Goal: Task Accomplishment & Management: Manage account settings

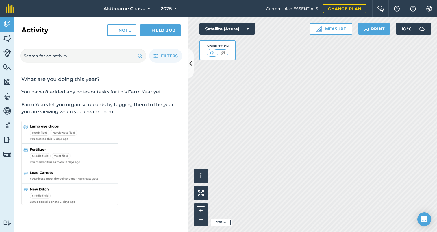
click at [131, 9] on span "Aldbourne Chase Farms" at bounding box center [125, 8] width 42 height 7
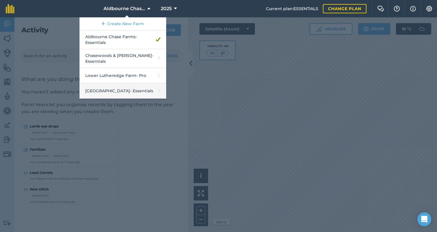
click at [126, 90] on link "North Farm - Essentials" at bounding box center [123, 90] width 87 height 15
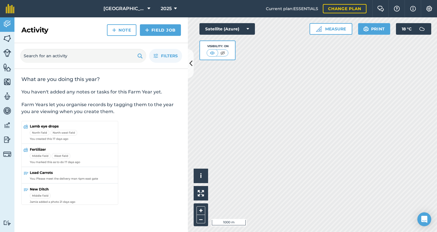
click at [165, 7] on button "2025" at bounding box center [169, 8] width 21 height 17
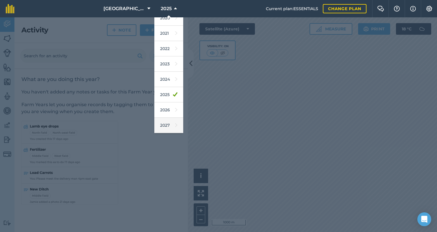
scroll to position [53, 0]
click at [159, 111] on link "2026" at bounding box center [168, 109] width 29 height 15
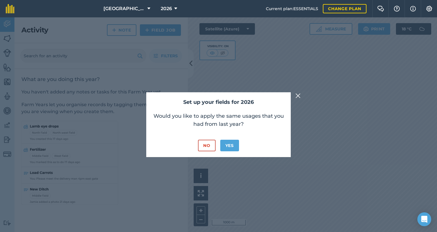
click at [208, 143] on button "No" at bounding box center [206, 146] width 17 height 12
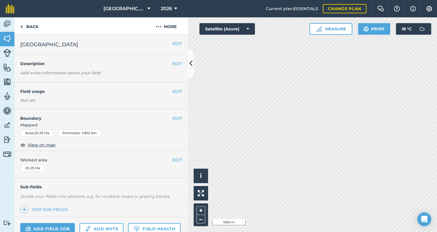
click at [27, 100] on div "Not set" at bounding box center [101, 100] width 162 height 6
click at [51, 72] on em "Add extra information about your field" at bounding box center [60, 72] width 80 height 5
click at [31, 98] on div "Not set" at bounding box center [101, 100] width 162 height 6
click at [173, 89] on button "EDIT" at bounding box center [178, 91] width 10 height 6
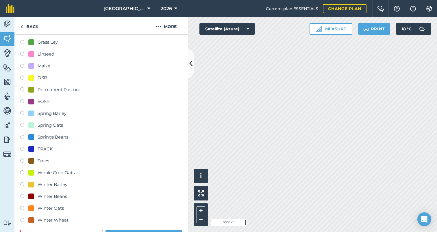
scroll to position [105, 0]
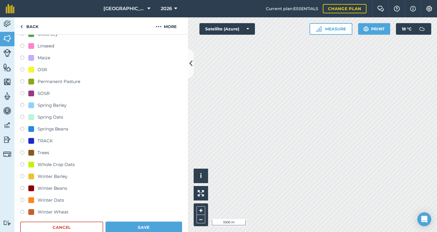
click at [22, 210] on label at bounding box center [24, 213] width 8 height 6
radio input "true"
radio input "false"
click at [128, 225] on button "Save" at bounding box center [144, 228] width 77 height 12
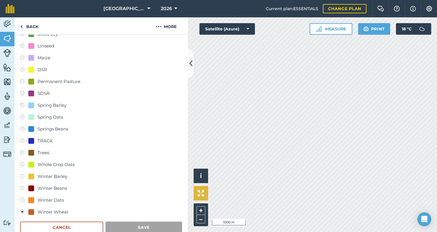
scroll to position [39, 0]
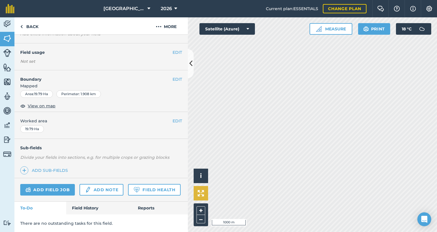
scroll to position [38, 0]
click at [175, 52] on button "EDIT" at bounding box center [178, 53] width 10 height 6
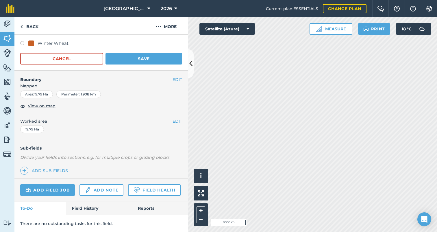
scroll to position [274, 0]
click at [22, 42] on label at bounding box center [24, 44] width 8 height 6
radio input "true"
radio input "false"
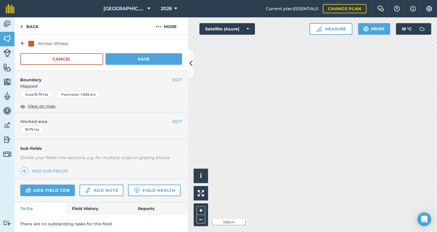
click at [142, 60] on button "Save" at bounding box center [144, 59] width 77 height 12
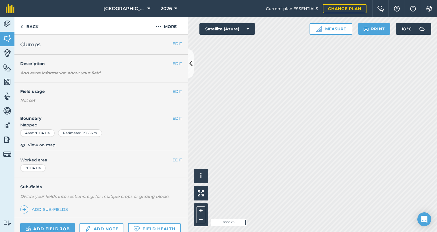
click at [175, 90] on button "EDIT" at bounding box center [178, 91] width 10 height 6
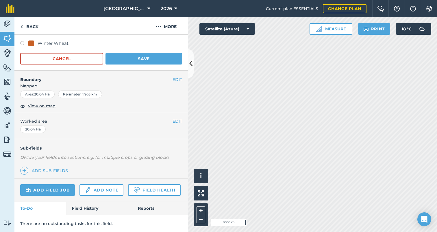
scroll to position [274, 0]
click at [23, 43] on label at bounding box center [24, 44] width 8 height 6
radio input "true"
radio input "false"
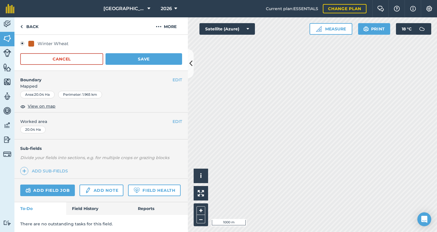
click at [140, 57] on button "Save" at bounding box center [144, 59] width 77 height 12
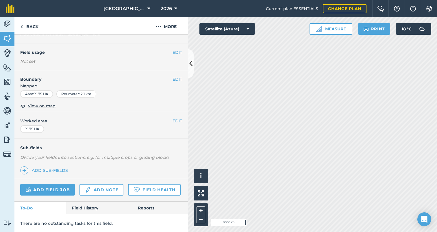
scroll to position [38, 0]
click at [176, 51] on button "EDIT" at bounding box center [178, 53] width 10 height 6
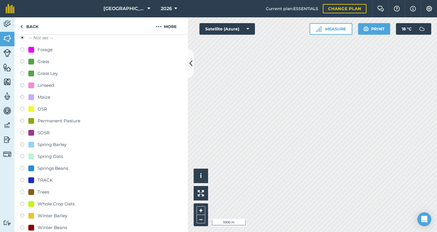
scroll to position [65, 0]
click at [22, 97] on label at bounding box center [24, 99] width 8 height 6
radio input "true"
radio input "false"
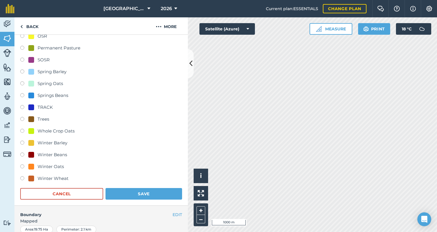
scroll to position [150, 0]
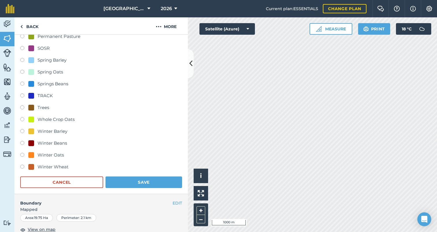
click at [141, 181] on button "Save" at bounding box center [144, 182] width 77 height 12
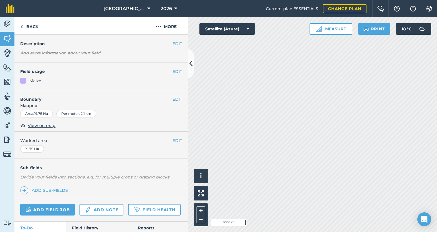
scroll to position [16, 0]
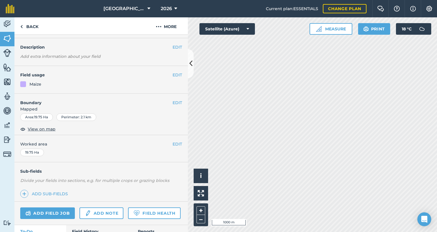
click at [7, 81] on img at bounding box center [7, 82] width 8 height 9
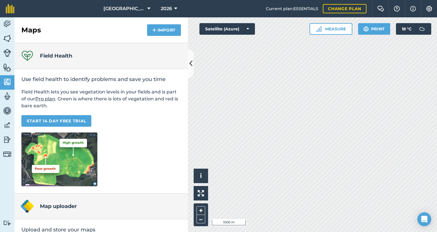
click at [7, 68] on img at bounding box center [7, 67] width 8 height 9
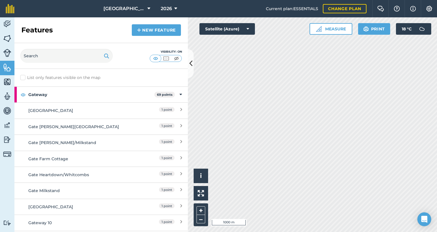
click at [7, 51] on img at bounding box center [7, 53] width 8 height 8
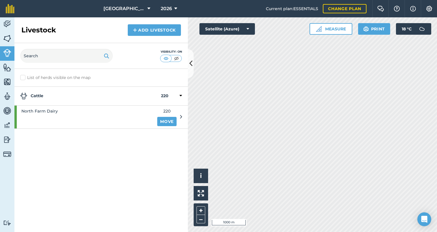
click at [8, 111] on img at bounding box center [7, 110] width 8 height 9
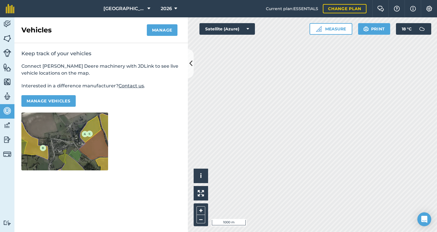
click at [8, 126] on img at bounding box center [7, 125] width 8 height 9
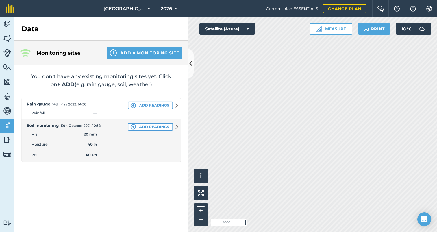
click at [6, 139] on img at bounding box center [7, 139] width 8 height 9
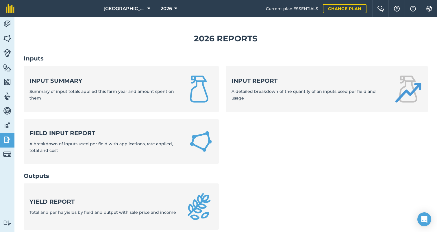
click at [8, 94] on img at bounding box center [7, 96] width 8 height 9
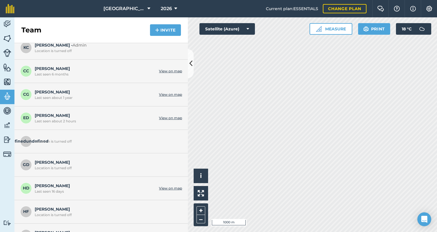
scroll to position [28, 0]
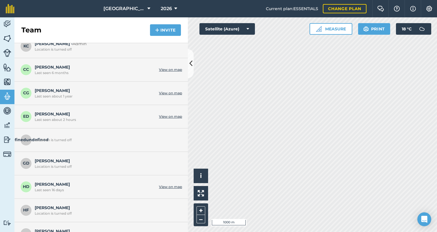
click at [45, 139] on div "Location is turned off" at bounding box center [107, 140] width 145 height 5
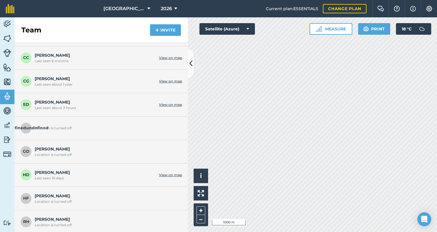
scroll to position [44, 0]
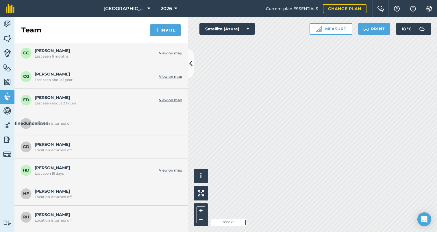
click at [41, 123] on div "Location is turned off" at bounding box center [107, 123] width 145 height 5
click at [160, 28] on button "Invite" at bounding box center [165, 30] width 31 height 12
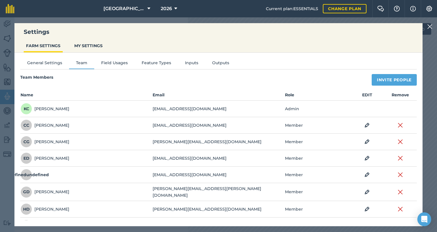
scroll to position [0, 0]
click at [109, 62] on button "Field Usages" at bounding box center [114, 64] width 40 height 9
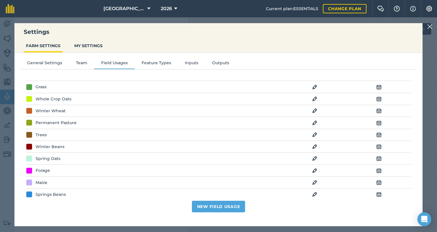
scroll to position [62, 0]
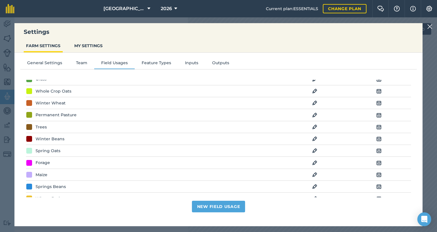
click at [31, 101] on div at bounding box center [29, 103] width 6 height 6
click at [56, 102] on div "Winter Wheat" at bounding box center [51, 103] width 30 height 6
click at [315, 101] on img at bounding box center [314, 103] width 5 height 7
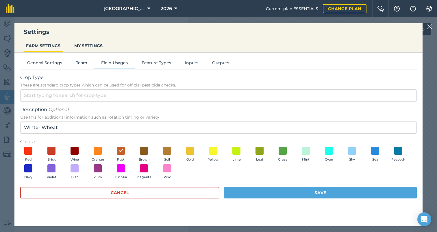
click at [149, 189] on button "Cancel" at bounding box center [119, 193] width 199 height 12
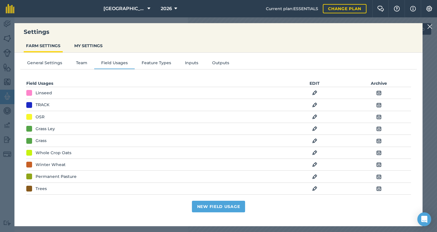
scroll to position [0, 0]
click at [378, 91] on img at bounding box center [379, 92] width 5 height 7
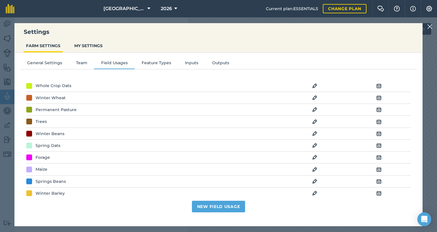
scroll to position [57, 0]
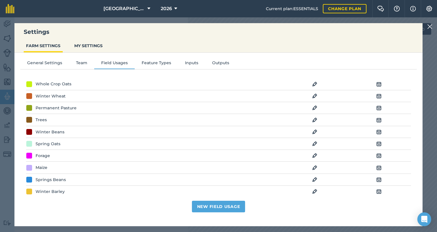
click at [316, 132] on img at bounding box center [314, 131] width 5 height 7
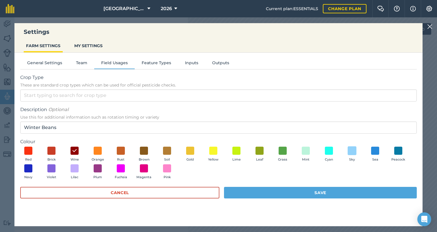
click at [353, 151] on span at bounding box center [352, 150] width 9 height 9
click at [328, 193] on button "Save" at bounding box center [320, 193] width 193 height 12
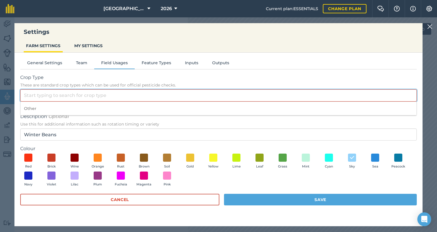
click at [132, 96] on input "Crop Type These are standard crop types which can be used for official pesticid…" at bounding box center [218, 95] width 397 height 12
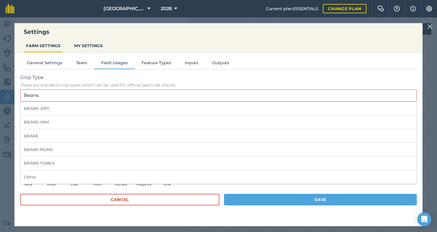
click at [294, 197] on button "Save" at bounding box center [320, 200] width 193 height 12
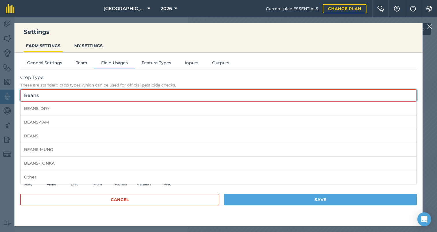
click at [61, 96] on input "Beans" at bounding box center [218, 95] width 397 height 12
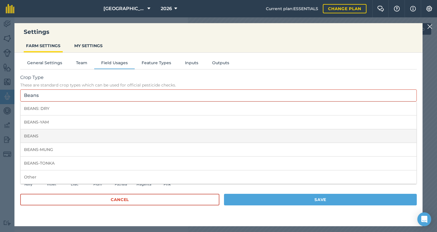
click at [60, 133] on li "BEANS" at bounding box center [219, 136] width 396 height 14
type input "BEANS"
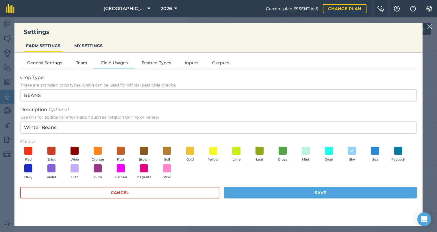
click at [269, 191] on button "Save" at bounding box center [320, 193] width 193 height 12
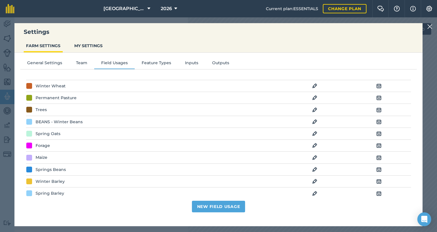
scroll to position [67, 0]
click at [51, 133] on div "Spring Oats" at bounding box center [48, 133] width 25 height 6
click at [314, 133] on img at bounding box center [314, 133] width 5 height 7
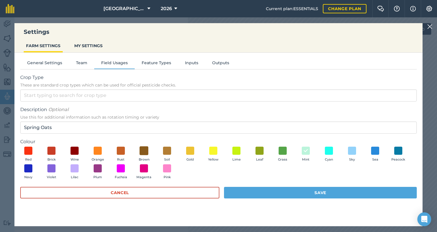
click at [143, 150] on span at bounding box center [144, 150] width 9 height 9
click at [296, 190] on button "Save" at bounding box center [320, 193] width 193 height 12
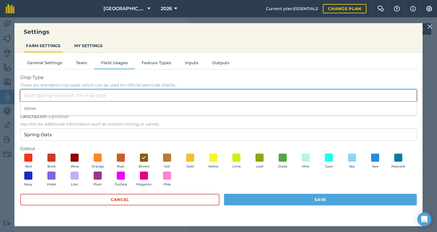
click at [47, 97] on input "Crop Type These are standard crop types which can be used for official pesticid…" at bounding box center [218, 95] width 397 height 12
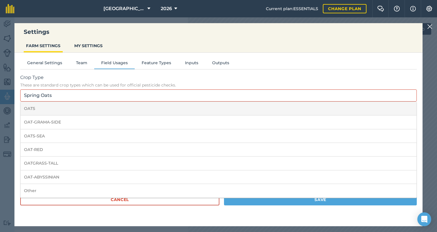
click at [27, 108] on li "OATS" at bounding box center [219, 109] width 396 height 14
type input "OATS"
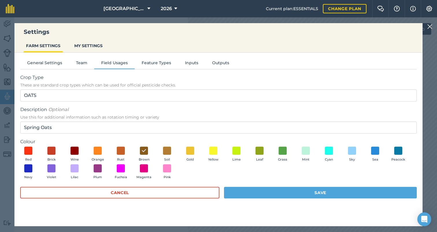
click at [263, 189] on button "Save" at bounding box center [320, 193] width 193 height 12
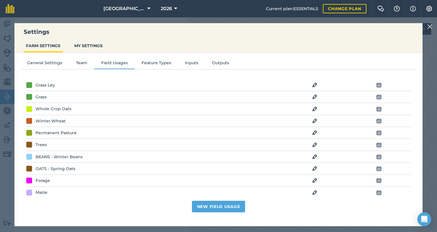
scroll to position [32, 0]
click at [314, 143] on img at bounding box center [314, 144] width 5 height 7
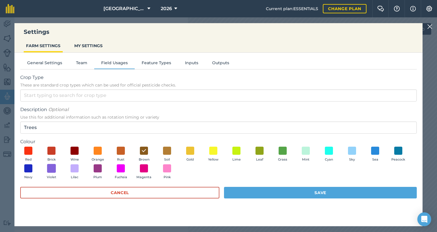
click at [50, 168] on span at bounding box center [51, 168] width 9 height 9
click at [282, 189] on button "Save" at bounding box center [320, 193] width 193 height 12
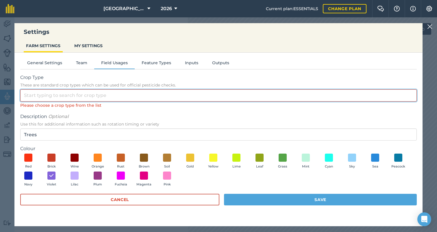
click at [33, 98] on input "Crop Type These are standard crop types which can be used for official pesticid…" at bounding box center [218, 95] width 397 height 12
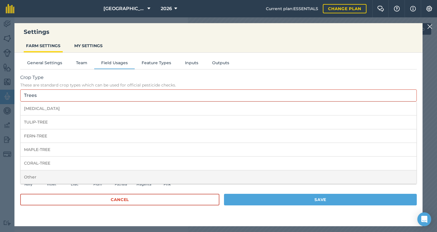
click at [30, 176] on li "Other" at bounding box center [219, 177] width 396 height 14
type input "Other"
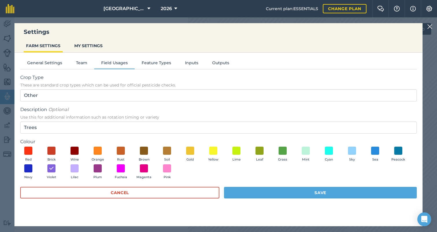
click at [272, 192] on button "Save" at bounding box center [320, 193] width 193 height 12
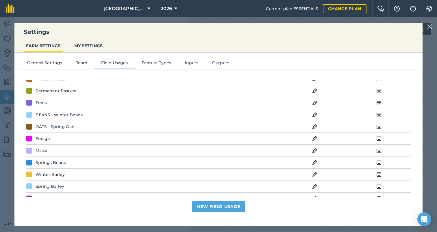
scroll to position [74, 0]
click at [316, 148] on img at bounding box center [314, 150] width 5 height 7
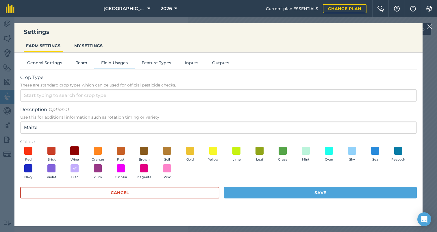
click at [74, 151] on span at bounding box center [74, 150] width 9 height 9
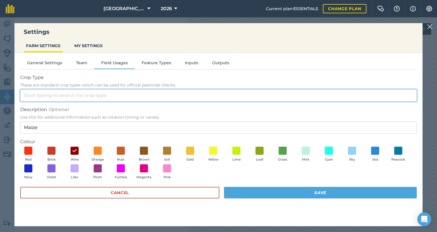
click at [71, 90] on input "Crop Type These are standard crop types which can be used for official pesticid…" at bounding box center [218, 95] width 397 height 12
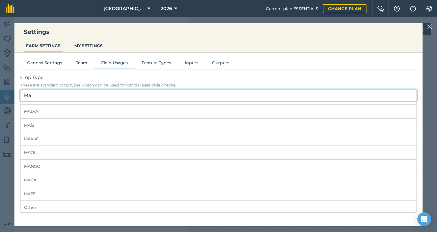
scroll to position [189, 0]
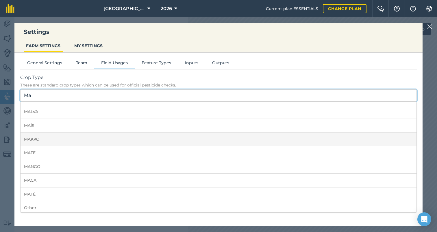
type input "M"
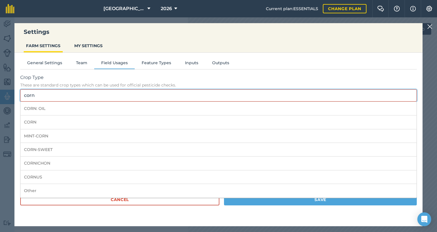
scroll to position [0, 0]
type input "c"
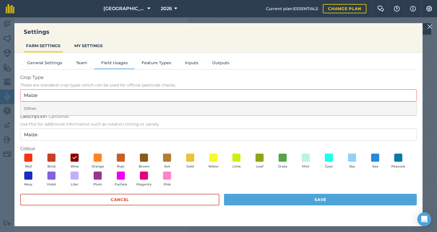
click at [30, 107] on li "Other" at bounding box center [219, 109] width 396 height 14
type input "Other"
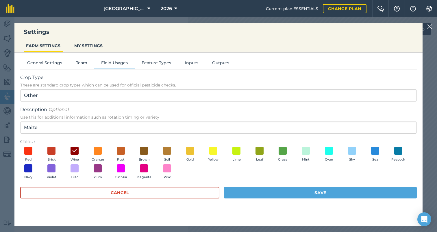
click at [262, 189] on button "Save" at bounding box center [320, 193] width 193 height 12
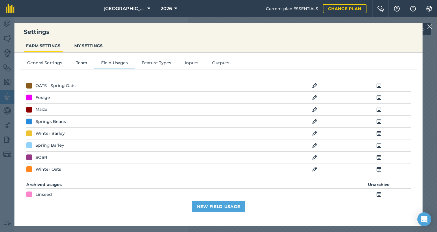
scroll to position [114, 0]
click at [316, 167] on img at bounding box center [314, 169] width 5 height 7
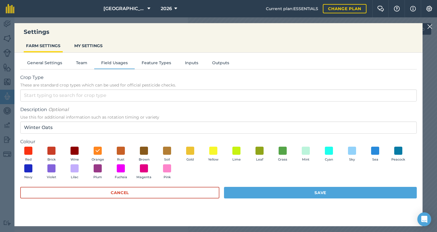
click at [143, 190] on button "Cancel" at bounding box center [119, 193] width 199 height 12
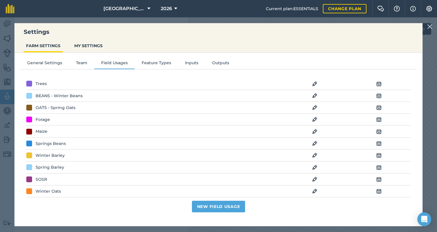
scroll to position [106, 0]
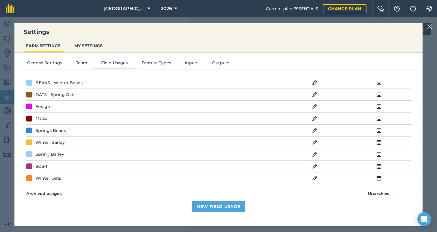
click at [380, 165] on img at bounding box center [379, 166] width 5 height 7
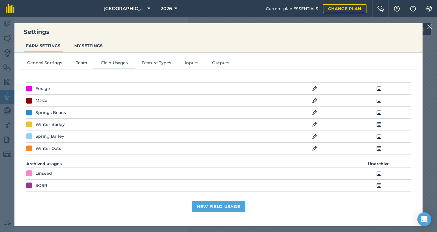
scroll to position [123, 0]
click at [378, 173] on img at bounding box center [379, 174] width 5 height 7
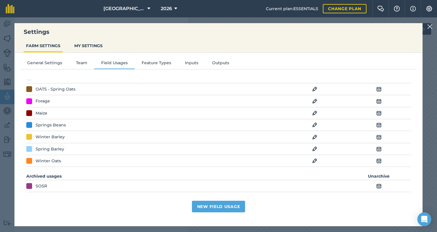
click at [379, 185] on img at bounding box center [379, 186] width 5 height 7
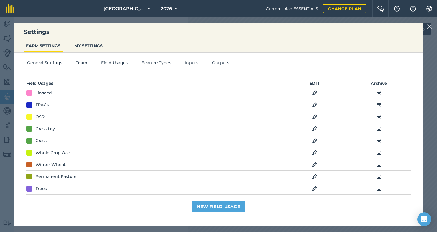
scroll to position [0, 0]
click at [380, 90] on img at bounding box center [379, 92] width 5 height 7
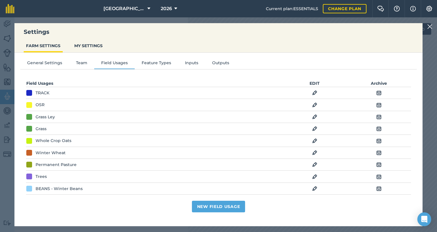
click at [316, 127] on img at bounding box center [314, 128] width 5 height 7
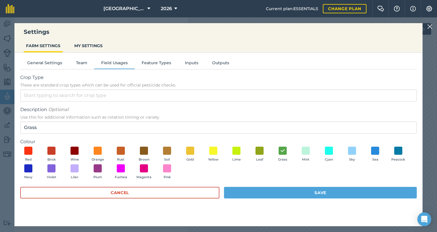
click at [121, 195] on button "Cancel" at bounding box center [119, 193] width 199 height 12
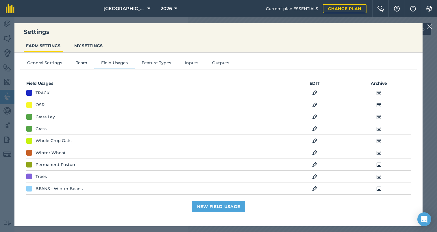
click at [380, 128] on img at bounding box center [379, 128] width 5 height 7
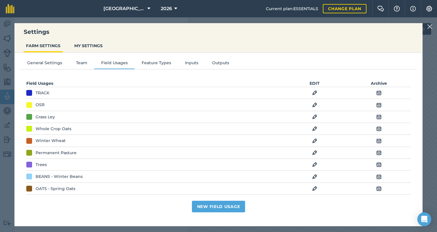
click at [381, 127] on img at bounding box center [379, 128] width 5 height 7
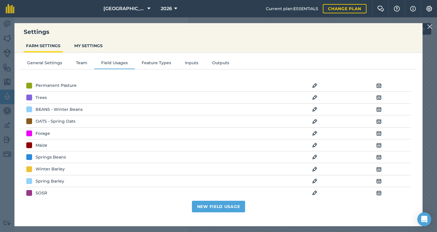
scroll to position [58, 0]
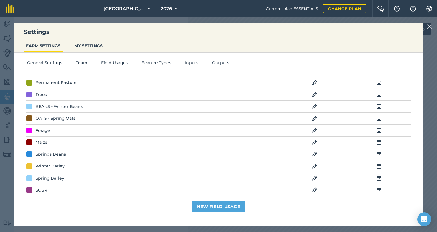
click at [315, 176] on img at bounding box center [314, 178] width 5 height 7
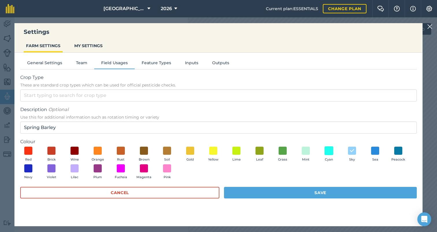
click at [329, 151] on span at bounding box center [329, 150] width 9 height 9
click at [320, 191] on button "Save" at bounding box center [320, 193] width 193 height 12
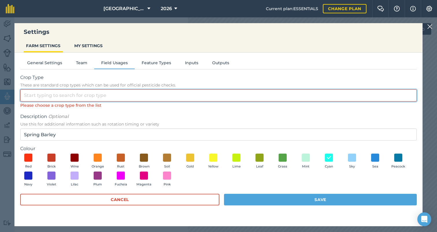
click at [104, 95] on input "Crop Type These are standard crop types which can be used for official pesticid…" at bounding box center [218, 95] width 397 height 12
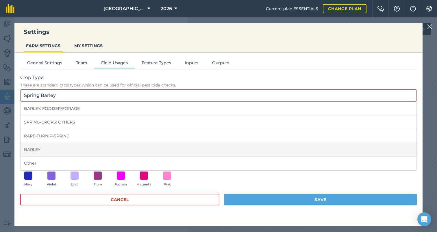
click at [83, 145] on li "BARLEY" at bounding box center [219, 150] width 396 height 14
type input "BARLEY"
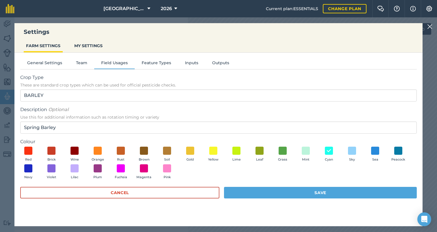
click at [273, 190] on button "Save" at bounding box center [320, 193] width 193 height 12
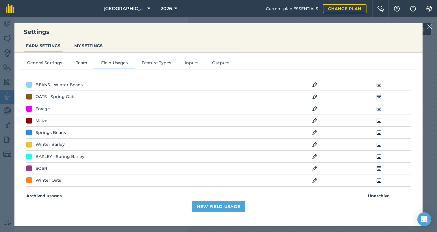
scroll to position [80, 0]
click at [379, 167] on img at bounding box center [379, 168] width 5 height 7
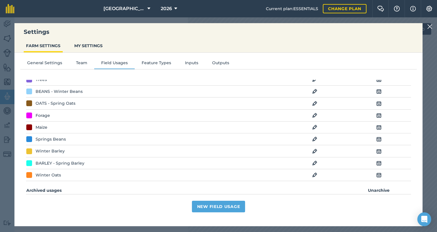
scroll to position [75, 0]
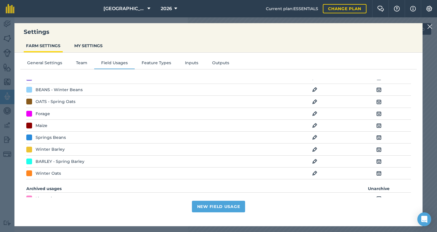
click at [379, 172] on img at bounding box center [379, 173] width 5 height 7
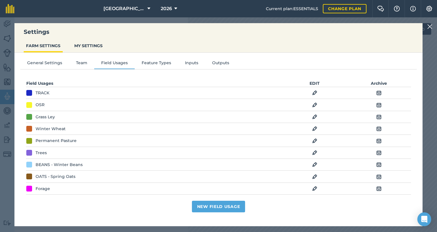
scroll to position [0, 0]
click at [431, 25] on img at bounding box center [430, 26] width 5 height 7
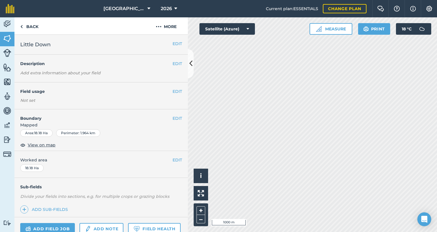
click at [175, 90] on button "EDIT" at bounding box center [178, 91] width 10 height 6
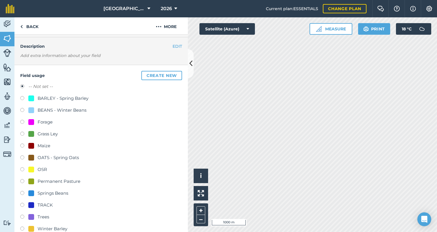
scroll to position [19, 0]
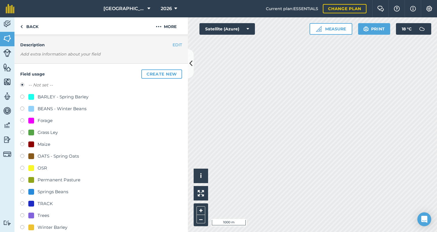
click at [22, 132] on label at bounding box center [24, 133] width 8 height 6
radio input "true"
radio input "false"
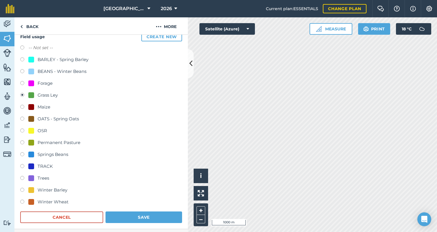
scroll to position [57, 0]
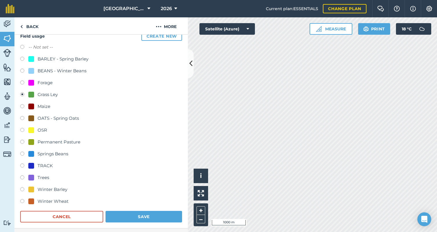
click at [137, 216] on button "Save" at bounding box center [144, 217] width 77 height 12
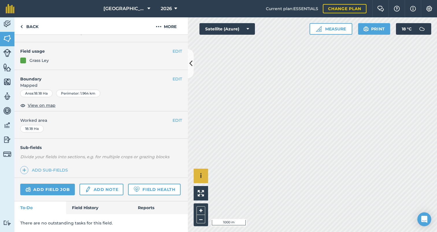
scroll to position [39, 0]
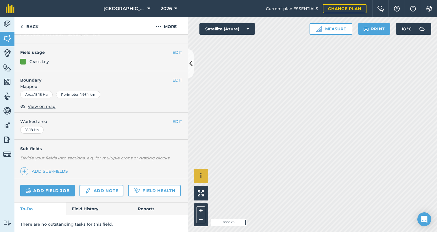
scroll to position [38, 0]
click at [177, 52] on button "EDIT" at bounding box center [178, 53] width 10 height 6
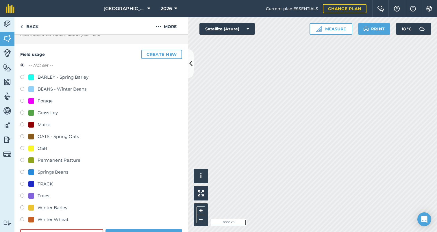
click at [21, 112] on label at bounding box center [24, 114] width 8 height 6
radio input "true"
radio input "false"
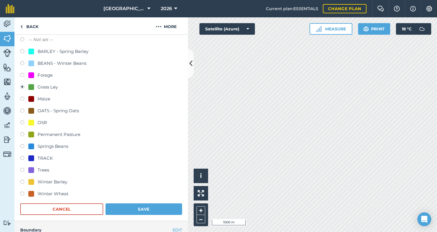
scroll to position [70, 0]
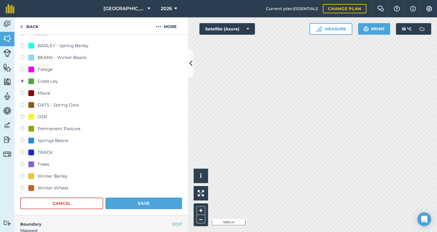
click at [140, 202] on button "Save" at bounding box center [144, 204] width 77 height 12
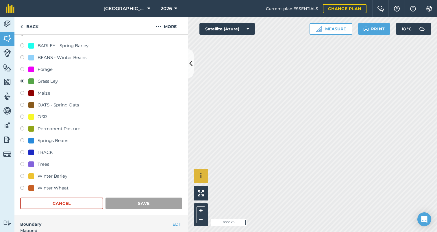
scroll to position [39, 0]
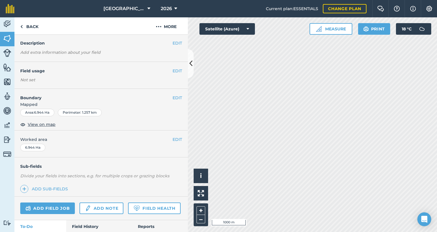
scroll to position [20, 0]
click at [175, 71] on button "EDIT" at bounding box center [178, 71] width 10 height 6
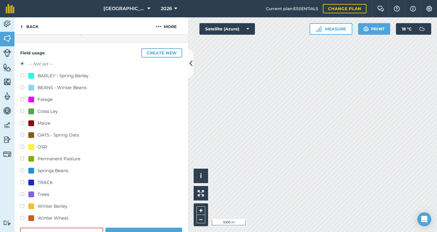
scroll to position [40, 0]
click at [23, 159] on label at bounding box center [24, 160] width 8 height 6
radio input "true"
radio input "false"
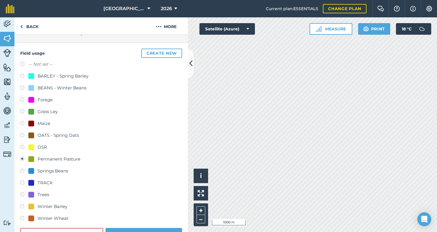
click at [124, 229] on button "Save" at bounding box center [144, 234] width 77 height 12
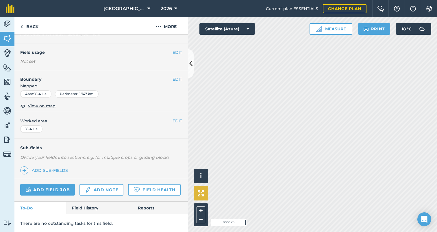
scroll to position [38, 0]
click at [174, 52] on button "EDIT" at bounding box center [178, 53] width 10 height 6
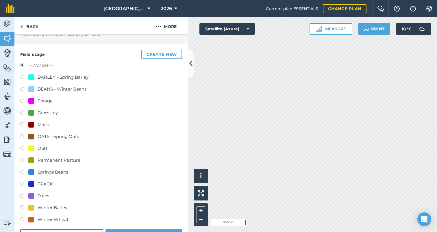
click at [23, 147] on label at bounding box center [24, 149] width 8 height 6
radio input "true"
radio input "false"
click at [129, 228] on form "-- Not set -- BARLEY - Spring Barley BEANS - Winter Beans Forage Grass Ley Maiz…" at bounding box center [101, 151] width 162 height 179
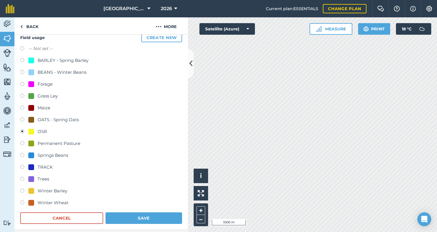
scroll to position [59, 0]
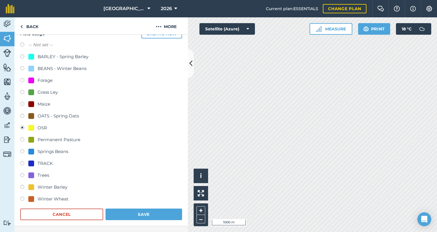
click at [133, 214] on button "Save" at bounding box center [144, 215] width 77 height 12
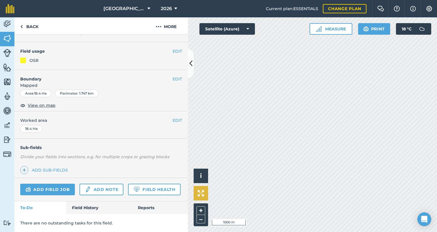
scroll to position [39, 0]
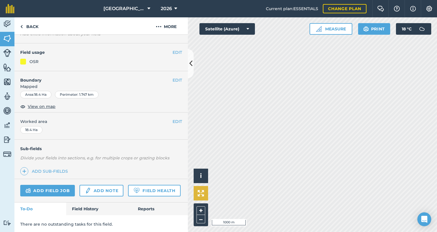
scroll to position [38, 0]
click at [176, 51] on button "EDIT" at bounding box center [178, 53] width 10 height 6
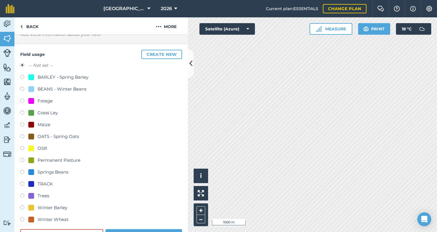
click at [23, 161] on label at bounding box center [24, 161] width 8 height 6
radio input "true"
radio input "false"
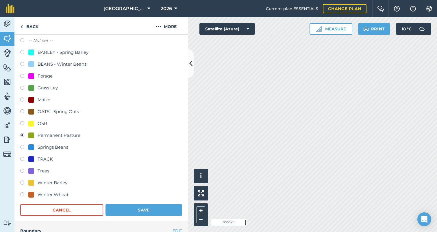
scroll to position [69, 0]
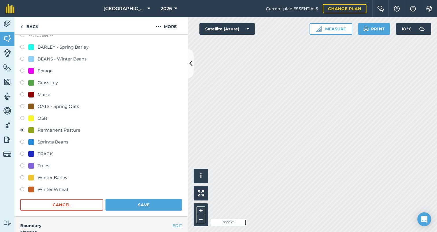
click at [130, 202] on button "Save" at bounding box center [144, 205] width 77 height 12
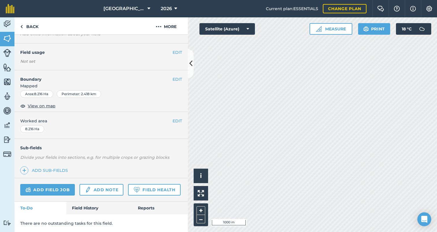
scroll to position [38, 0]
click at [174, 51] on button "EDIT" at bounding box center [178, 53] width 10 height 6
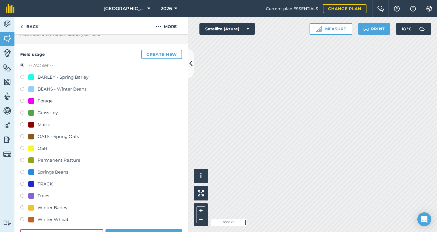
click at [23, 159] on label at bounding box center [24, 161] width 8 height 6
radio input "true"
radio input "false"
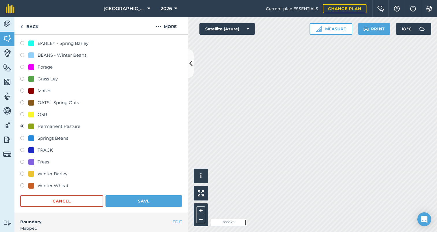
scroll to position [82, 0]
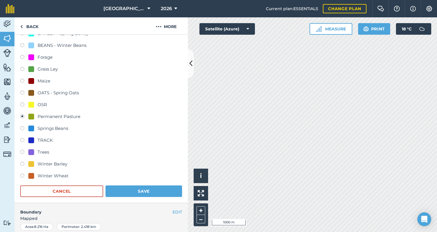
click at [123, 190] on button "Save" at bounding box center [144, 191] width 77 height 12
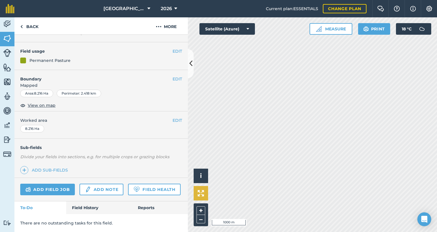
scroll to position [39, 0]
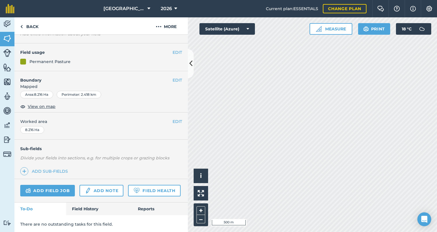
scroll to position [38, 0]
click at [176, 52] on button "EDIT" at bounding box center [178, 53] width 10 height 6
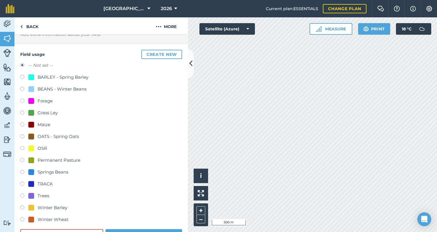
click at [23, 113] on label at bounding box center [24, 114] width 8 height 6
radio input "true"
radio input "false"
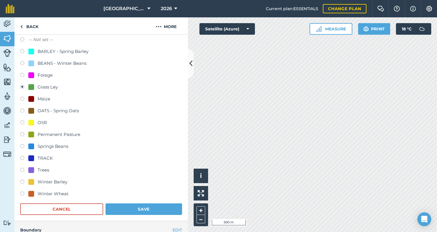
scroll to position [71, 0]
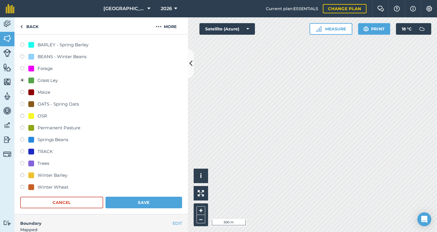
click at [130, 201] on button "Save" at bounding box center [144, 203] width 77 height 12
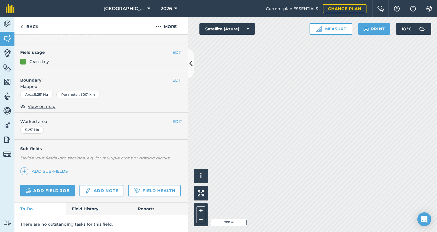
scroll to position [38, 0]
click at [175, 52] on button "EDIT" at bounding box center [178, 53] width 10 height 6
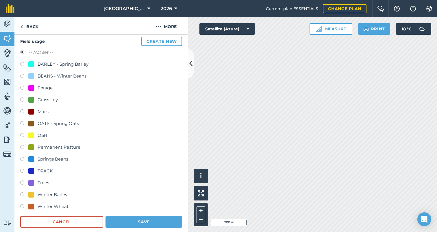
scroll to position [53, 0]
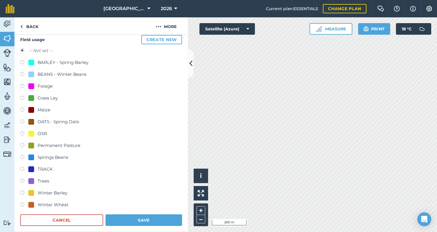
click at [22, 181] on label at bounding box center [24, 182] width 8 height 6
radio input "true"
radio input "false"
click at [135, 219] on button "Save" at bounding box center [144, 220] width 77 height 12
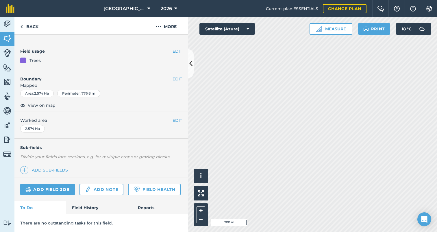
scroll to position [39, 0]
click at [177, 50] on button "EDIT" at bounding box center [178, 53] width 10 height 6
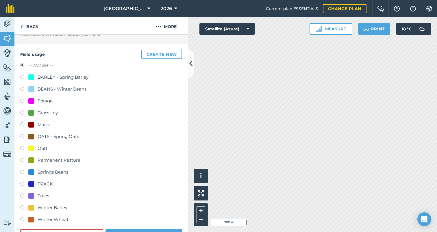
click at [22, 194] on label at bounding box center [24, 197] width 8 height 6
radio input "true"
radio input "false"
click at [130, 229] on button "Save" at bounding box center [144, 235] width 77 height 12
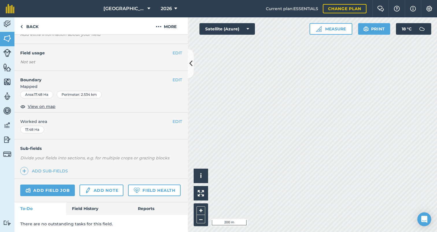
click at [176, 51] on button "EDIT" at bounding box center [178, 53] width 10 height 6
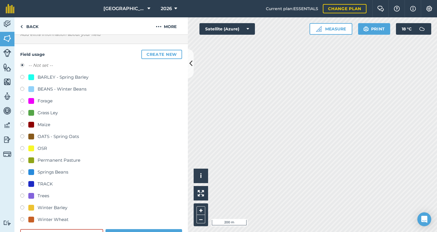
click at [23, 160] on label at bounding box center [24, 161] width 8 height 6
radio input "true"
radio input "false"
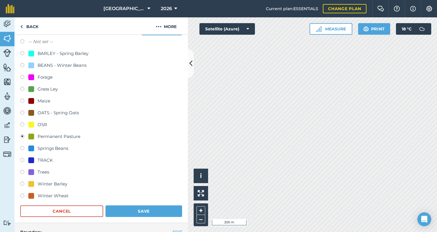
scroll to position [63, 0]
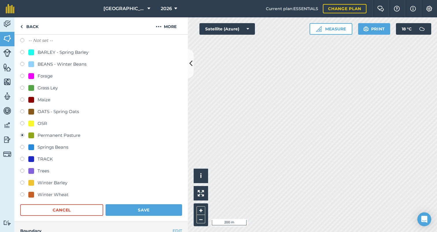
click at [127, 208] on button "Save" at bounding box center [144, 210] width 77 height 12
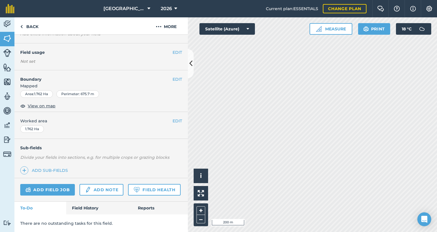
scroll to position [38, 0]
click at [176, 51] on button "EDIT" at bounding box center [178, 53] width 10 height 6
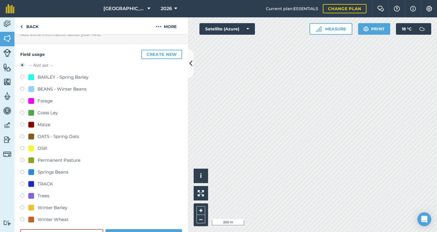
click at [22, 160] on label at bounding box center [24, 161] width 8 height 6
radio input "true"
radio input "false"
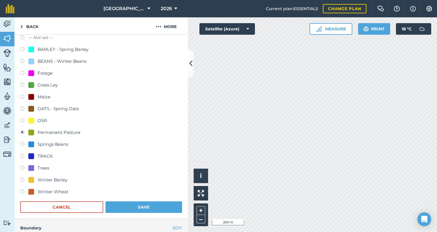
scroll to position [77, 0]
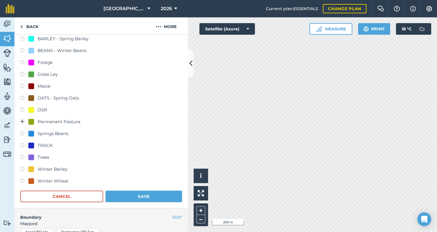
click at [128, 196] on button "Save" at bounding box center [144, 197] width 77 height 12
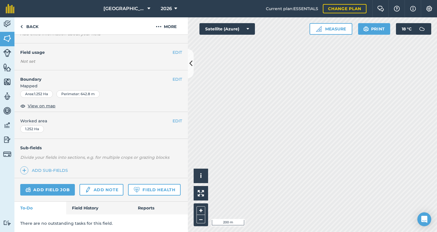
scroll to position [38, 0]
click at [176, 52] on button "EDIT" at bounding box center [178, 53] width 10 height 6
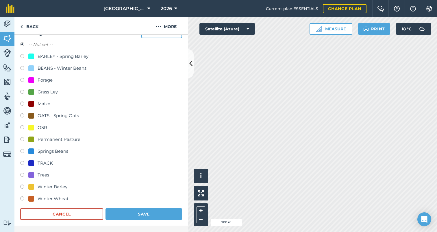
scroll to position [60, 0]
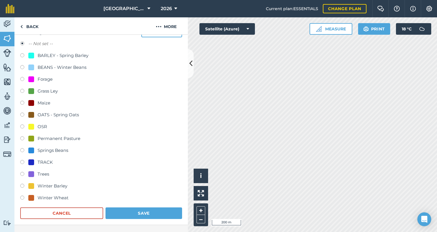
click at [22, 198] on label at bounding box center [24, 199] width 8 height 6
radio input "true"
radio input "false"
click at [139, 211] on button "Save" at bounding box center [144, 213] width 77 height 12
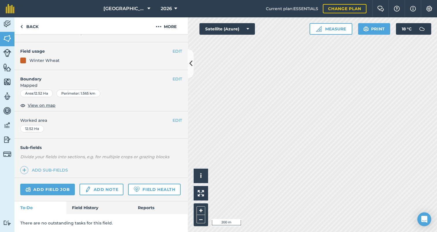
scroll to position [39, 0]
click at [174, 52] on button "EDIT" at bounding box center [178, 53] width 10 height 6
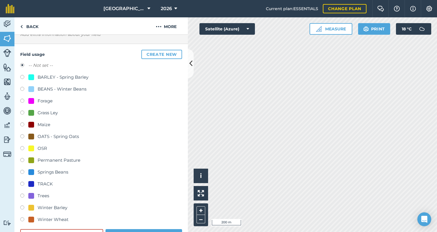
click at [22, 219] on label at bounding box center [24, 220] width 8 height 6
radio input "true"
radio input "false"
click at [139, 230] on button "Save" at bounding box center [144, 235] width 77 height 12
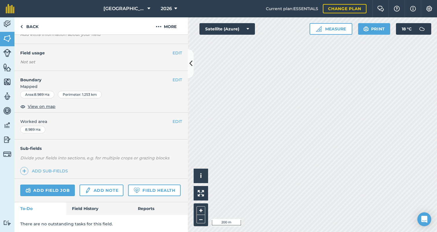
click at [178, 52] on button "EDIT" at bounding box center [178, 53] width 10 height 6
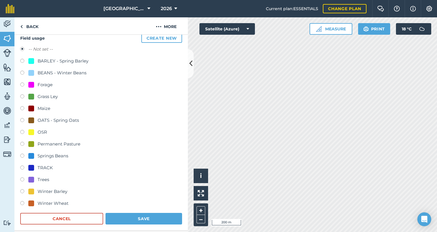
scroll to position [55, 0]
click at [23, 201] on label at bounding box center [24, 203] width 8 height 6
radio input "true"
radio input "false"
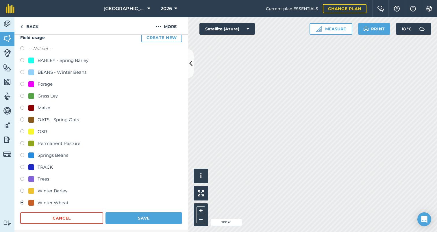
click at [125, 216] on button "Save" at bounding box center [144, 218] width 77 height 12
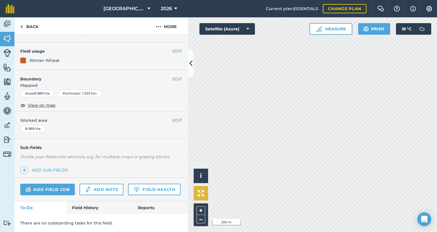
scroll to position [39, 0]
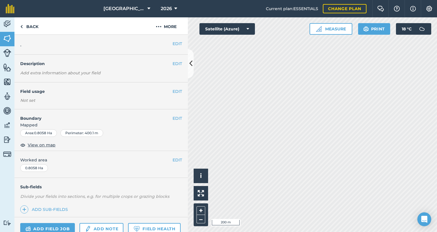
click at [176, 89] on button "EDIT" at bounding box center [178, 91] width 10 height 6
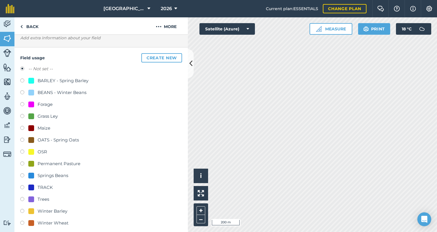
scroll to position [36, 0]
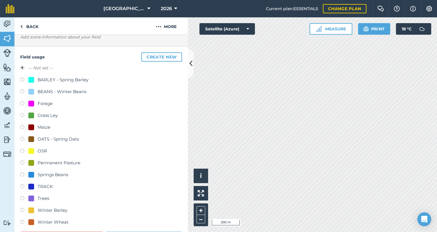
click at [22, 162] on label at bounding box center [24, 164] width 8 height 6
radio input "true"
radio input "false"
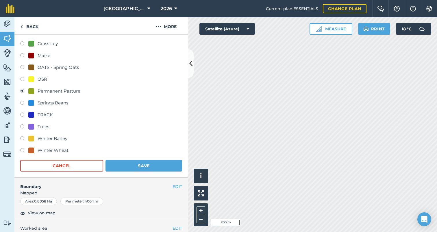
scroll to position [108, 0]
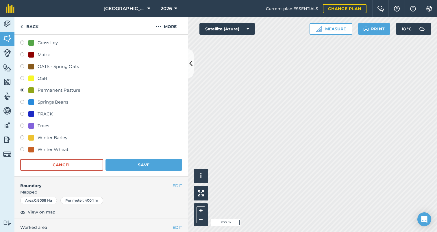
click at [141, 163] on button "Save" at bounding box center [144, 165] width 77 height 12
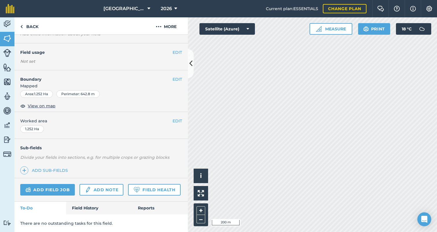
scroll to position [38, 0]
click at [177, 50] on button "EDIT" at bounding box center [178, 53] width 10 height 6
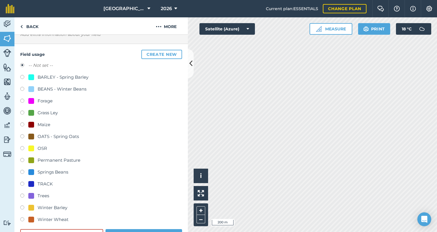
click at [23, 111] on label at bounding box center [24, 114] width 8 height 6
radio input "true"
radio input "false"
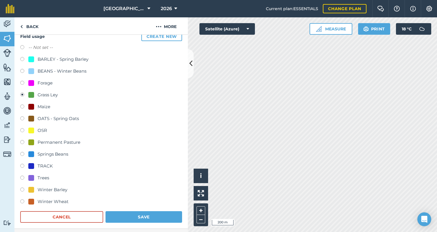
scroll to position [61, 0]
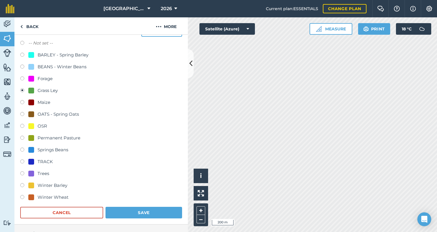
click at [134, 208] on button "Save" at bounding box center [144, 213] width 77 height 12
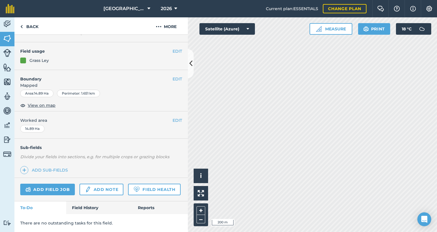
scroll to position [39, 0]
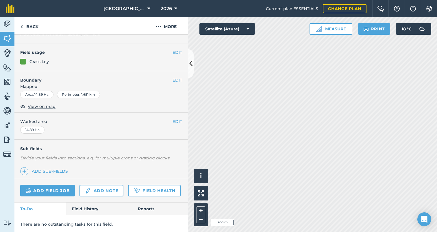
scroll to position [38, 0]
click at [175, 51] on button "EDIT" at bounding box center [178, 53] width 10 height 6
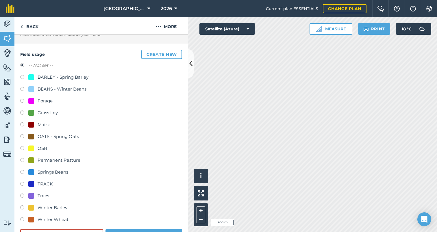
click at [22, 111] on label at bounding box center [24, 114] width 8 height 6
radio input "true"
radio input "false"
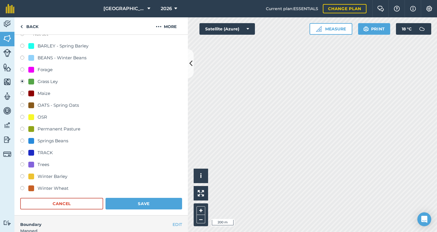
scroll to position [68, 0]
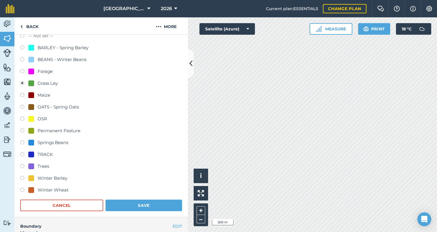
click at [131, 202] on button "Save" at bounding box center [144, 206] width 77 height 12
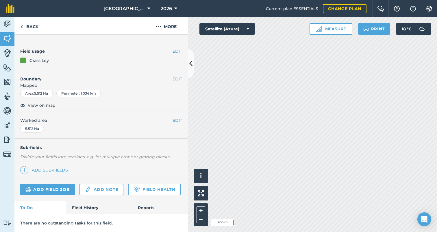
scroll to position [39, 0]
click at [173, 51] on button "EDIT" at bounding box center [178, 53] width 10 height 6
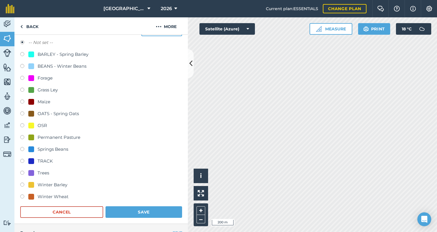
scroll to position [67, 0]
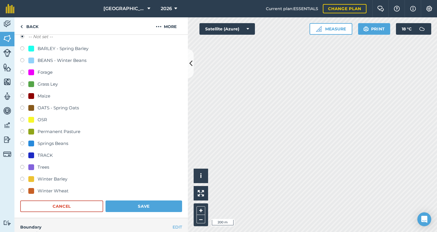
click at [23, 130] on label at bounding box center [24, 132] width 8 height 6
radio input "true"
radio input "false"
click at [124, 206] on button "Save" at bounding box center [144, 206] width 77 height 12
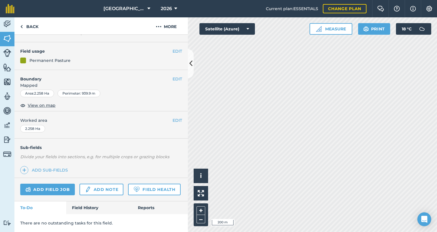
scroll to position [39, 0]
click at [175, 50] on button "EDIT" at bounding box center [178, 53] width 10 height 6
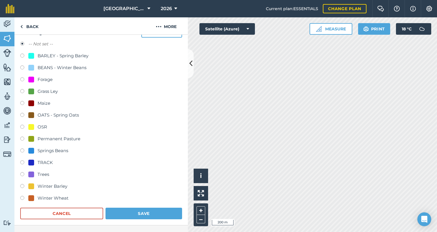
scroll to position [54, 0]
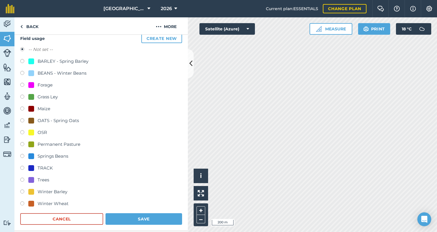
click at [21, 96] on label at bounding box center [24, 98] width 8 height 6
radio input "true"
radio input "false"
click at [131, 216] on button "Save" at bounding box center [144, 219] width 77 height 12
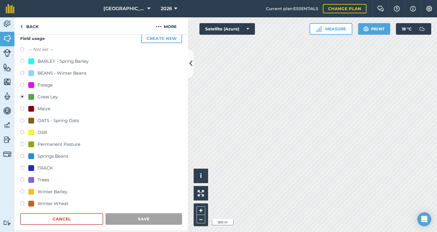
scroll to position [39, 0]
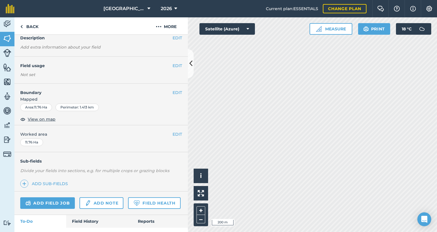
scroll to position [20, 0]
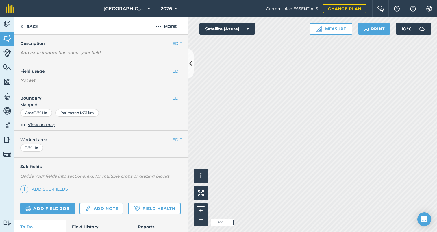
click at [178, 69] on button "EDIT" at bounding box center [178, 71] width 10 height 6
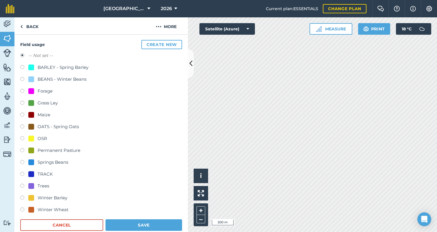
scroll to position [55, 0]
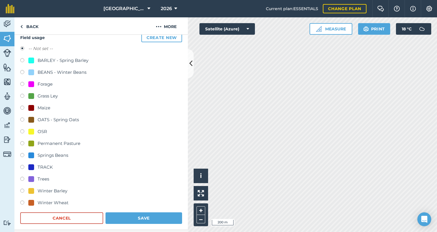
click at [22, 201] on label at bounding box center [24, 203] width 8 height 6
radio input "true"
radio input "false"
click at [135, 215] on button "Save" at bounding box center [144, 218] width 77 height 12
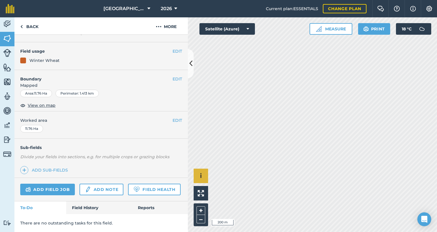
scroll to position [39, 0]
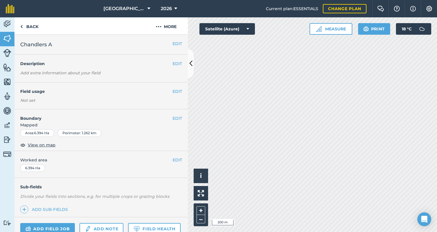
click at [174, 91] on button "EDIT" at bounding box center [178, 91] width 10 height 6
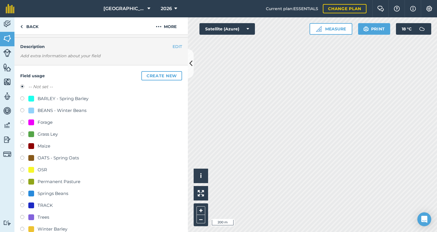
scroll to position [22, 0]
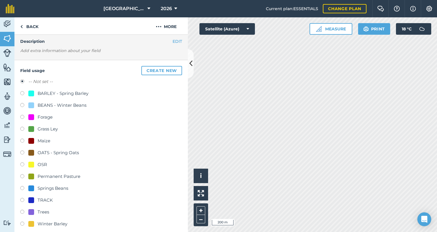
click at [22, 129] on label at bounding box center [24, 130] width 8 height 6
radio input "true"
radio input "false"
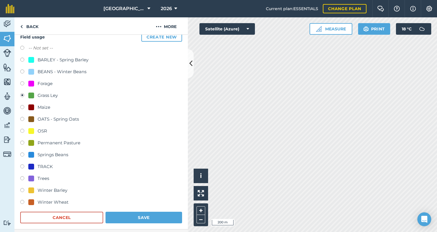
scroll to position [77, 0]
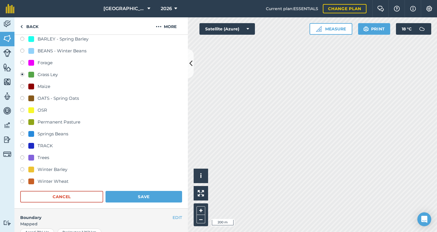
click at [138, 195] on button "Save" at bounding box center [144, 197] width 77 height 12
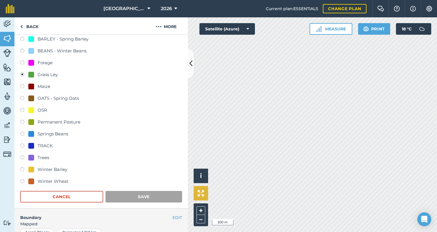
scroll to position [39, 0]
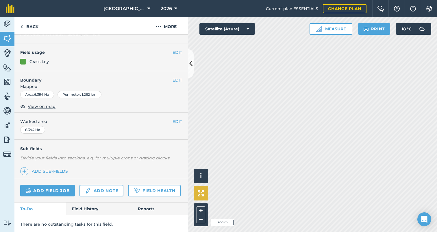
scroll to position [38, 0]
click at [176, 51] on button "EDIT" at bounding box center [178, 53] width 10 height 6
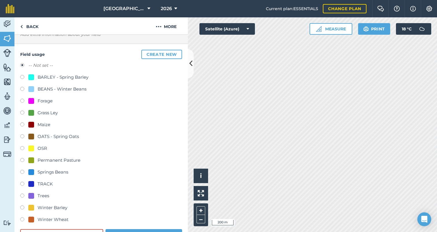
click at [22, 111] on label at bounding box center [24, 114] width 8 height 6
radio input "true"
radio input "false"
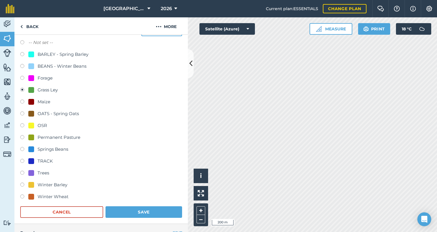
scroll to position [64, 0]
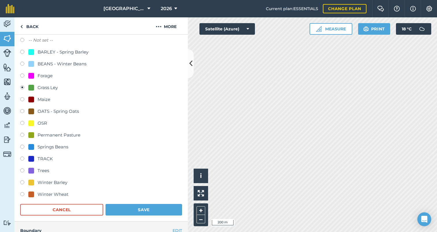
click at [135, 205] on button "Save" at bounding box center [144, 210] width 77 height 12
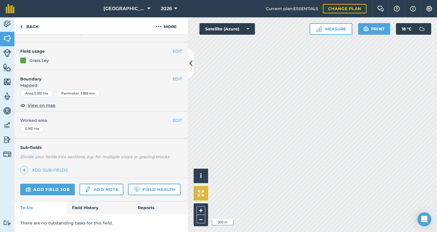
scroll to position [39, 0]
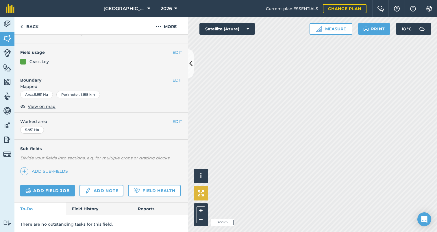
scroll to position [38, 0]
click at [175, 53] on button "EDIT" at bounding box center [178, 53] width 10 height 6
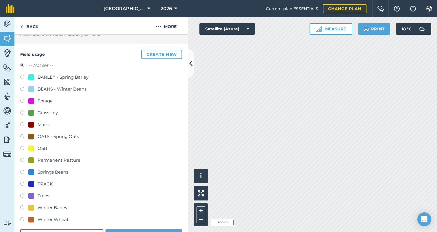
click at [23, 111] on label at bounding box center [24, 114] width 8 height 6
radio input "true"
radio input "false"
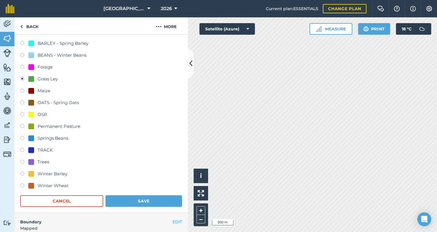
scroll to position [73, 0]
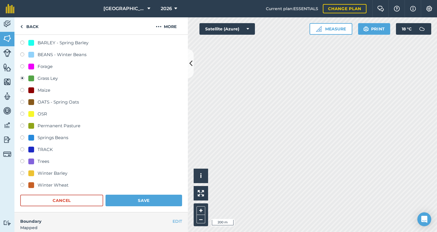
click at [135, 201] on button "Save" at bounding box center [144, 201] width 77 height 12
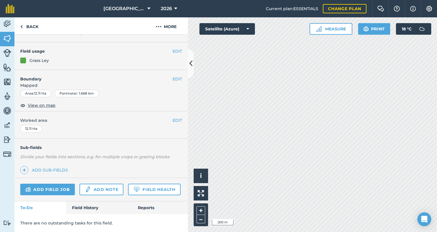
scroll to position [39, 0]
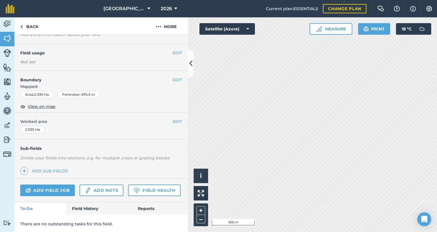
click at [174, 51] on button "EDIT" at bounding box center [178, 53] width 10 height 6
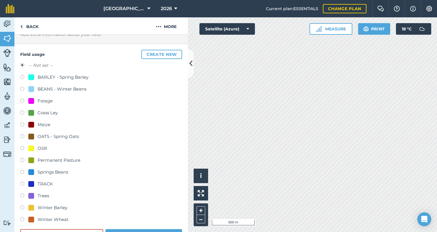
click at [23, 159] on label at bounding box center [24, 161] width 8 height 6
radio input "true"
radio input "false"
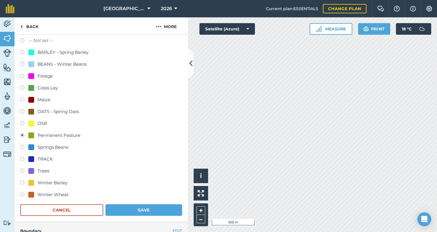
scroll to position [64, 0]
click at [145, 207] on button "Save" at bounding box center [144, 210] width 77 height 12
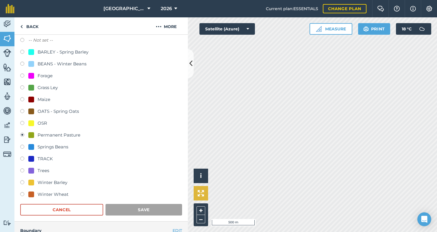
scroll to position [39, 0]
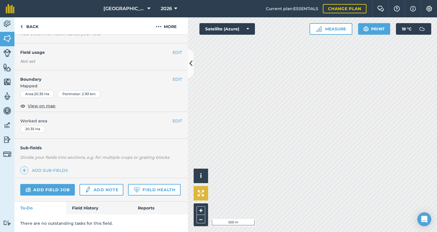
scroll to position [38, 0]
click at [176, 51] on button "EDIT" at bounding box center [178, 53] width 10 height 6
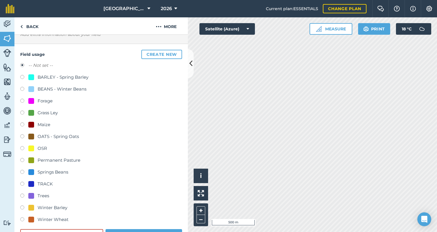
click at [22, 147] on label at bounding box center [24, 149] width 8 height 6
radio input "true"
radio input "false"
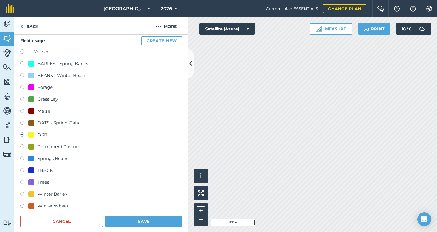
click at [134, 218] on button "Save" at bounding box center [144, 222] width 77 height 12
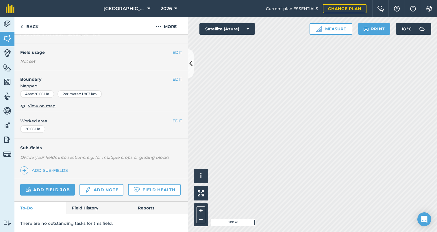
scroll to position [38, 0]
click at [177, 51] on button "EDIT" at bounding box center [178, 53] width 10 height 6
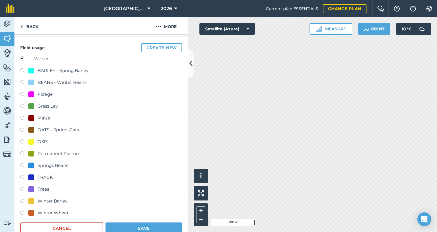
scroll to position [52, 0]
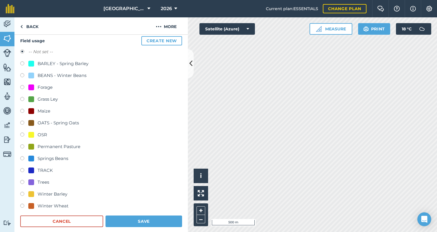
click at [22, 205] on label at bounding box center [24, 207] width 8 height 6
radio input "true"
radio input "false"
click at [122, 218] on button "Save" at bounding box center [144, 222] width 77 height 12
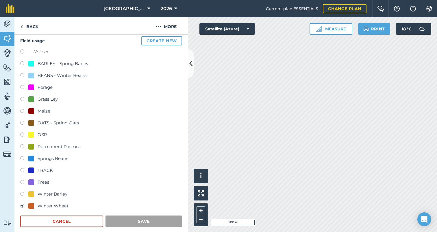
scroll to position [39, 0]
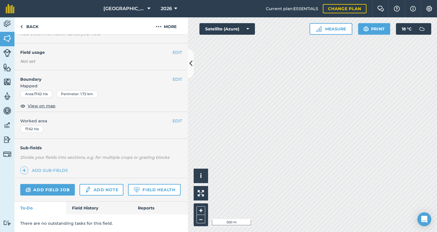
scroll to position [38, 0]
click at [178, 52] on button "EDIT" at bounding box center [178, 53] width 10 height 6
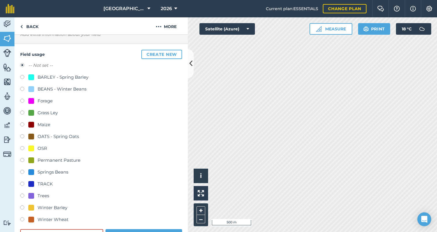
click at [23, 218] on label at bounding box center [24, 220] width 8 height 6
radio input "true"
radio input "false"
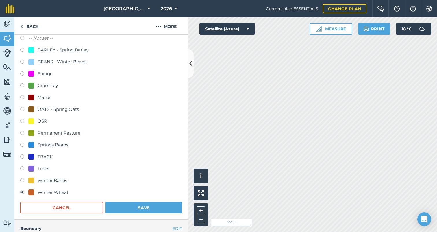
scroll to position [69, 0]
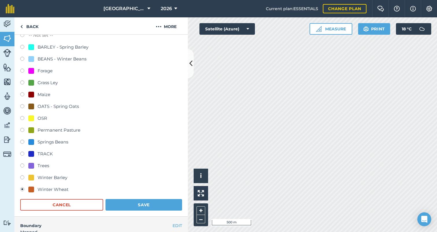
click at [142, 202] on button "Save" at bounding box center [144, 205] width 77 height 12
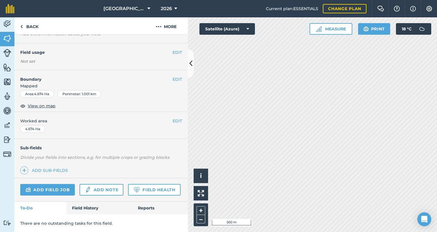
scroll to position [38, 0]
click at [178, 51] on button "EDIT" at bounding box center [178, 53] width 10 height 6
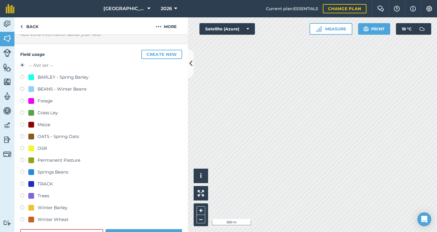
click at [24, 196] on label at bounding box center [24, 197] width 8 height 6
radio input "true"
radio input "false"
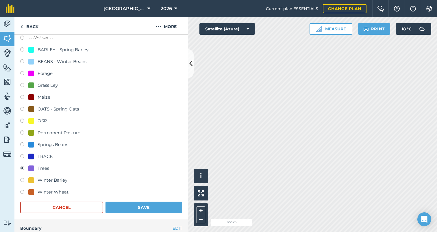
scroll to position [69, 0]
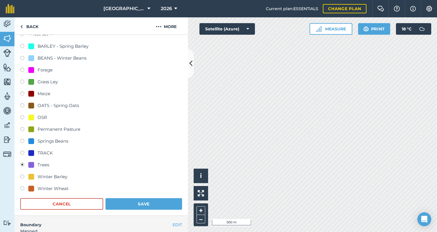
click at [138, 203] on button "Save" at bounding box center [144, 204] width 77 height 12
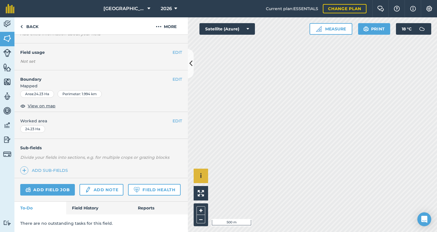
scroll to position [38, 0]
click at [176, 51] on button "EDIT" at bounding box center [178, 53] width 10 height 6
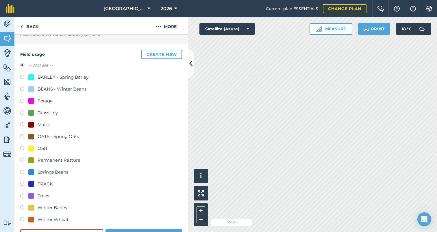
click at [23, 123] on label at bounding box center [24, 125] width 8 height 6
radio input "true"
radio input "false"
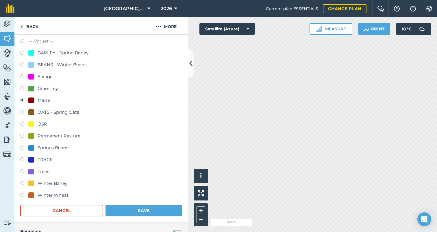
scroll to position [70, 0]
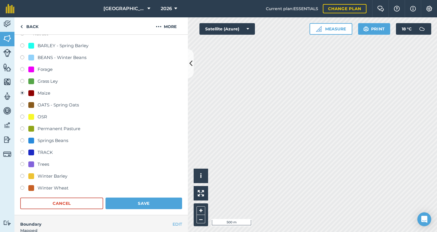
click at [133, 201] on button "Save" at bounding box center [144, 204] width 77 height 12
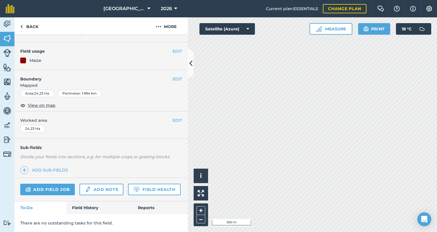
scroll to position [39, 0]
click at [174, 51] on button "EDIT" at bounding box center [178, 53] width 10 height 6
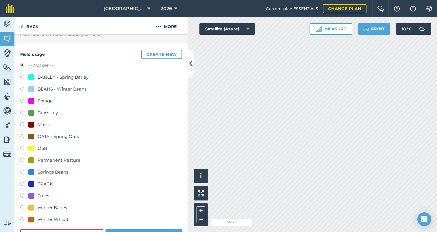
click at [22, 195] on label at bounding box center [24, 197] width 8 height 6
radio input "true"
radio input "false"
click at [146, 230] on button "Save" at bounding box center [144, 235] width 77 height 12
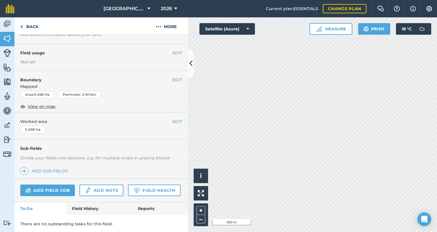
click at [176, 51] on button "EDIT" at bounding box center [178, 53] width 10 height 6
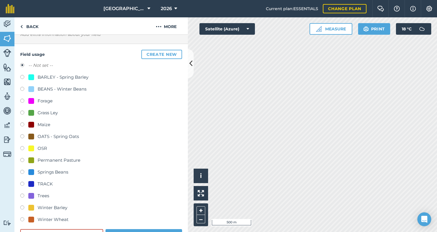
click at [23, 195] on label at bounding box center [24, 197] width 8 height 6
radio input "true"
radio input "false"
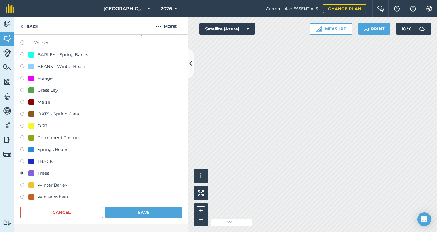
scroll to position [64, 0]
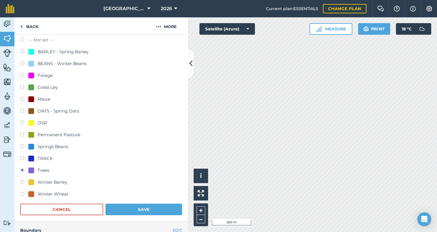
click at [134, 207] on button "Save" at bounding box center [144, 210] width 77 height 12
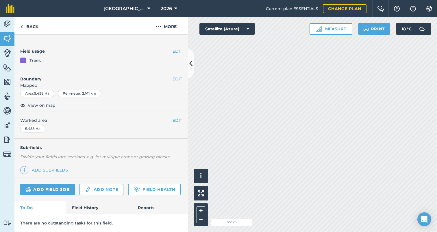
scroll to position [39, 0]
click at [178, 51] on button "EDIT" at bounding box center [178, 53] width 10 height 6
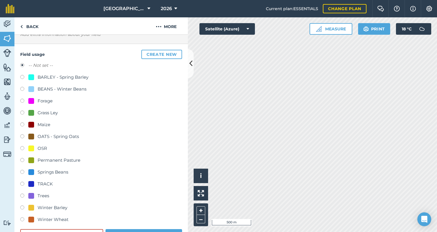
click at [23, 194] on label at bounding box center [24, 197] width 8 height 6
radio input "true"
radio input "false"
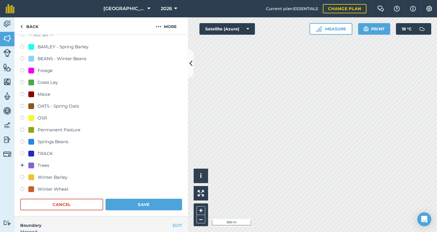
scroll to position [70, 0]
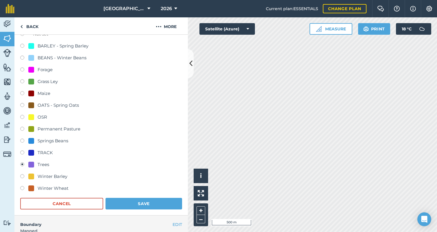
click at [135, 202] on button "Save" at bounding box center [144, 204] width 77 height 12
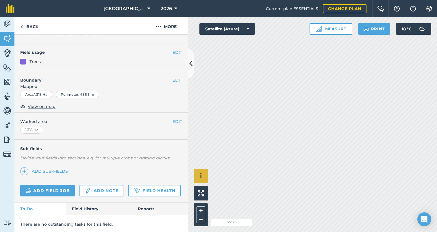
scroll to position [38, 0]
click at [174, 51] on button "EDIT" at bounding box center [178, 53] width 10 height 6
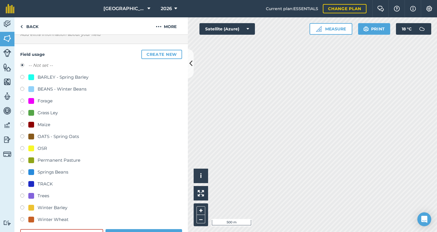
click at [22, 194] on label at bounding box center [24, 197] width 8 height 6
radio input "true"
radio input "false"
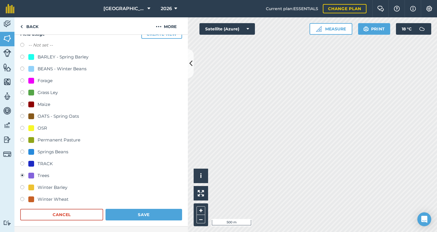
scroll to position [65, 0]
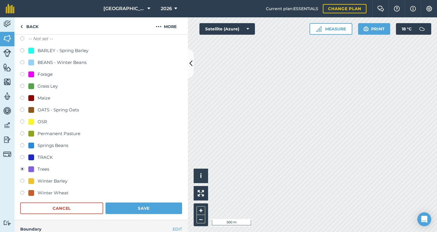
click at [137, 209] on button "Save" at bounding box center [144, 208] width 77 height 12
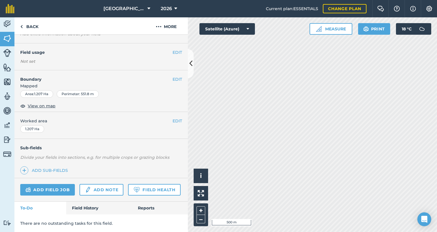
scroll to position [38, 0]
click at [173, 51] on button "EDIT" at bounding box center [178, 53] width 10 height 6
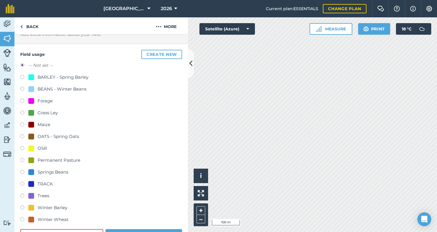
click at [23, 159] on label at bounding box center [24, 161] width 8 height 6
radio input "true"
radio input "false"
click at [139, 229] on button "Save" at bounding box center [144, 235] width 77 height 12
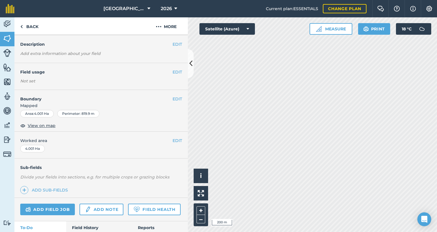
scroll to position [27, 0]
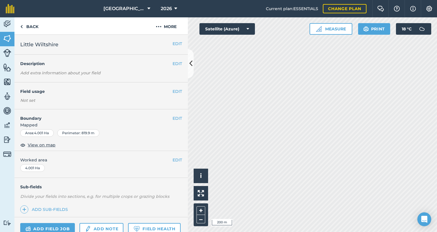
click at [178, 41] on button "EDIT" at bounding box center [178, 43] width 10 height 6
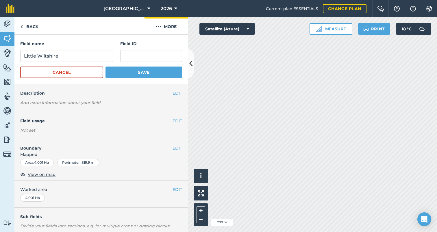
click at [159, 25] on img at bounding box center [159, 26] width 6 height 7
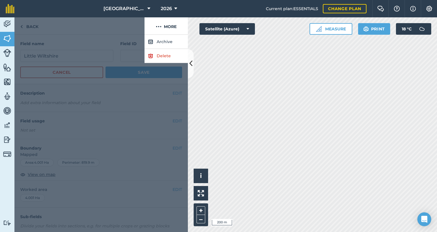
click at [161, 56] on link "Delete" at bounding box center [166, 56] width 43 height 14
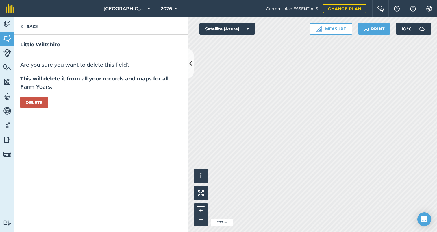
click at [39, 98] on button "Delete" at bounding box center [34, 103] width 28 height 12
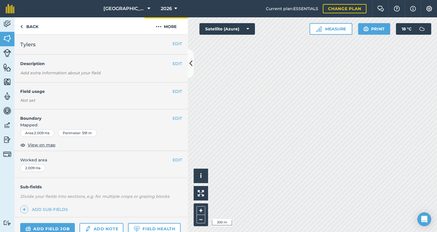
click at [157, 25] on img at bounding box center [159, 26] width 6 height 7
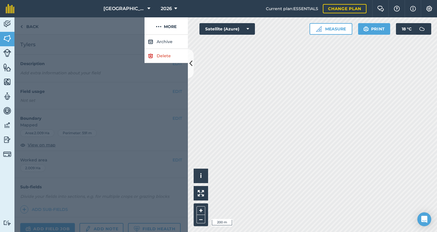
click at [150, 54] on img at bounding box center [150, 55] width 5 height 7
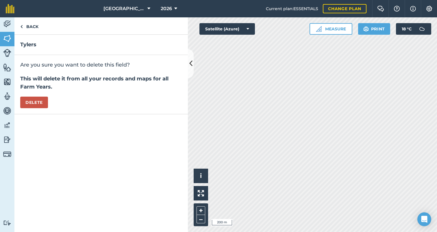
click at [29, 103] on button "Delete" at bounding box center [34, 103] width 28 height 12
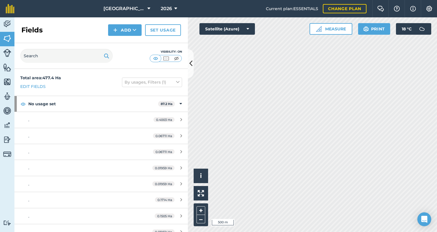
click at [129, 7] on span "[GEOGRAPHIC_DATA]" at bounding box center [125, 8] width 42 height 7
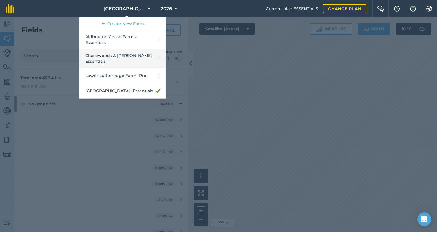
click at [108, 56] on link "Chasewoods & [PERSON_NAME] - Essentials" at bounding box center [123, 58] width 87 height 19
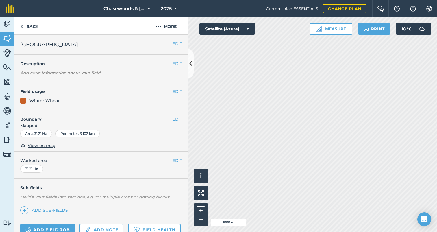
click at [175, 91] on button "EDIT" at bounding box center [178, 91] width 10 height 6
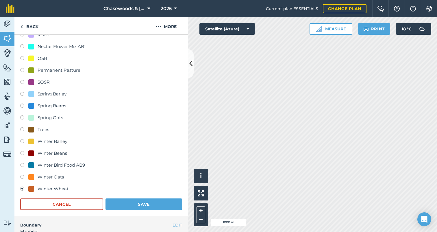
scroll to position [90, 0]
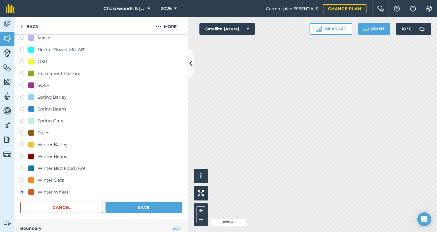
click at [57, 155] on div "Winter Beans" at bounding box center [53, 156] width 30 height 7
radio input "true"
radio input "false"
click at [65, 205] on button "Cancel" at bounding box center [61, 208] width 83 height 12
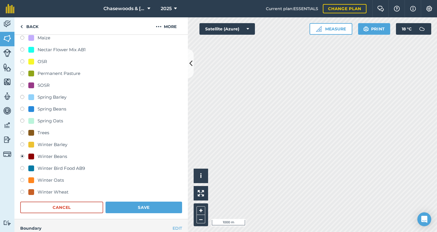
scroll to position [39, 0]
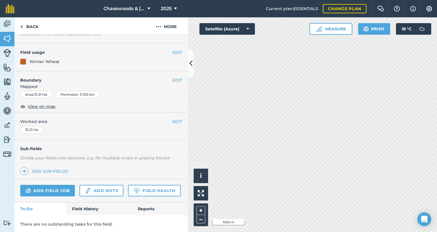
click at [89, 90] on div "EDIT Boundary Mapped Area : 31.21 Ha Perimeter : 3.102 km View on map" at bounding box center [101, 92] width 174 height 42
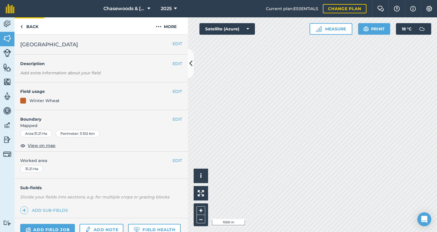
scroll to position [0, 0]
click at [30, 25] on link "Back" at bounding box center [29, 25] width 30 height 17
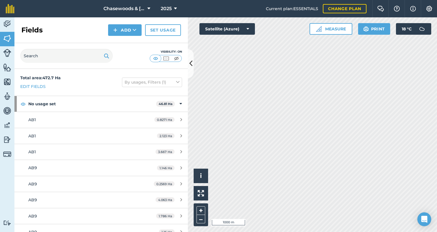
click at [159, 29] on link "Set usage" at bounding box center [163, 30] width 36 height 12
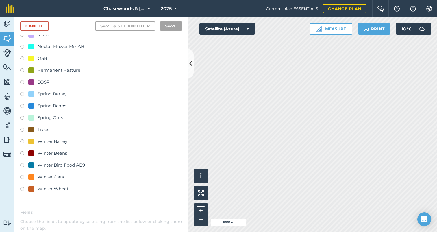
scroll to position [47, 0]
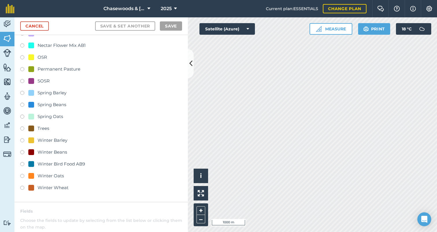
click at [23, 151] on label at bounding box center [24, 153] width 8 height 6
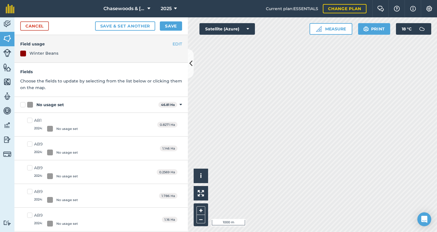
scroll to position [0, 0]
click at [174, 41] on button "EDIT" at bounding box center [178, 44] width 10 height 6
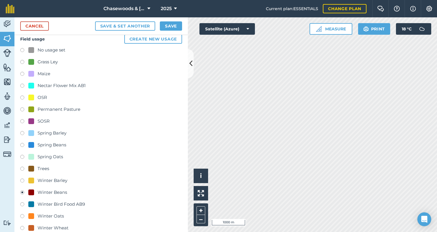
scroll to position [0, 0]
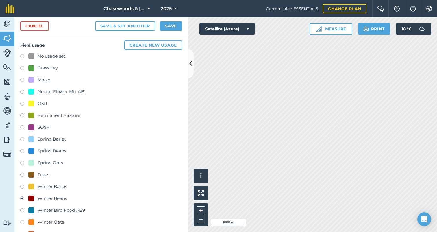
click at [40, 25] on link "Cancel" at bounding box center [34, 25] width 29 height 9
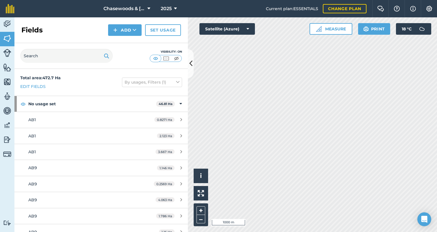
click at [175, 6] on icon at bounding box center [175, 8] width 3 height 7
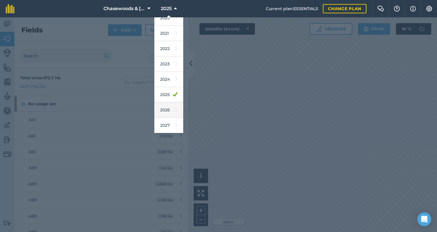
scroll to position [53, 0]
click at [166, 109] on link "2026" at bounding box center [168, 109] width 29 height 15
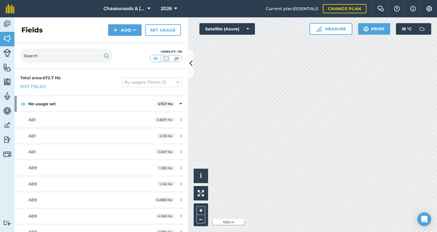
click at [169, 29] on link "Set usage" at bounding box center [163, 30] width 36 height 12
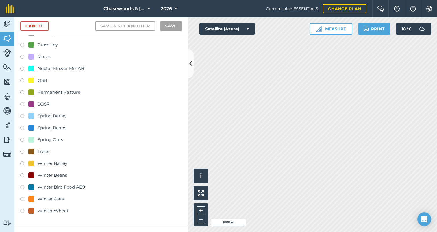
scroll to position [31, 0]
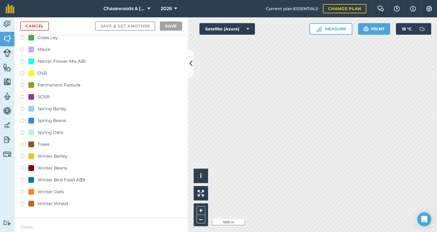
click at [23, 167] on label at bounding box center [24, 169] width 8 height 6
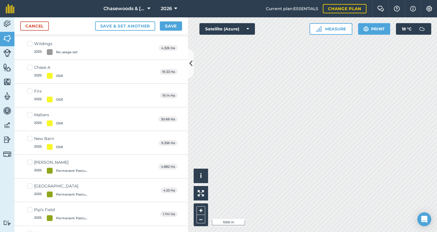
scroll to position [649, 0]
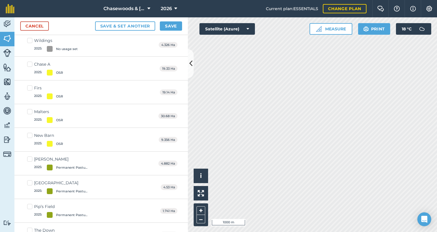
click at [51, 71] on div at bounding box center [50, 73] width 6 height 6
click at [31, 65] on input "Chase A 2025 : OSR" at bounding box center [29, 63] width 4 height 4
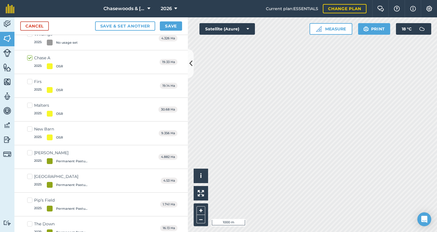
click at [30, 56] on label "Chase A 2025 : OSR" at bounding box center [45, 62] width 36 height 14
click at [30, 56] on input "Chase A 2025 : OSR" at bounding box center [29, 57] width 4 height 4
checkbox input "false"
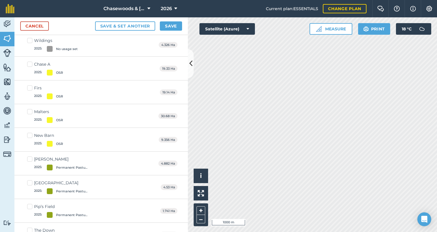
click at [32, 24] on link "Cancel" at bounding box center [34, 25] width 29 height 9
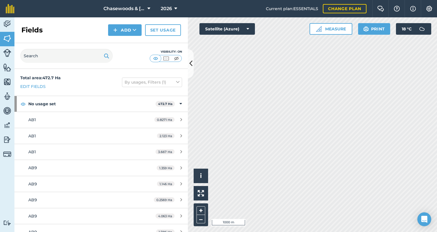
click at [7, 51] on img at bounding box center [7, 53] width 8 height 8
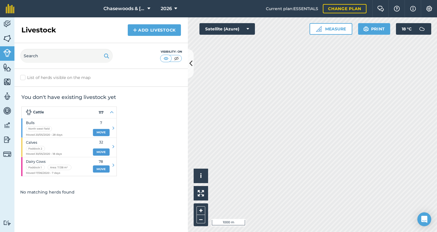
click at [6, 81] on img at bounding box center [7, 82] width 8 height 9
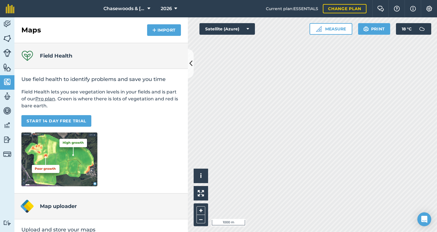
click at [6, 66] on img at bounding box center [7, 67] width 8 height 9
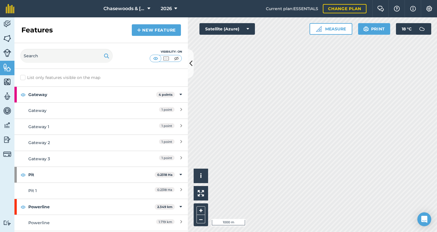
click at [62, 106] on link "Gateway 1 point" at bounding box center [101, 110] width 174 height 16
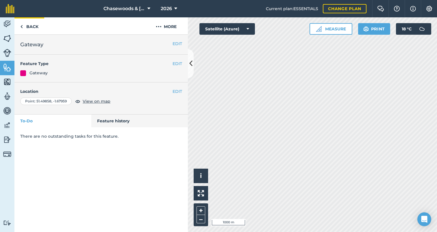
click at [33, 24] on link "Back" at bounding box center [29, 25] width 30 height 17
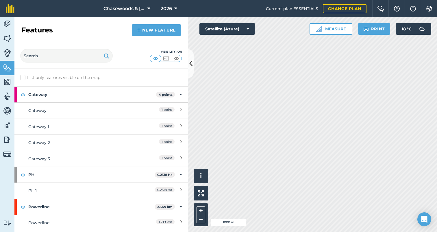
click at [5, 135] on img at bounding box center [7, 139] width 8 height 9
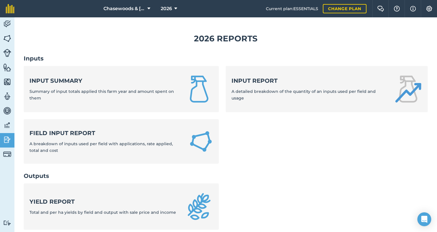
click at [8, 21] on img at bounding box center [7, 24] width 8 height 9
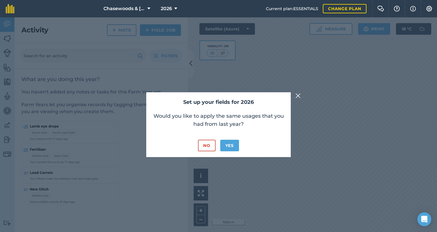
click at [207, 145] on button "No" at bounding box center [206, 146] width 17 height 12
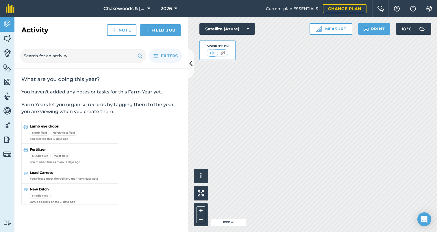
click at [248, 27] on icon at bounding box center [248, 29] width 3 height 6
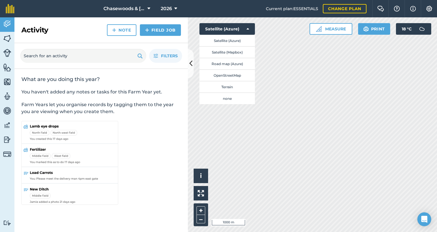
click at [248, 27] on icon at bounding box center [248, 29] width 3 height 6
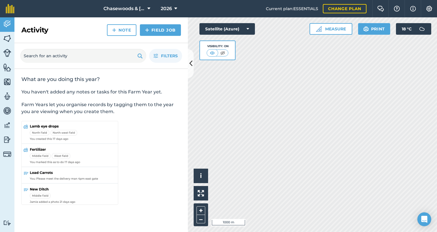
click at [150, 25] on link "Field Job" at bounding box center [160, 30] width 41 height 12
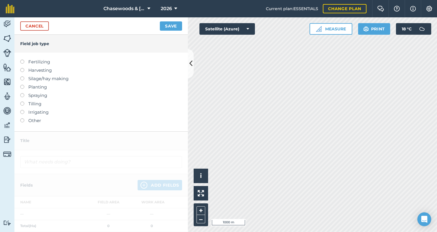
click at [36, 25] on link "Cancel" at bounding box center [34, 25] width 29 height 9
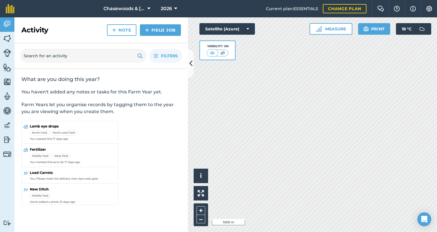
click at [7, 80] on img at bounding box center [7, 82] width 8 height 9
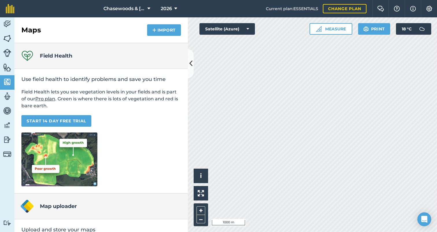
click at [7, 95] on img at bounding box center [7, 96] width 8 height 9
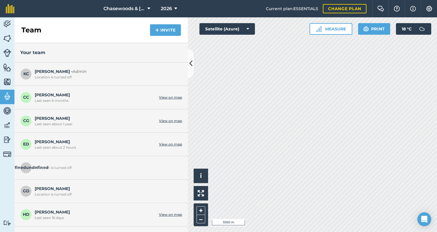
click at [8, 108] on img at bounding box center [7, 110] width 8 height 9
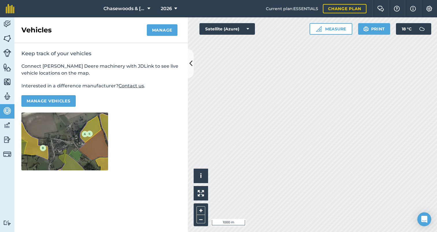
click at [7, 124] on img at bounding box center [7, 125] width 8 height 9
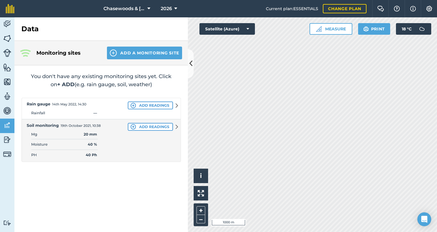
click at [8, 139] on img at bounding box center [7, 139] width 8 height 9
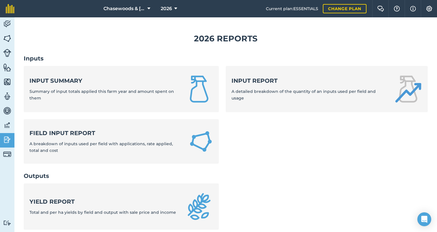
click at [6, 37] on img at bounding box center [7, 38] width 8 height 9
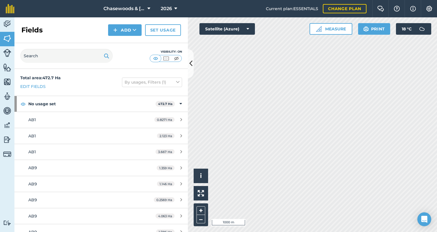
click at [152, 82] on button "By usages, Filters (1)" at bounding box center [152, 82] width 60 height 9
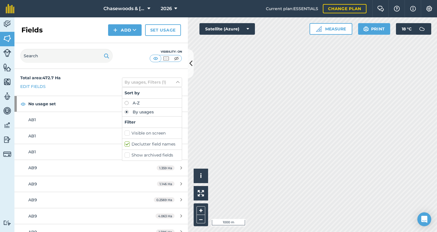
click at [161, 29] on link "Set usage" at bounding box center [163, 30] width 36 height 12
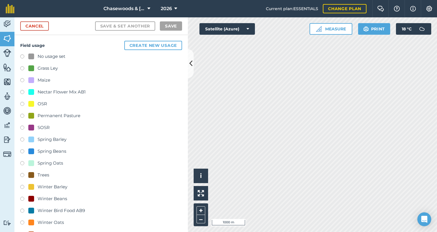
click at [152, 45] on button "Create new usage" at bounding box center [153, 45] width 58 height 9
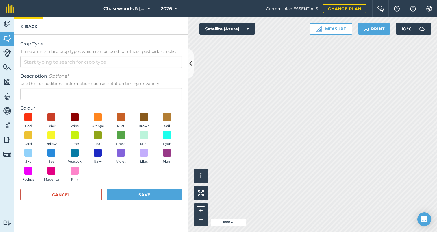
click at [30, 24] on link "Back" at bounding box center [28, 25] width 29 height 17
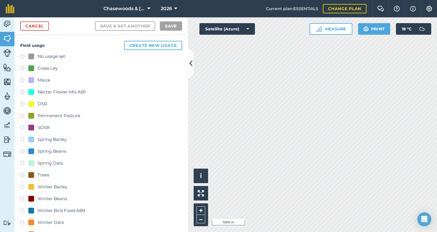
click at [36, 25] on link "Cancel" at bounding box center [34, 25] width 29 height 9
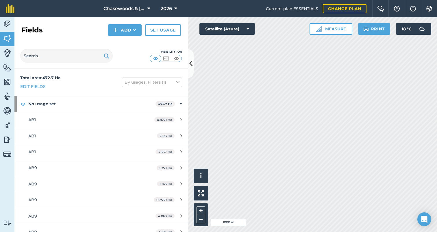
click at [162, 28] on link "Set usage" at bounding box center [163, 30] width 36 height 12
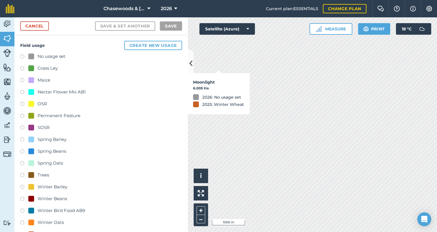
checkbox input "false"
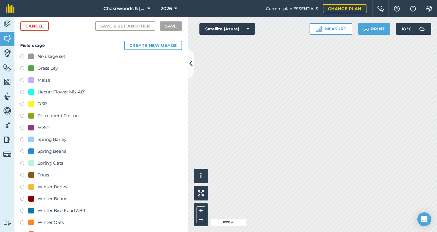
click at [36, 26] on link "Cancel" at bounding box center [34, 25] width 29 height 9
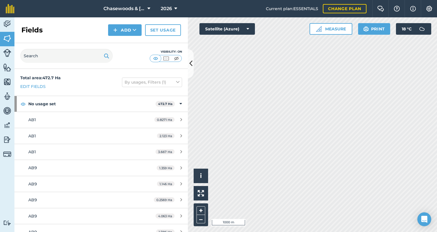
click at [135, 28] on icon at bounding box center [135, 30] width 4 height 6
click at [8, 50] on img at bounding box center [7, 53] width 8 height 8
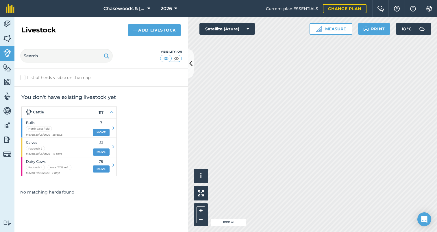
click at [7, 66] on img at bounding box center [7, 67] width 8 height 9
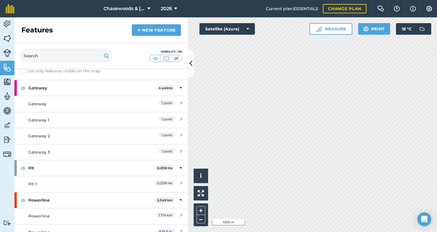
scroll to position [5, 0]
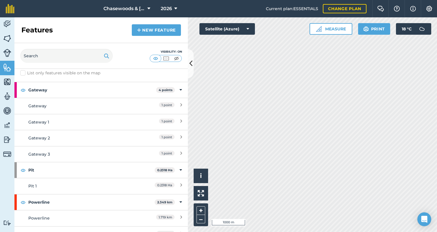
click at [8, 81] on img at bounding box center [7, 82] width 8 height 9
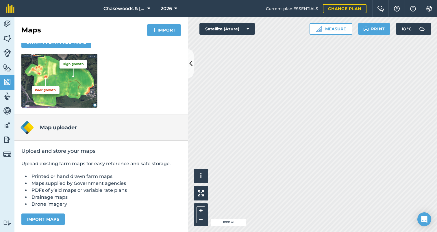
scroll to position [79, 0]
click at [8, 95] on img at bounding box center [7, 96] width 8 height 9
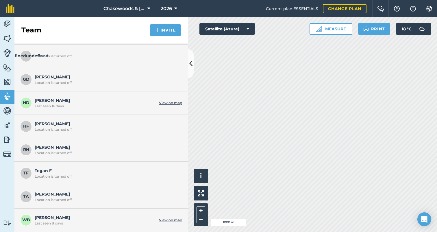
scroll to position [111, 0]
click at [7, 109] on img at bounding box center [7, 110] width 8 height 9
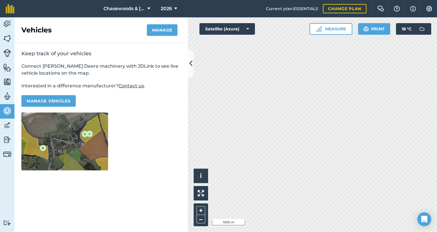
click at [8, 138] on img at bounding box center [7, 139] width 8 height 9
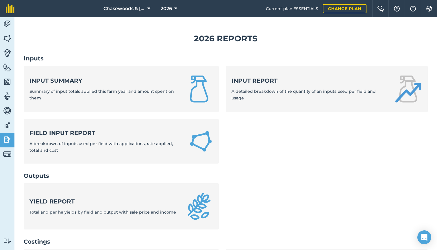
click at [142, 6] on span "Chasewoods & [PERSON_NAME]" at bounding box center [125, 8] width 42 height 7
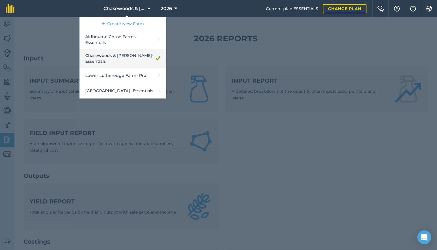
click at [141, 55] on link "Chasewoods & [PERSON_NAME] - Essentials" at bounding box center [123, 58] width 87 height 19
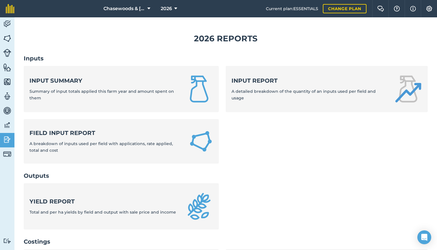
click at [131, 7] on span "Chasewoods & [PERSON_NAME]" at bounding box center [125, 8] width 42 height 7
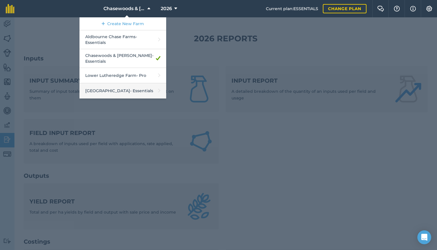
click at [126, 91] on link "North Farm - Essentials" at bounding box center [123, 90] width 87 height 15
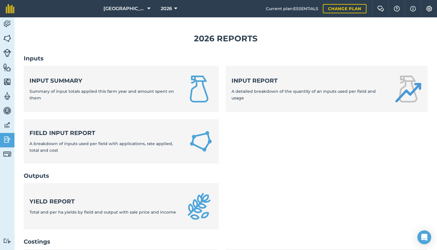
click at [5, 36] on img at bounding box center [7, 38] width 8 height 9
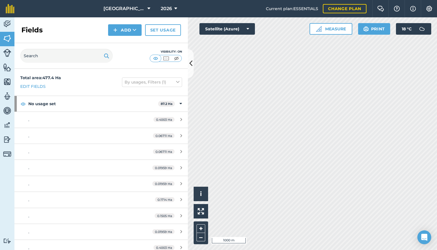
click at [179, 81] on icon at bounding box center [177, 82] width 3 height 6
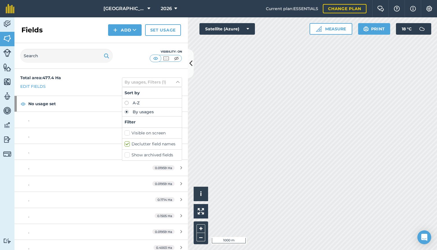
click at [179, 81] on icon at bounding box center [177, 82] width 3 height 6
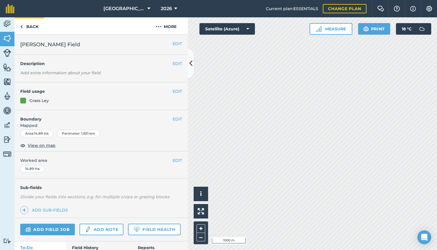
click at [26, 25] on link "Back" at bounding box center [29, 25] width 30 height 17
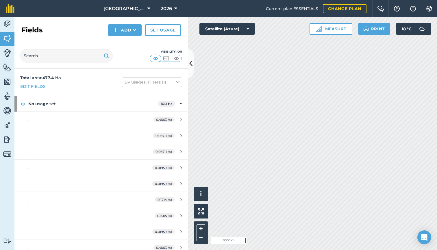
click at [135, 6] on span "[GEOGRAPHIC_DATA]" at bounding box center [125, 8] width 42 height 7
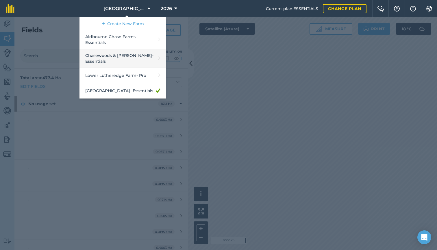
click at [130, 54] on link "Chasewoods & [PERSON_NAME] - Essentials" at bounding box center [123, 58] width 87 height 19
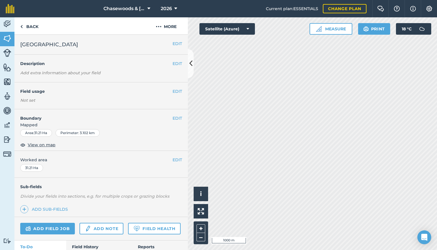
click at [177, 89] on button "EDIT" at bounding box center [178, 91] width 10 height 6
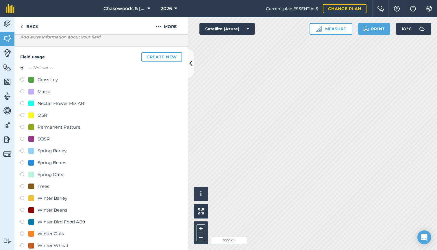
scroll to position [37, 0]
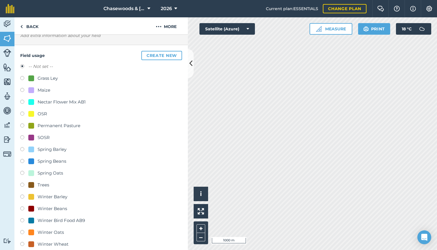
click at [175, 8] on icon at bounding box center [175, 8] width 3 height 7
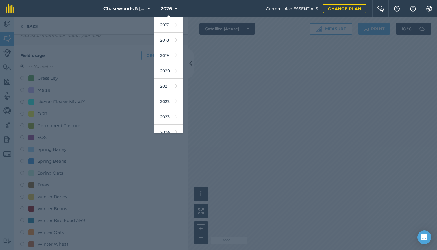
click at [175, 8] on icon at bounding box center [175, 8] width 3 height 7
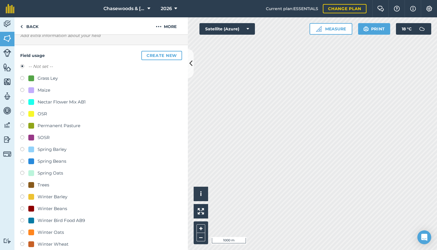
click at [7, 80] on img at bounding box center [7, 82] width 8 height 9
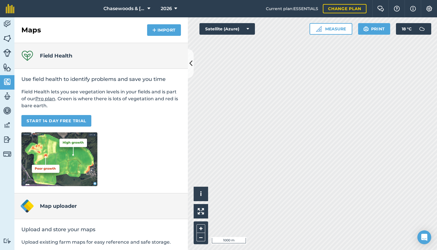
click at [163, 27] on button "Import" at bounding box center [164, 30] width 34 height 12
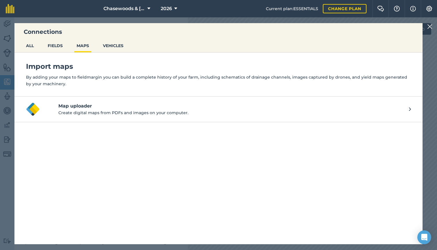
click at [52, 45] on button "FIELDS" at bounding box center [55, 45] width 20 height 11
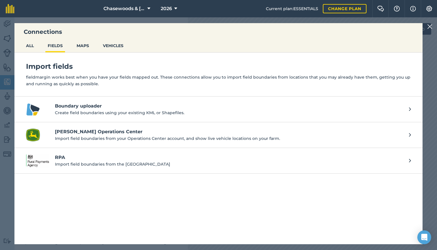
click at [112, 46] on button "VEHICLES" at bounding box center [113, 45] width 25 height 11
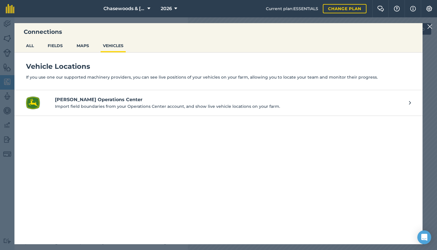
click at [30, 44] on button "ALL" at bounding box center [30, 45] width 12 height 11
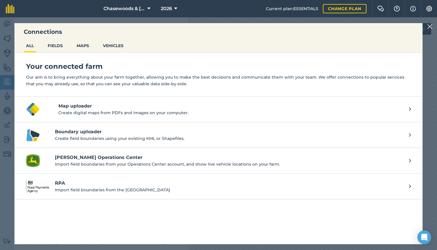
click at [429, 24] on img at bounding box center [430, 26] width 5 height 7
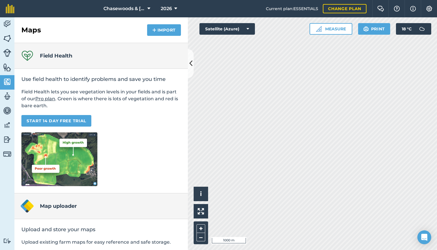
click at [7, 65] on img at bounding box center [7, 67] width 8 height 9
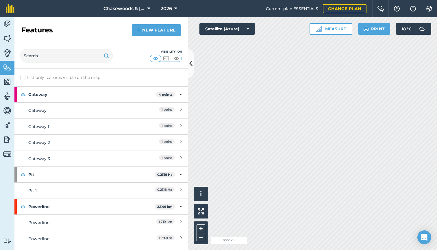
click at [165, 59] on img at bounding box center [166, 59] width 7 height 6
click at [155, 56] on img at bounding box center [155, 59] width 7 height 6
click at [178, 57] on img at bounding box center [176, 59] width 7 height 6
click at [167, 57] on img at bounding box center [166, 59] width 7 height 6
click at [5, 97] on img at bounding box center [7, 96] width 8 height 9
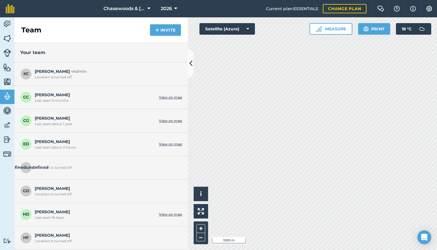
click at [6, 110] on img at bounding box center [7, 110] width 8 height 9
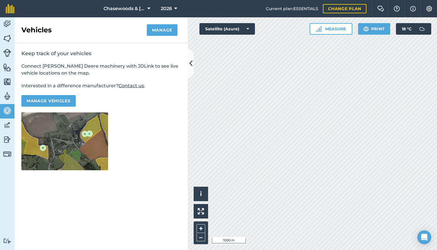
click at [6, 123] on img at bounding box center [7, 125] width 8 height 9
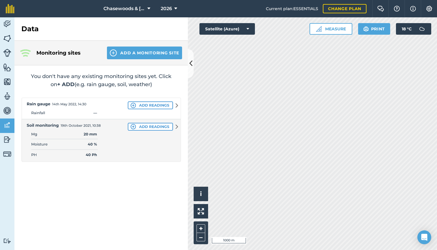
click at [6, 136] on img at bounding box center [7, 139] width 8 height 9
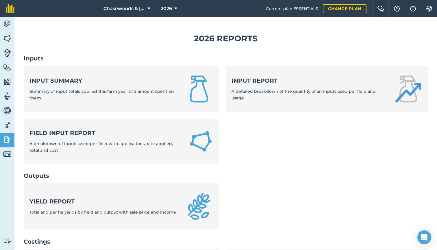
click at [8, 21] on img at bounding box center [7, 24] width 8 height 9
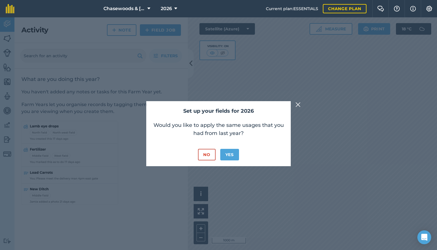
click at [205, 154] on button "No" at bounding box center [206, 155] width 17 height 12
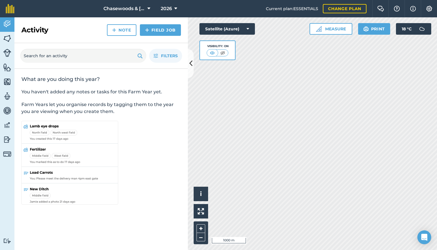
click at [161, 27] on link "Field Job" at bounding box center [160, 30] width 41 height 12
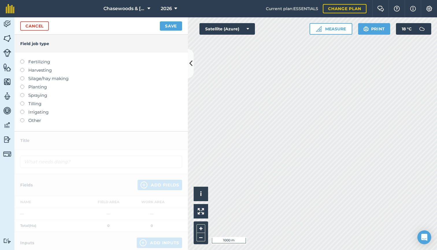
click at [40, 26] on link "Cancel" at bounding box center [34, 25] width 29 height 9
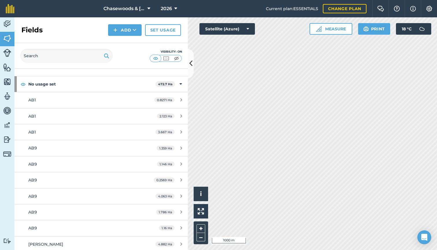
scroll to position [22, 0]
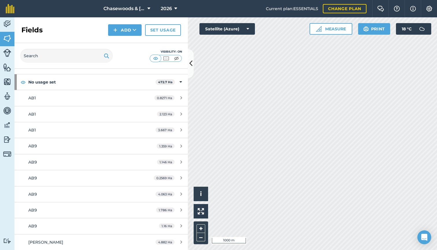
click at [130, 29] on button "Add" at bounding box center [125, 30] width 34 height 12
click at [75, 30] on div "Fields Add Draw Import Set usage" at bounding box center [101, 30] width 174 height 26
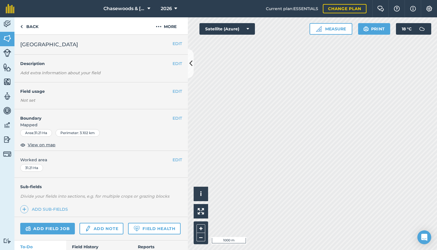
click at [177, 89] on button "EDIT" at bounding box center [178, 91] width 10 height 6
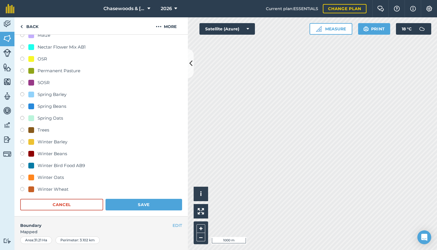
scroll to position [83, 0]
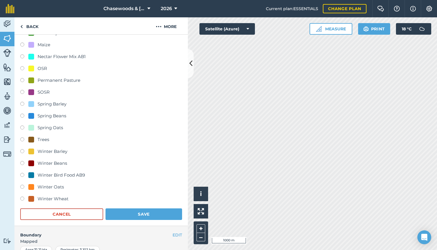
click at [23, 163] on label at bounding box center [24, 164] width 8 height 6
radio input "true"
radio input "false"
click at [54, 163] on div "Winter Beans" at bounding box center [53, 163] width 30 height 7
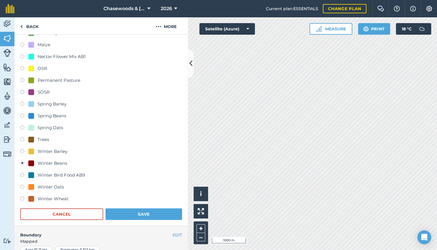
click at [54, 163] on div "Winter Beans" at bounding box center [53, 163] width 30 height 7
click at [23, 162] on label at bounding box center [24, 164] width 8 height 6
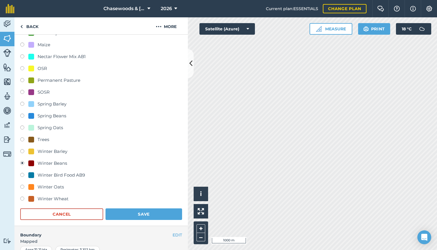
click at [60, 212] on button "Cancel" at bounding box center [61, 215] width 83 height 12
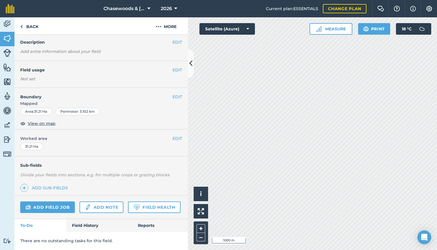
scroll to position [20, 0]
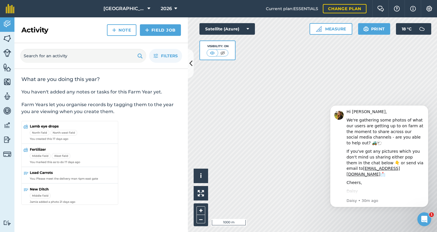
click at [122, 7] on span "[GEOGRAPHIC_DATA]" at bounding box center [125, 8] width 42 height 7
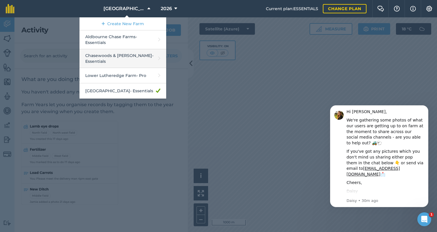
click at [124, 56] on link "Chasewoods & [PERSON_NAME] - Essentials" at bounding box center [123, 58] width 87 height 19
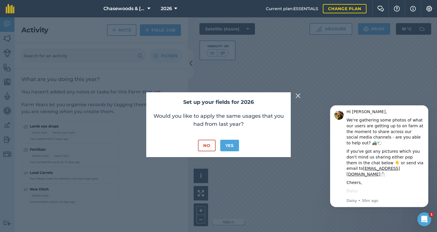
click at [207, 145] on button "No" at bounding box center [206, 146] width 17 height 12
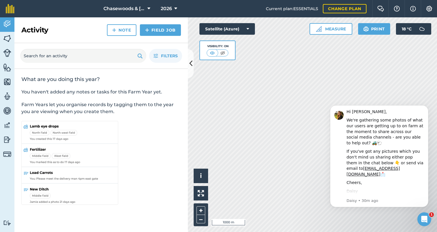
click at [161, 27] on link "Field Job" at bounding box center [160, 30] width 41 height 12
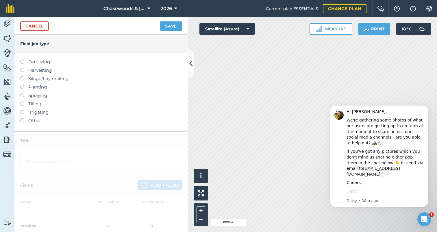
click at [42, 25] on link "Cancel" at bounding box center [34, 25] width 29 height 9
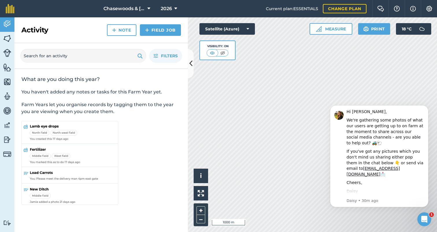
click at [6, 36] on img at bounding box center [7, 38] width 8 height 9
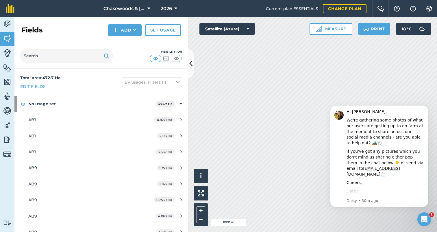
click at [136, 28] on icon at bounding box center [135, 30] width 4 height 6
click at [166, 28] on link "Set usage" at bounding box center [163, 30] width 36 height 12
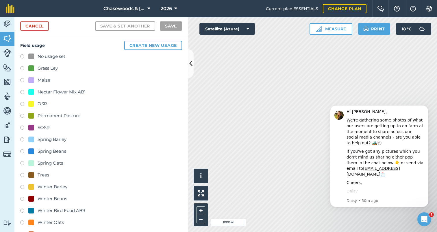
click at [156, 44] on button "Create new usage" at bounding box center [153, 45] width 58 height 9
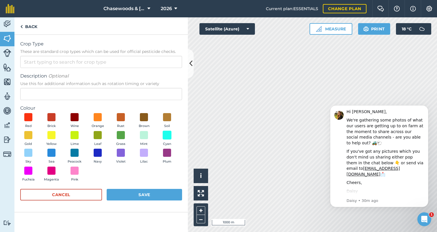
click at [166, 135] on span at bounding box center [167, 134] width 9 height 9
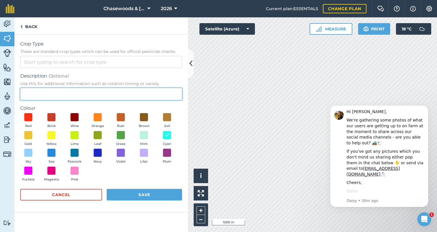
click at [61, 93] on input "Description Optional Use this for additional information such as rotation timin…" at bounding box center [101, 94] width 162 height 12
type input "Spring Barley"
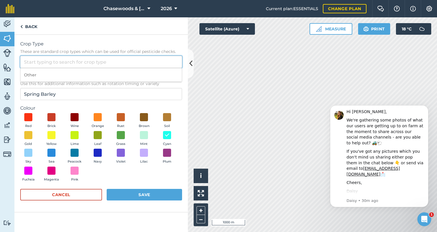
click at [52, 60] on input "Crop Type These are standard crop types which can be used for official pesticid…" at bounding box center [101, 62] width 162 height 12
click at [52, 60] on input "barley" at bounding box center [101, 62] width 162 height 12
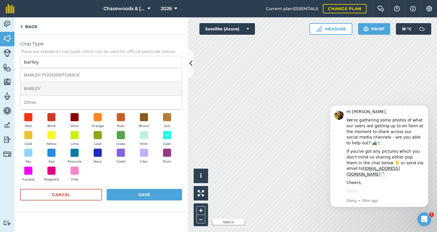
click at [56, 87] on li "BARLEY" at bounding box center [101, 89] width 161 height 14
type input "BARLEY"
click at [143, 192] on button "Save" at bounding box center [145, 195] width 76 height 12
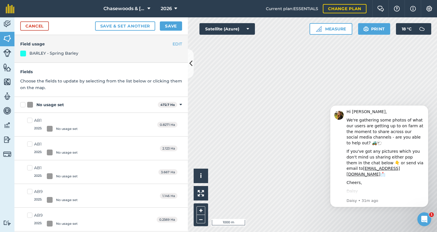
click at [153, 43] on h4 "Field usage" at bounding box center [101, 44] width 162 height 6
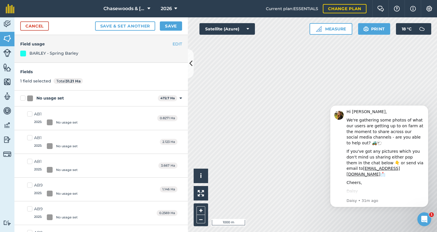
click at [133, 48] on div "EDIT Field usage BARLEY - Spring Barley" at bounding box center [101, 49] width 174 height 28
click at [65, 52] on div "BARLEY - Spring Barley" at bounding box center [54, 53] width 49 height 6
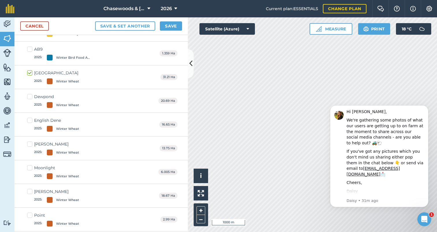
scroll to position [1131, 0]
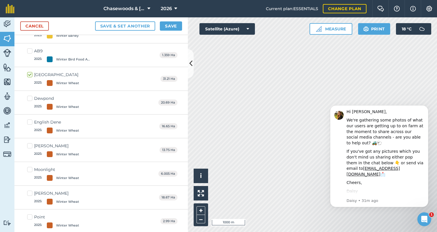
click at [29, 74] on label "[GEOGRAPHIC_DATA] 2025 : Winter Wheat" at bounding box center [53, 79] width 52 height 14
click at [29, 74] on input "[GEOGRAPHIC_DATA] 2025 : Winter Wheat" at bounding box center [29, 74] width 4 height 4
checkbox input "false"
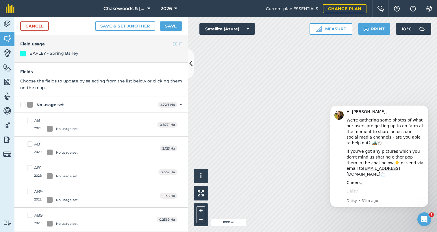
scroll to position [0, 0]
click at [34, 51] on div "BARLEY - Spring Barley" at bounding box center [54, 53] width 49 height 6
click at [176, 42] on button "EDIT" at bounding box center [178, 44] width 10 height 6
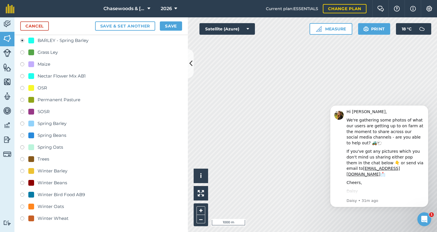
scroll to position [30, 0]
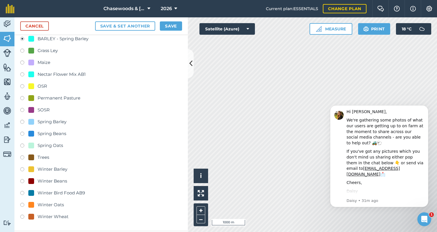
click at [60, 121] on div "Spring Barley" at bounding box center [52, 121] width 29 height 7
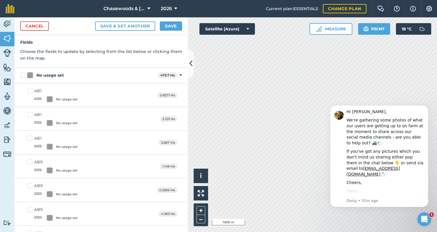
click at [37, 25] on link "Cancel" at bounding box center [34, 25] width 29 height 9
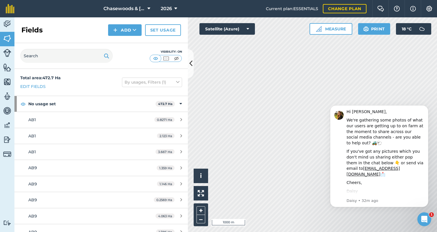
scroll to position [3, 0]
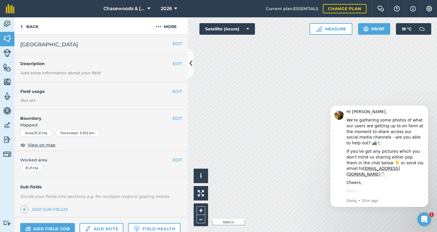
click at [179, 89] on button "EDIT" at bounding box center [178, 91] width 10 height 6
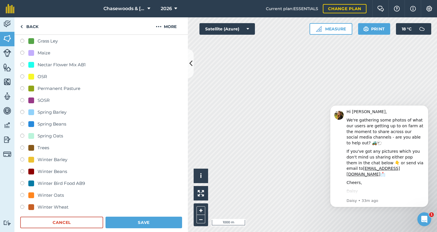
scroll to position [85, 0]
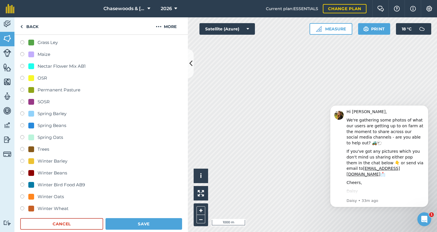
click at [52, 172] on div "Winter Beans" at bounding box center [53, 173] width 30 height 7
radio input "true"
radio input "false"
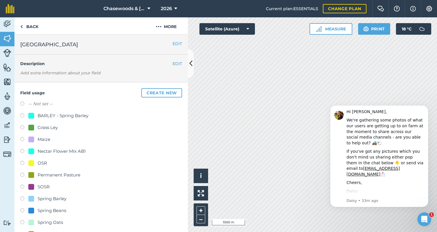
scroll to position [0, 0]
click at [176, 63] on button "EDIT" at bounding box center [178, 63] width 10 height 6
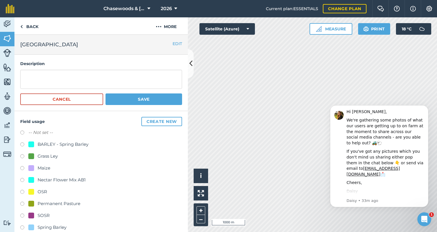
click at [78, 96] on button "Cancel" at bounding box center [61, 99] width 83 height 12
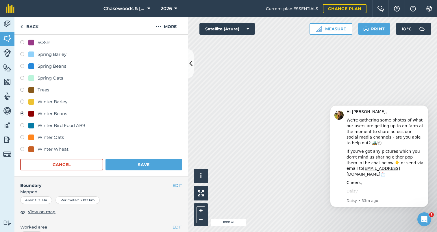
scroll to position [142, 0]
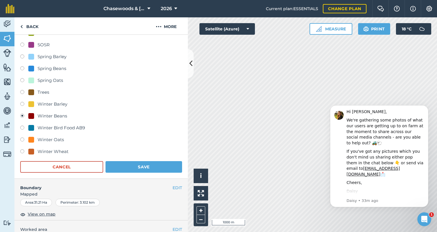
click at [32, 113] on div "Winter Beans" at bounding box center [47, 116] width 39 height 7
click at [46, 115] on div "Winter Beans" at bounding box center [53, 116] width 30 height 7
click at [158, 27] on img at bounding box center [159, 26] width 6 height 7
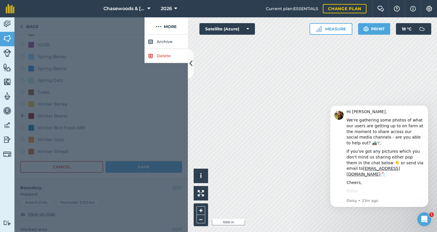
click at [106, 97] on div at bounding box center [101, 133] width 174 height 197
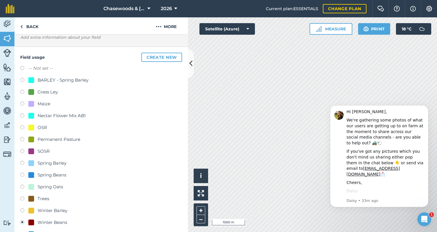
scroll to position [35, 0]
click at [152, 56] on button "Create new" at bounding box center [161, 57] width 41 height 9
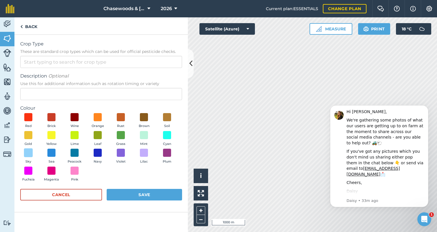
click at [27, 152] on span at bounding box center [28, 152] width 9 height 9
click at [67, 194] on button "Cancel" at bounding box center [61, 195] width 82 height 12
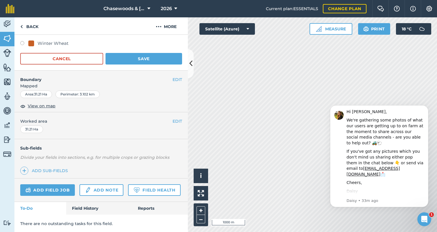
scroll to position [250, 0]
click at [24, 24] on link "Back" at bounding box center [29, 25] width 30 height 17
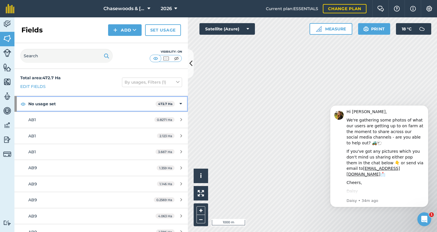
click at [22, 104] on img at bounding box center [23, 103] width 5 height 7
click at [181, 103] on icon at bounding box center [181, 104] width 3 height 6
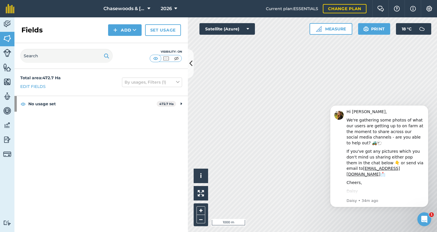
click at [430, 6] on img at bounding box center [429, 9] width 7 height 6
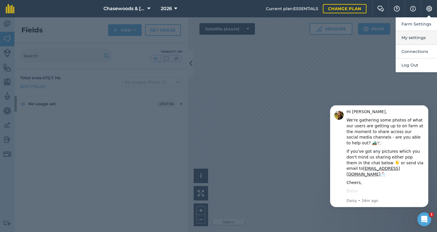
click at [411, 36] on button "My settings" at bounding box center [416, 38] width 41 height 14
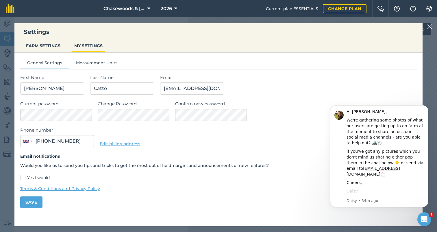
type input "07768 240760"
click at [45, 45] on button "FARM SETTINGS" at bounding box center [43, 45] width 39 height 11
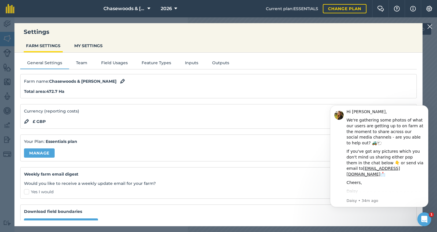
click at [116, 61] on button "Field Usages" at bounding box center [114, 64] width 40 height 9
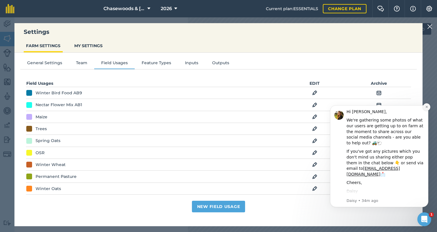
click at [428, 106] on icon "Dismiss notification" at bounding box center [427, 107] width 2 height 2
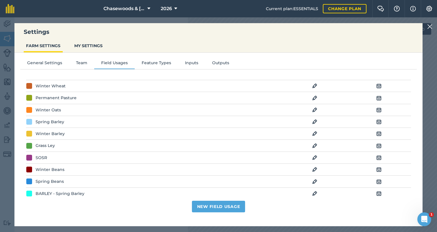
scroll to position [78, 0]
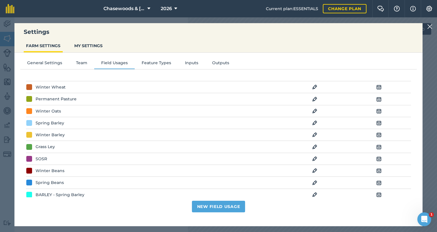
click at [315, 168] on img at bounding box center [314, 170] width 5 height 7
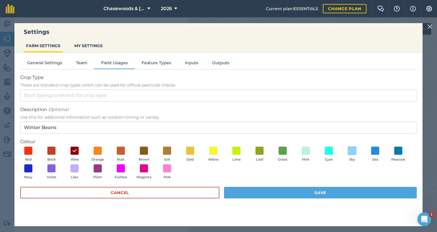
click at [353, 150] on span at bounding box center [352, 150] width 9 height 9
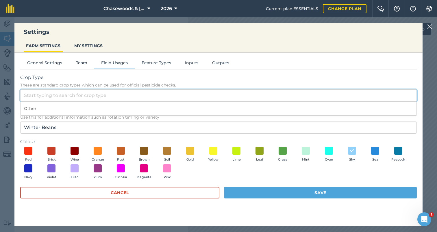
click at [124, 94] on input "Crop Type These are standard crop types which can be used for official pesticid…" at bounding box center [218, 95] width 397 height 12
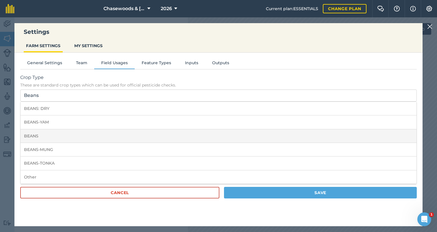
click at [64, 133] on li "BEANS" at bounding box center [219, 136] width 396 height 14
type input "BEANS"
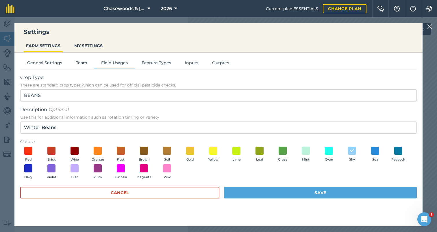
click at [283, 191] on button "Save" at bounding box center [320, 193] width 193 height 12
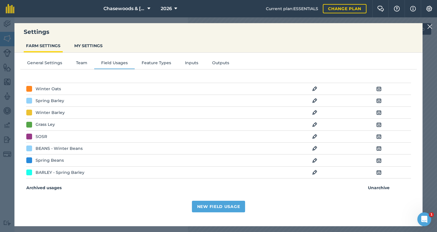
scroll to position [99, 0]
click at [378, 159] on img at bounding box center [379, 161] width 5 height 7
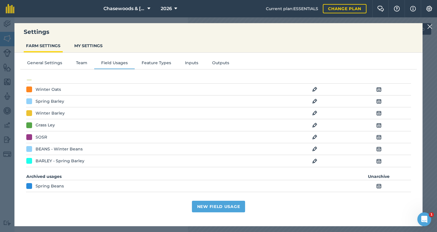
click at [380, 135] on img at bounding box center [379, 137] width 5 height 7
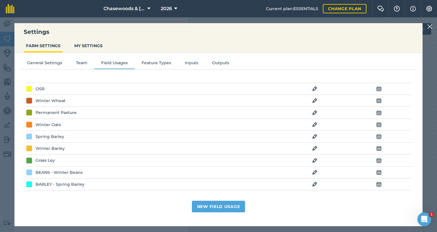
scroll to position [63, 0]
click at [315, 123] on img at bounding box center [314, 125] width 5 height 7
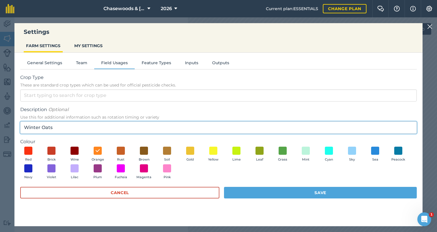
drag, startPoint x: 39, startPoint y: 126, endPoint x: 11, endPoint y: 125, distance: 27.5
click at [11, 125] on div "Settings FARM SETTINGS MY SETTINGS General Settings Team Field Usages Feature T…" at bounding box center [218, 124] width 437 height 215
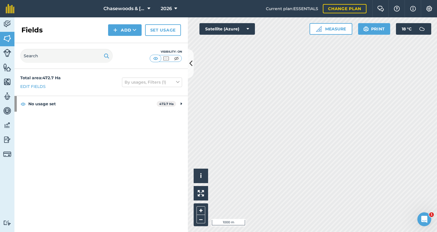
click at [429, 6] on img at bounding box center [429, 9] width 7 height 6
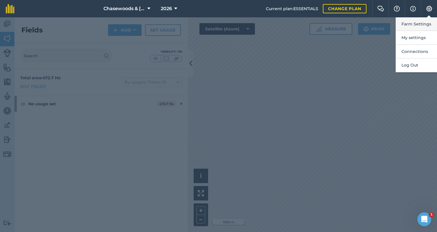
click at [410, 22] on button "Farm Settings" at bounding box center [416, 24] width 41 height 14
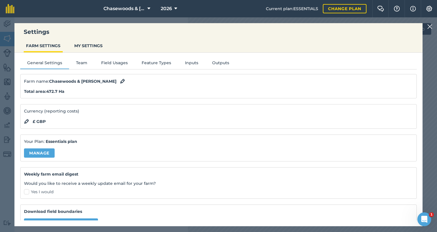
click at [119, 62] on button "Field Usages" at bounding box center [114, 64] width 40 height 9
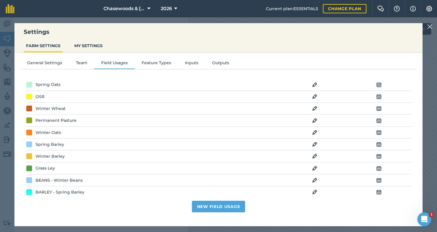
scroll to position [51, 0]
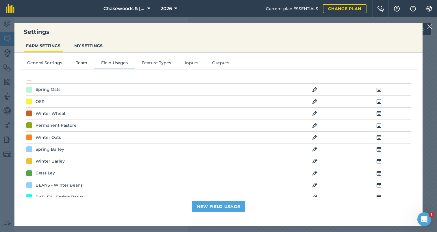
click at [56, 137] on div "Winter Oats" at bounding box center [48, 137] width 25 height 6
click at [315, 136] on img at bounding box center [314, 137] width 5 height 7
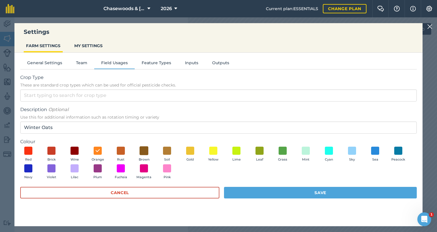
click at [143, 148] on span at bounding box center [144, 150] width 9 height 9
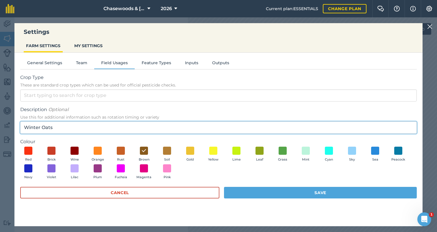
drag, startPoint x: 40, startPoint y: 125, endPoint x: 24, endPoint y: 123, distance: 16.0
click at [24, 123] on input "Winter Oats" at bounding box center [218, 127] width 397 height 12
type input "Spring Oats"
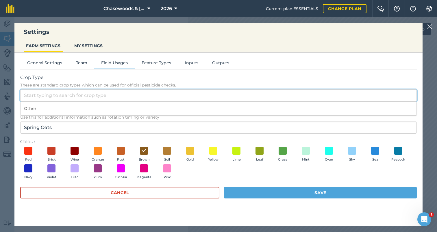
click at [58, 95] on input "Crop Type These are standard crop types which can be used for official pesticid…" at bounding box center [218, 95] width 397 height 12
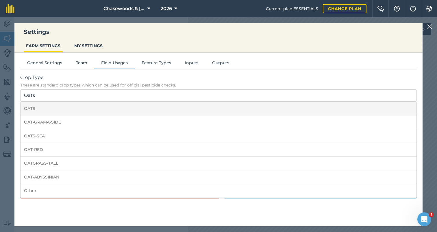
click at [33, 107] on li "OATS" at bounding box center [219, 109] width 396 height 14
type input "OATS"
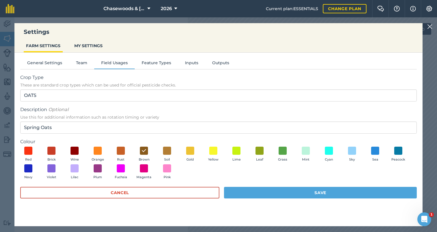
click at [277, 190] on button "Save" at bounding box center [320, 193] width 193 height 12
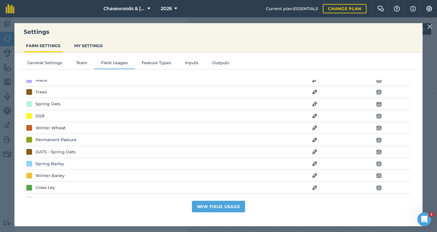
scroll to position [33, 0]
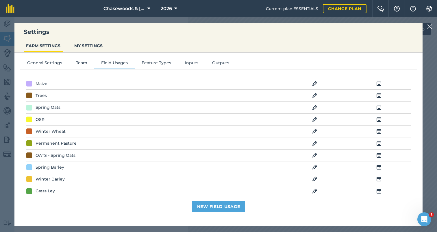
click at [379, 106] on img at bounding box center [379, 107] width 5 height 7
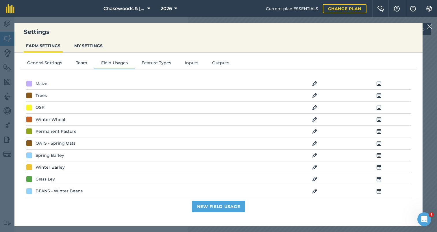
click at [314, 153] on img at bounding box center [314, 155] width 5 height 7
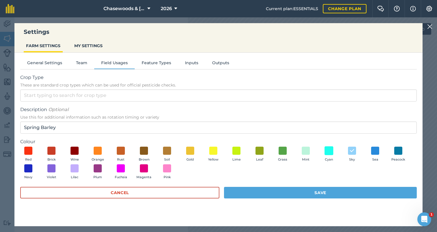
click at [329, 148] on span at bounding box center [329, 150] width 9 height 9
click at [313, 190] on button "Save" at bounding box center [320, 193] width 193 height 12
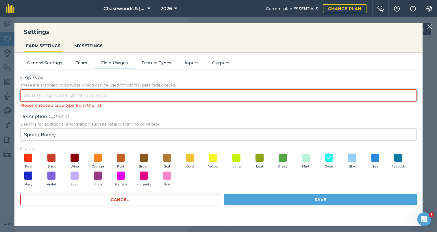
click at [101, 96] on input "Crop Type These are standard crop types which can be used for official pesticid…" at bounding box center [218, 95] width 397 height 12
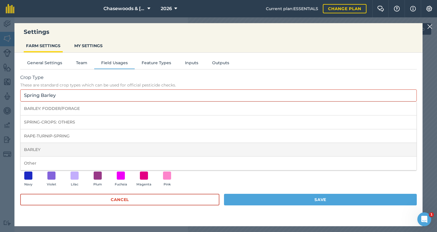
click at [37, 146] on li "BARLEY" at bounding box center [219, 150] width 396 height 14
type input "BARLEY"
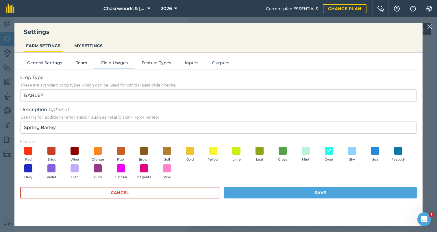
click at [322, 191] on button "Save" at bounding box center [320, 193] width 193 height 12
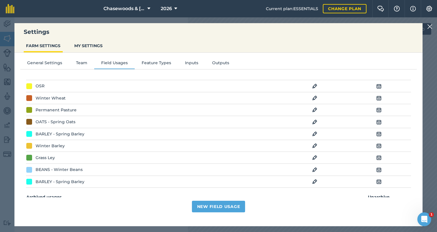
scroll to position [51, 0]
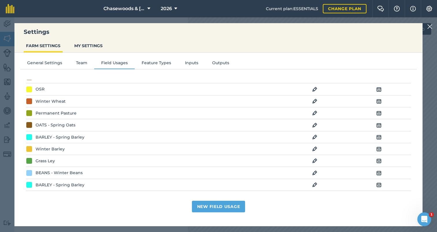
click at [316, 136] on img at bounding box center [314, 137] width 5 height 7
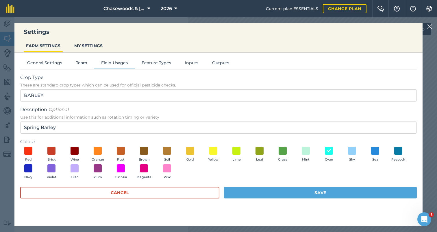
click at [145, 191] on button "Cancel" at bounding box center [119, 193] width 199 height 12
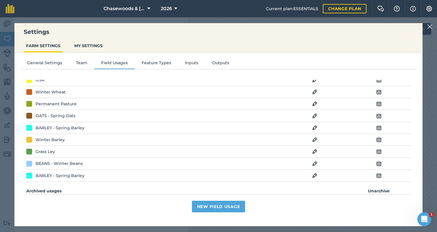
scroll to position [62, 0]
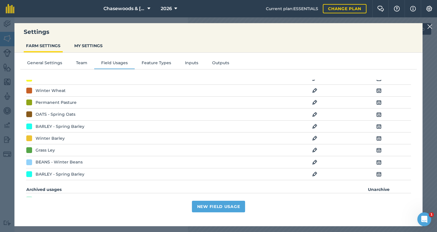
click at [380, 125] on img at bounding box center [379, 126] width 5 height 7
click at [315, 137] on img at bounding box center [314, 138] width 5 height 7
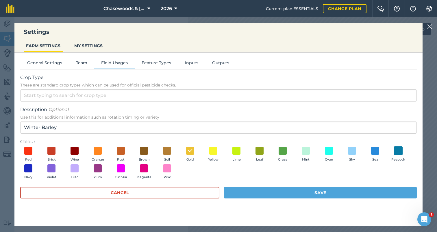
click at [398, 149] on span at bounding box center [398, 150] width 9 height 9
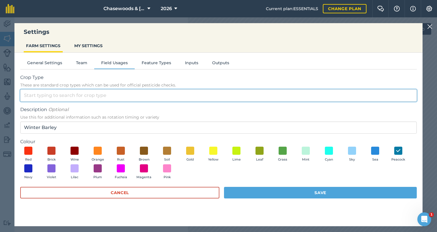
click at [81, 93] on input "Crop Type These are standard crop types which can be used for official pesticid…" at bounding box center [218, 95] width 397 height 12
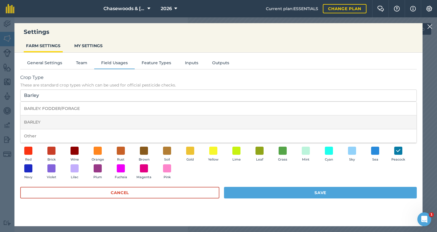
click at [36, 122] on li "BARLEY" at bounding box center [219, 122] width 396 height 14
type input "BARLEY"
click at [265, 193] on button "Save" at bounding box center [320, 193] width 193 height 12
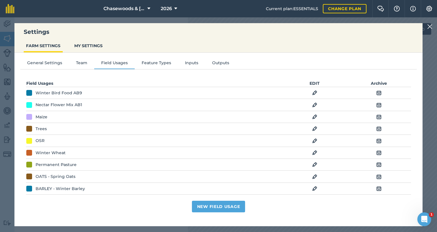
scroll to position [0, 0]
click at [316, 128] on img at bounding box center [314, 128] width 5 height 7
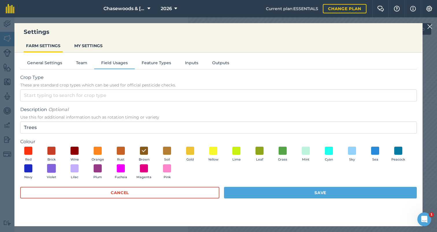
click at [53, 167] on span at bounding box center [51, 168] width 9 height 9
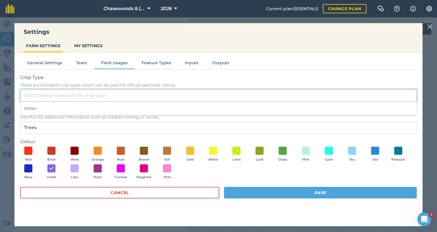
click at [57, 95] on input "Crop Type These are standard crop types which can be used for official pesticid…" at bounding box center [218, 95] width 397 height 12
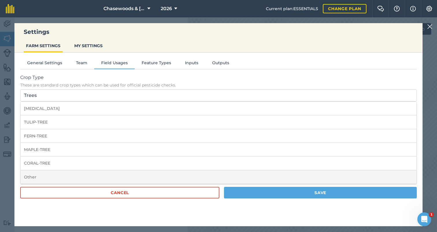
click at [30, 176] on li "Other" at bounding box center [219, 177] width 396 height 14
type input "Other"
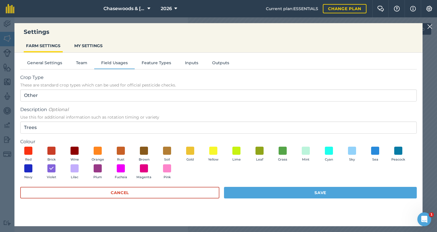
click at [273, 192] on button "Save" at bounding box center [320, 193] width 193 height 12
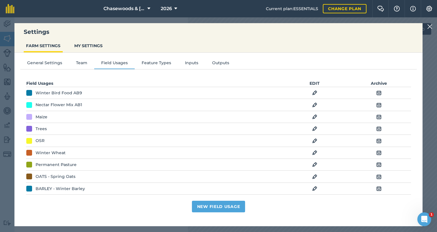
click at [314, 116] on img at bounding box center [314, 116] width 5 height 7
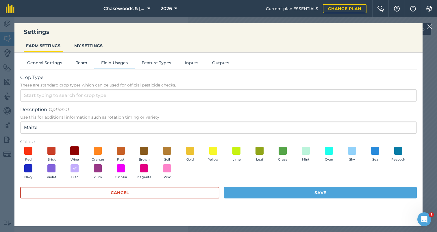
click at [73, 150] on span at bounding box center [74, 150] width 9 height 9
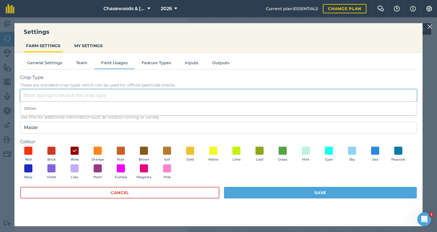
click at [95, 94] on input "Crop Type These are standard crop types which can be used for official pesticid…" at bounding box center [218, 95] width 397 height 12
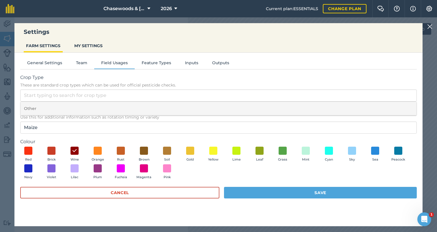
click at [27, 107] on li "Other" at bounding box center [219, 109] width 396 height 14
type input "Other"
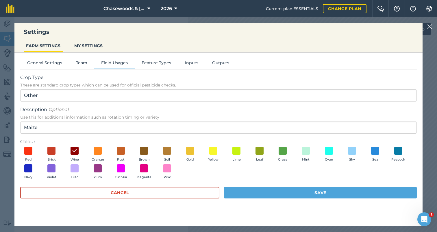
click at [303, 190] on button "Save" at bounding box center [320, 193] width 193 height 12
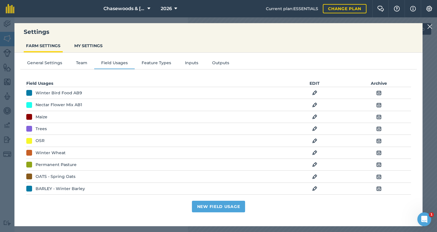
scroll to position [2, 0]
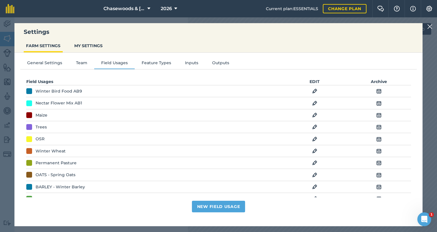
click at [316, 101] on img at bounding box center [314, 103] width 5 height 7
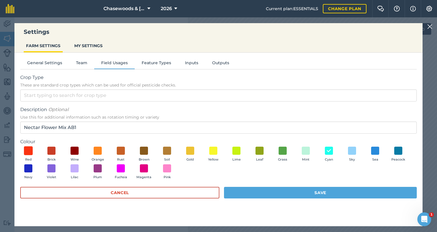
click at [29, 149] on span at bounding box center [28, 150] width 9 height 9
click at [298, 190] on button "Save" at bounding box center [320, 193] width 193 height 12
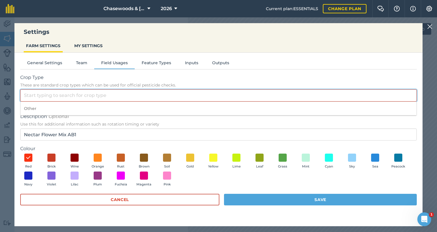
click at [75, 95] on input "Crop Type These are standard crop types which can be used for official pesticid…" at bounding box center [218, 95] width 397 height 12
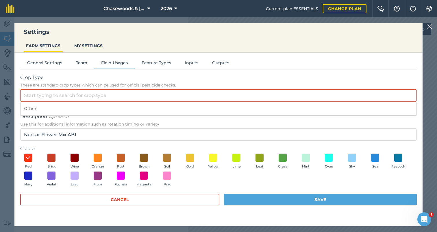
click at [45, 107] on li "Other" at bounding box center [219, 109] width 396 height 14
type input "Other"
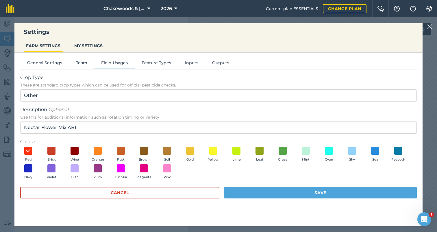
click at [317, 193] on button "Save" at bounding box center [320, 193] width 193 height 12
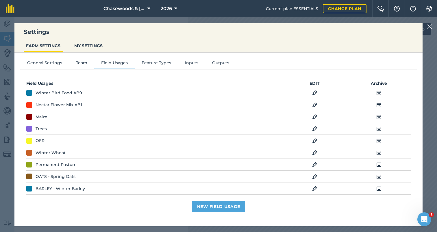
click at [314, 91] on img at bounding box center [314, 92] width 5 height 7
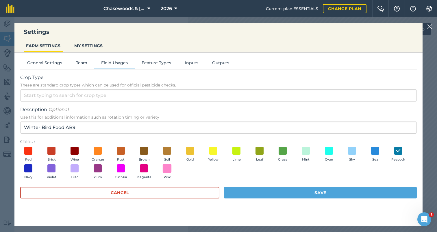
click at [169, 167] on span at bounding box center [167, 168] width 9 height 9
click at [315, 191] on button "Save" at bounding box center [320, 193] width 193 height 12
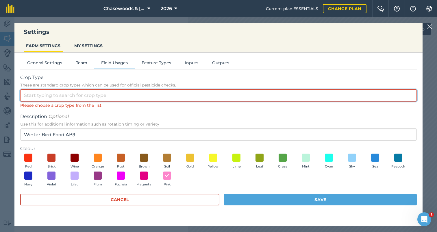
click at [85, 97] on input "Crop Type These are standard crop types which can be used for official pesticid…" at bounding box center [218, 95] width 397 height 12
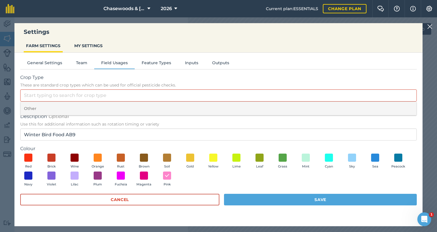
click at [32, 108] on li "Other" at bounding box center [219, 109] width 396 height 14
type input "Other"
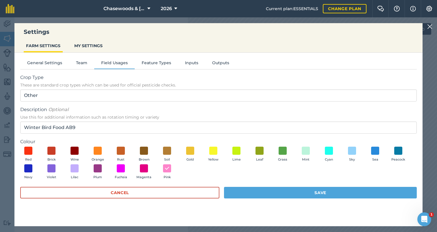
click at [281, 193] on button "Save" at bounding box center [320, 193] width 193 height 12
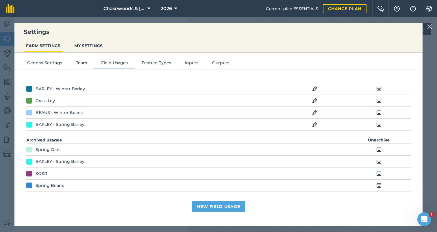
scroll to position [100, 0]
click at [215, 208] on button "New Field Usage" at bounding box center [219, 207] width 54 height 12
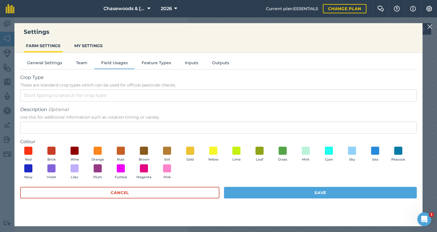
click at [431, 25] on img at bounding box center [430, 26] width 5 height 7
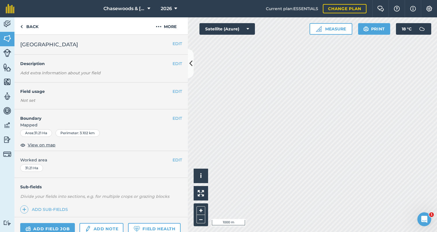
click at [175, 89] on button "EDIT" at bounding box center [178, 91] width 10 height 6
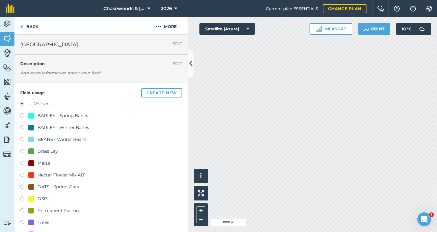
click at [23, 139] on label at bounding box center [24, 140] width 8 height 6
radio input "true"
radio input "false"
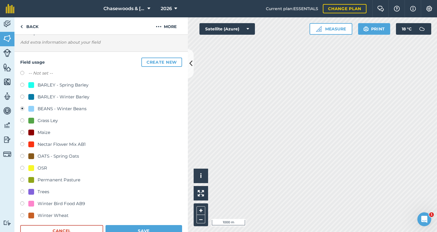
scroll to position [51, 0]
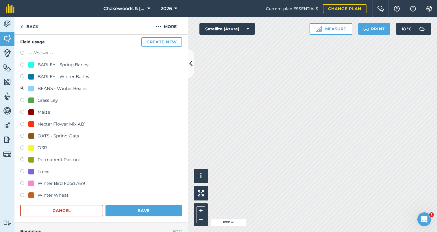
click at [144, 211] on button "Save" at bounding box center [144, 211] width 77 height 12
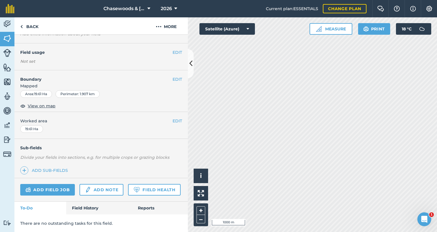
scroll to position [38, 0]
click at [174, 50] on button "EDIT" at bounding box center [178, 53] width 10 height 6
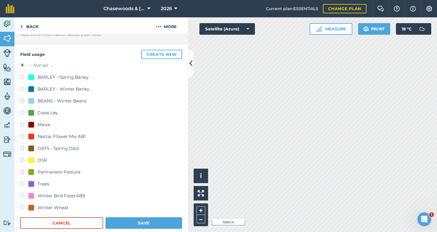
click at [23, 161] on label at bounding box center [24, 161] width 8 height 6
radio input "true"
radio input "false"
click at [151, 222] on button "Save" at bounding box center [144, 223] width 77 height 12
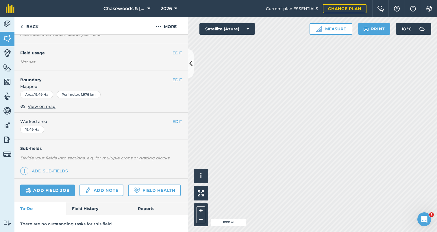
click at [175, 52] on button "EDIT" at bounding box center [178, 53] width 10 height 6
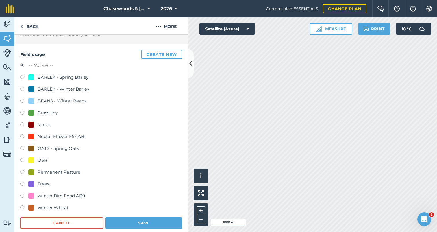
click at [24, 158] on label at bounding box center [24, 161] width 8 height 6
radio input "true"
radio input "false"
click at [135, 222] on button "Save" at bounding box center [144, 223] width 77 height 12
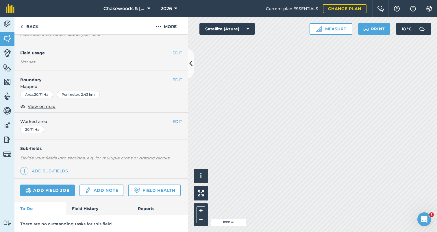
click at [177, 51] on button "EDIT" at bounding box center [178, 53] width 10 height 6
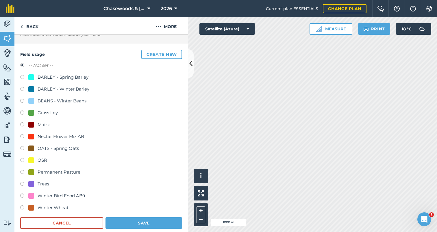
click at [23, 147] on label at bounding box center [24, 149] width 8 height 6
radio input "true"
radio input "false"
click at [136, 220] on button "Save" at bounding box center [144, 223] width 77 height 12
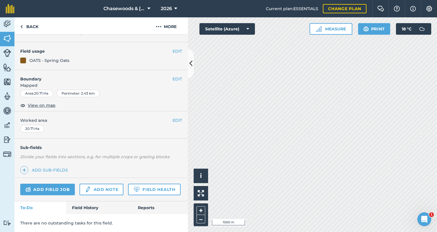
scroll to position [36, 0]
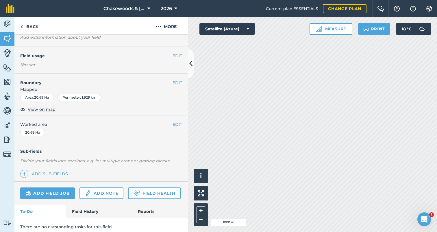
click at [176, 53] on button "EDIT" at bounding box center [178, 56] width 10 height 6
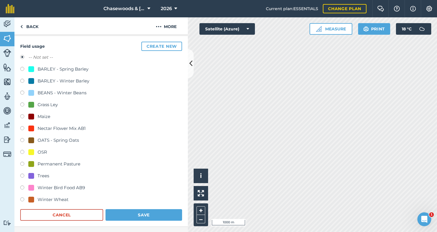
scroll to position [49, 0]
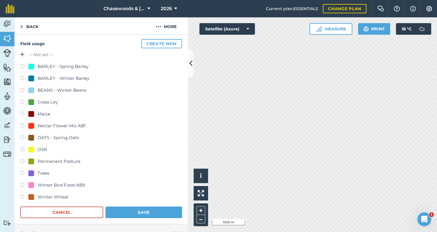
click at [23, 137] on label at bounding box center [24, 138] width 8 height 6
radio input "true"
radio input "false"
click at [141, 210] on button "Save" at bounding box center [144, 213] width 77 height 12
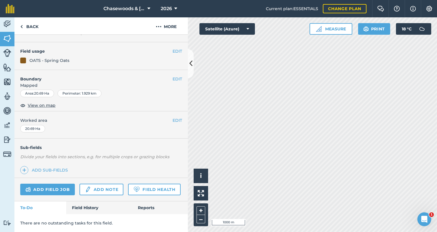
scroll to position [39, 0]
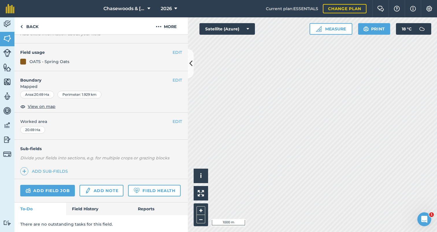
scroll to position [38, 0]
click at [177, 51] on button "EDIT" at bounding box center [178, 53] width 10 height 6
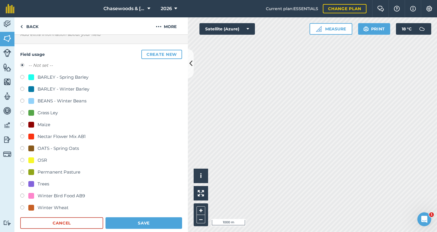
click at [22, 146] on label at bounding box center [24, 149] width 8 height 6
radio input "true"
radio input "false"
click at [138, 222] on button "Save" at bounding box center [144, 223] width 77 height 12
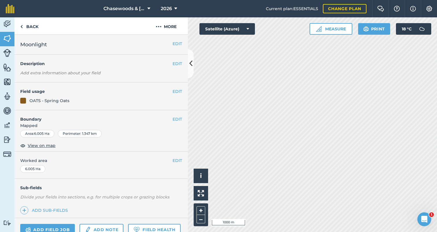
scroll to position [0, 0]
click at [176, 89] on button "EDIT" at bounding box center [178, 91] width 10 height 6
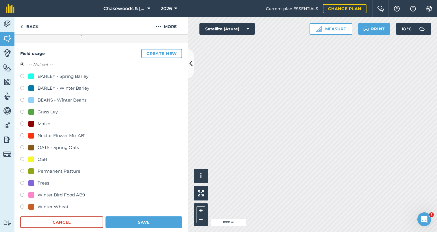
scroll to position [40, 0]
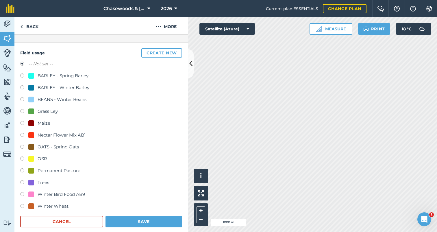
click at [24, 205] on label at bounding box center [24, 207] width 8 height 6
radio input "true"
radio input "false"
click at [126, 218] on button "Save" at bounding box center [144, 222] width 77 height 12
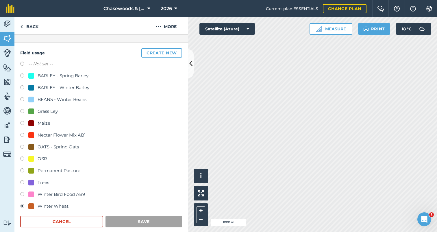
scroll to position [39, 0]
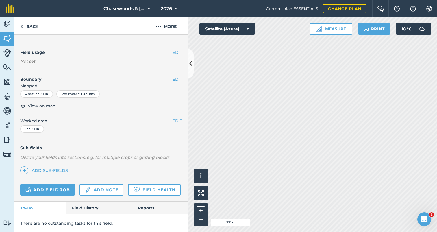
scroll to position [38, 0]
click at [176, 50] on button "EDIT" at bounding box center [178, 53] width 10 height 6
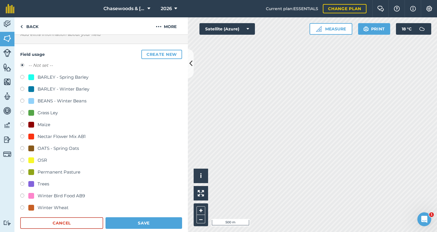
click at [23, 182] on label at bounding box center [24, 185] width 8 height 6
radio input "true"
radio input "false"
click at [139, 217] on button "Save" at bounding box center [144, 223] width 77 height 12
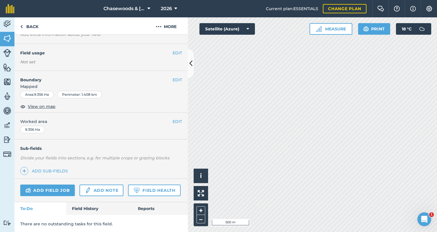
click at [174, 51] on button "EDIT" at bounding box center [178, 53] width 10 height 6
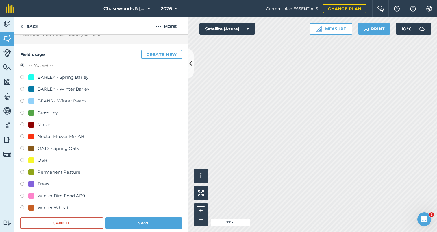
click at [22, 170] on label at bounding box center [24, 173] width 8 height 6
radio input "true"
radio input "false"
click at [146, 221] on button "Save" at bounding box center [144, 223] width 77 height 12
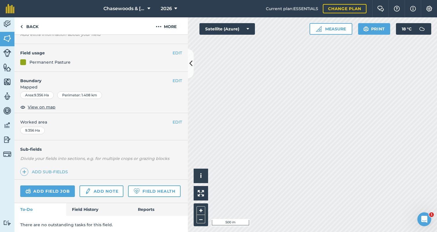
click at [178, 52] on button "EDIT" at bounding box center [178, 53] width 10 height 6
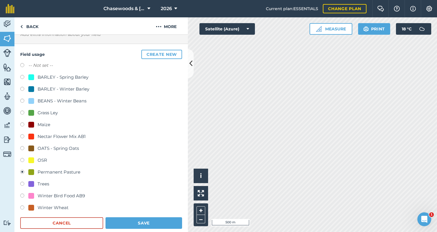
click at [22, 207] on label at bounding box center [24, 208] width 8 height 6
radio input "true"
radio input "false"
click at [122, 220] on button "Save" at bounding box center [144, 223] width 77 height 12
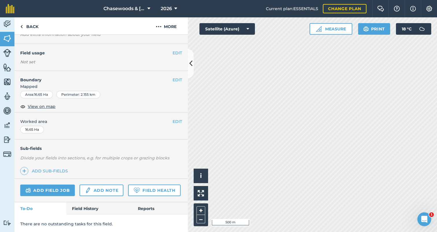
click at [176, 51] on button "EDIT" at bounding box center [178, 53] width 10 height 6
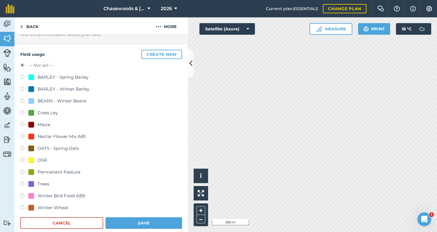
click at [23, 88] on label at bounding box center [24, 90] width 8 height 6
radio input "true"
radio input "false"
click at [136, 223] on button "Save" at bounding box center [144, 223] width 77 height 12
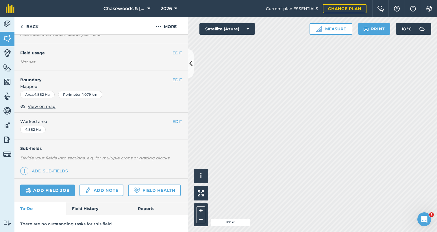
click at [176, 51] on button "EDIT" at bounding box center [178, 53] width 10 height 6
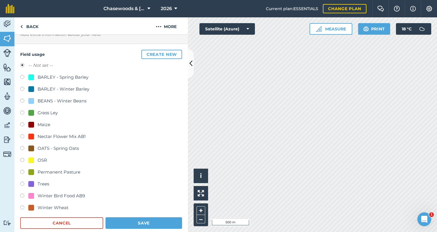
click at [23, 171] on label at bounding box center [24, 173] width 8 height 6
radio input "true"
radio input "false"
click at [137, 220] on button "Save" at bounding box center [144, 223] width 77 height 12
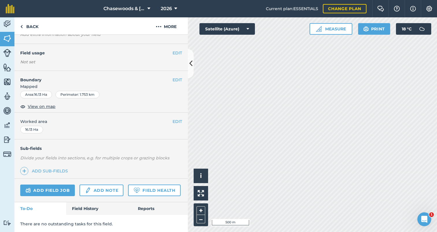
click at [176, 50] on button "EDIT" at bounding box center [178, 53] width 10 height 6
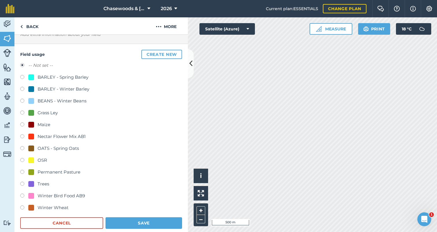
click at [22, 172] on label at bounding box center [24, 173] width 8 height 6
radio input "true"
radio input "false"
click at [127, 220] on button "Save" at bounding box center [144, 223] width 77 height 12
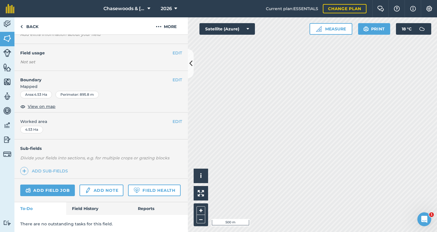
click at [176, 52] on button "EDIT" at bounding box center [178, 53] width 10 height 6
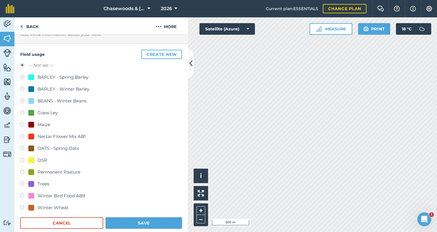
click at [23, 170] on label at bounding box center [24, 173] width 8 height 6
radio input "true"
radio input "false"
click at [146, 222] on button "Save" at bounding box center [144, 223] width 77 height 12
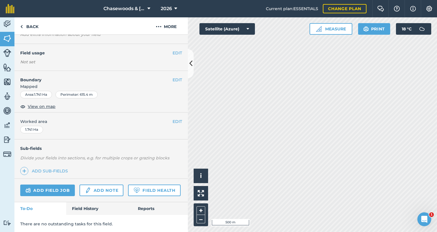
click at [176, 52] on button "EDIT" at bounding box center [178, 53] width 10 height 6
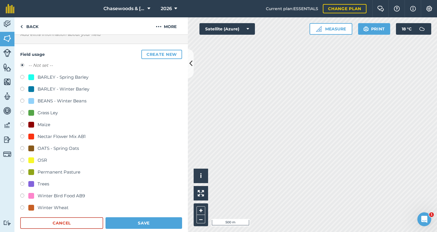
click at [23, 172] on label at bounding box center [24, 173] width 8 height 6
radio input "true"
radio input "false"
click at [140, 222] on button "Save" at bounding box center [144, 223] width 77 height 12
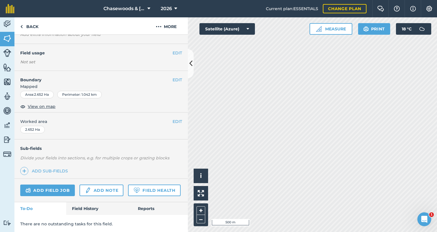
click at [174, 52] on button "EDIT" at bounding box center [178, 53] width 10 height 6
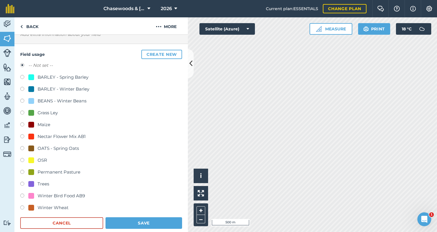
click at [22, 172] on label at bounding box center [24, 173] width 8 height 6
radio input "true"
radio input "false"
click at [141, 221] on button "Save" at bounding box center [144, 223] width 77 height 12
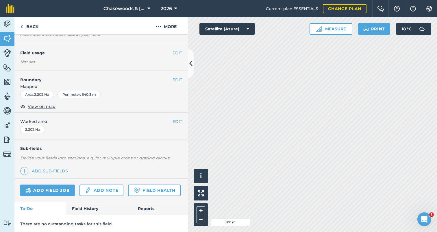
click at [177, 53] on button "EDIT" at bounding box center [178, 53] width 10 height 6
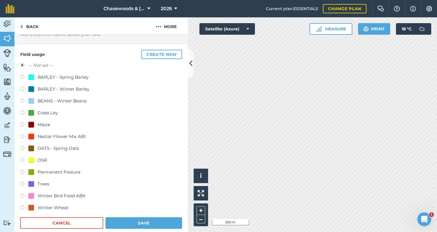
click at [22, 172] on label at bounding box center [24, 173] width 8 height 6
radio input "true"
radio input "false"
click at [135, 222] on button "Save" at bounding box center [144, 223] width 77 height 12
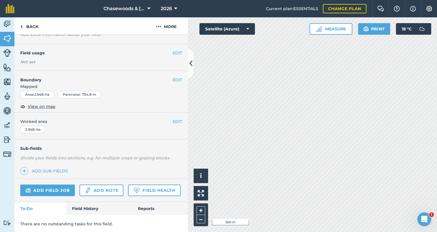
click at [175, 50] on button "EDIT" at bounding box center [178, 53] width 10 height 6
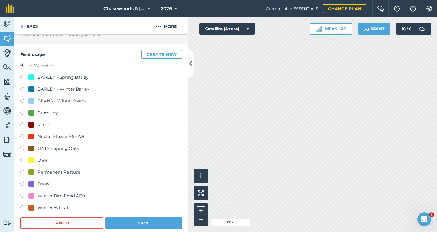
click at [23, 171] on label at bounding box center [24, 173] width 8 height 6
radio input "true"
radio input "false"
click at [151, 222] on button "Save" at bounding box center [144, 223] width 77 height 12
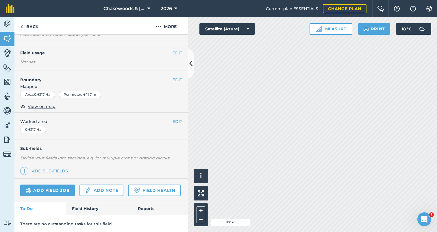
click at [174, 53] on button "EDIT" at bounding box center [178, 53] width 10 height 6
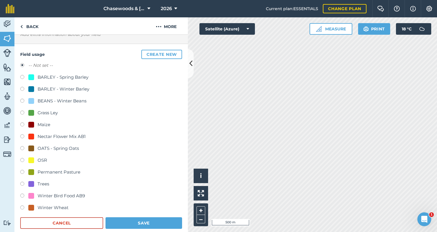
click at [23, 171] on label at bounding box center [24, 173] width 8 height 6
radio input "true"
radio input "false"
click at [133, 220] on button "Save" at bounding box center [144, 223] width 77 height 12
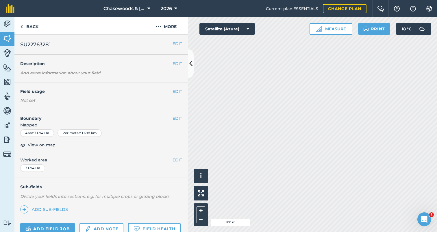
click at [175, 91] on button "EDIT" at bounding box center [178, 91] width 10 height 6
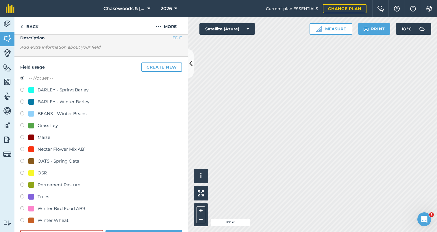
scroll to position [40, 0]
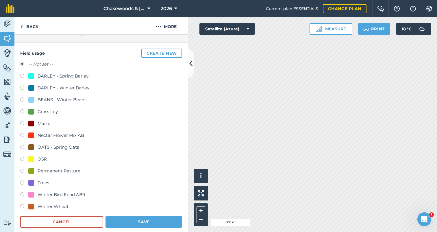
click at [23, 182] on label at bounding box center [24, 184] width 8 height 6
radio input "true"
radio input "false"
click at [124, 218] on button "Save" at bounding box center [144, 222] width 77 height 12
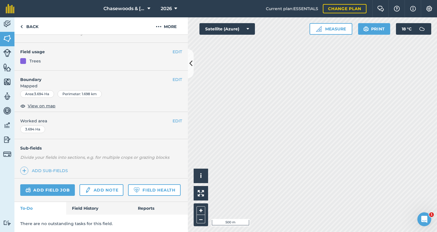
scroll to position [39, 0]
click at [175, 52] on button "EDIT" at bounding box center [178, 53] width 10 height 6
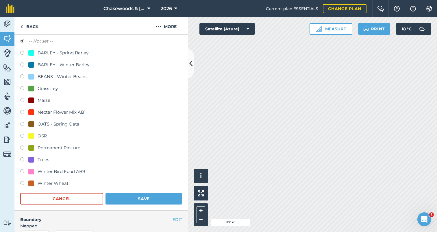
scroll to position [63, 0]
click at [23, 171] on label at bounding box center [24, 172] width 8 height 6
radio input "true"
radio input "false"
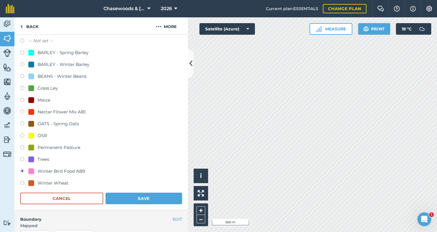
click at [126, 195] on button "Save" at bounding box center [144, 199] width 77 height 12
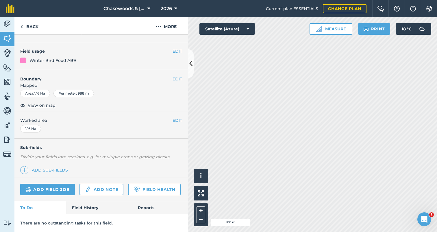
scroll to position [39, 0]
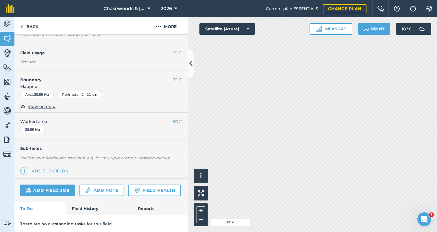
click at [178, 50] on button "EDIT" at bounding box center [178, 53] width 10 height 6
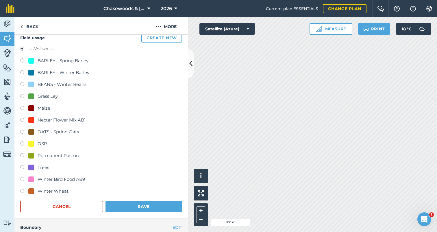
scroll to position [53, 0]
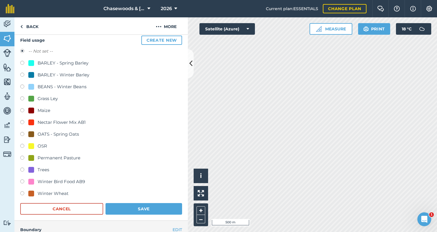
click at [22, 73] on label at bounding box center [24, 76] width 8 height 6
radio input "true"
radio input "false"
click at [130, 205] on button "Save" at bounding box center [144, 209] width 77 height 12
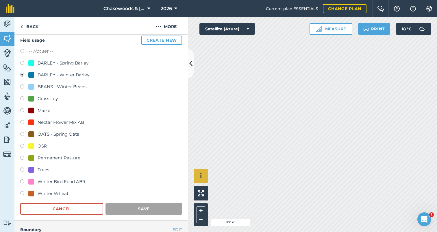
scroll to position [39, 0]
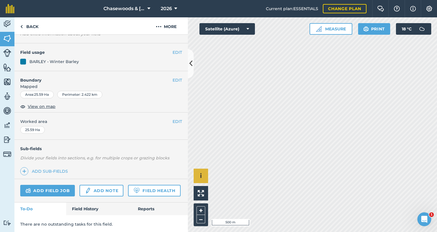
scroll to position [38, 0]
click at [176, 51] on button "EDIT" at bounding box center [178, 53] width 10 height 6
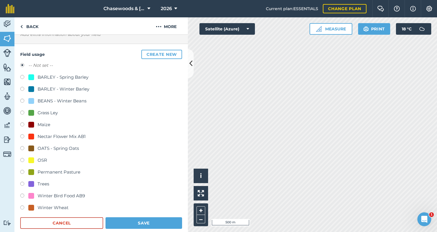
click at [21, 207] on label at bounding box center [24, 208] width 8 height 6
radio input "true"
radio input "false"
click at [133, 223] on button "Save" at bounding box center [144, 223] width 77 height 12
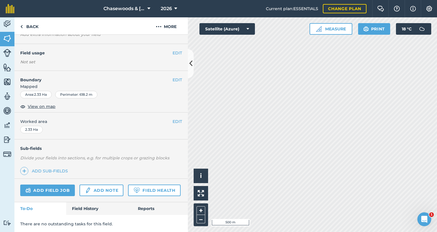
click at [177, 52] on button "EDIT" at bounding box center [178, 53] width 10 height 6
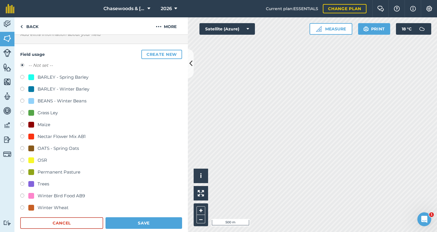
click at [22, 207] on label at bounding box center [24, 208] width 8 height 6
radio input "true"
radio input "false"
click at [125, 222] on button "Save" at bounding box center [144, 223] width 77 height 12
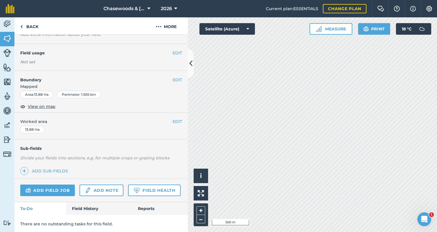
click at [176, 50] on button "EDIT" at bounding box center [178, 53] width 10 height 6
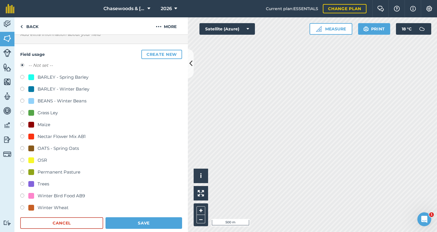
click at [22, 205] on label at bounding box center [24, 208] width 8 height 6
radio input "true"
radio input "false"
click at [129, 223] on button "Save" at bounding box center [144, 223] width 77 height 12
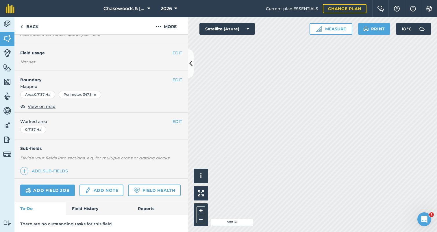
click at [176, 50] on button "EDIT" at bounding box center [178, 53] width 10 height 6
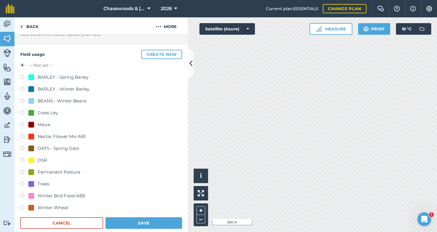
click at [23, 182] on label at bounding box center [24, 185] width 8 height 6
radio input "true"
radio input "false"
click at [142, 220] on button "Save" at bounding box center [144, 223] width 77 height 12
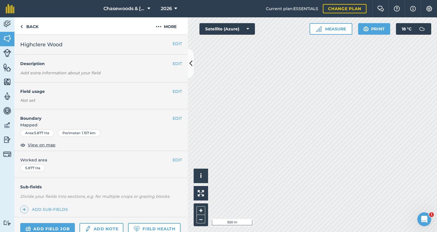
click at [177, 91] on button "EDIT" at bounding box center [178, 91] width 10 height 6
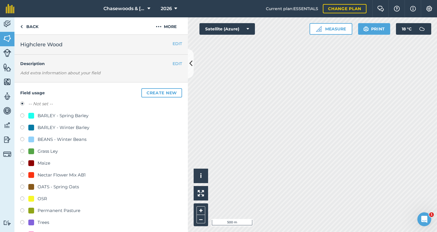
click at [21, 220] on label at bounding box center [24, 223] width 8 height 6
radio input "true"
radio input "false"
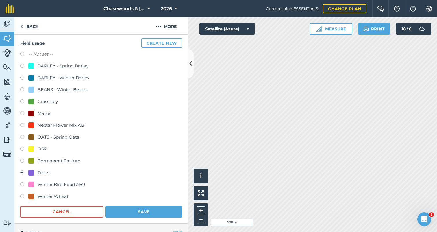
scroll to position [52, 0]
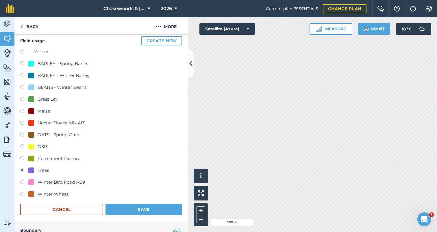
click at [135, 207] on button "Save" at bounding box center [144, 210] width 77 height 12
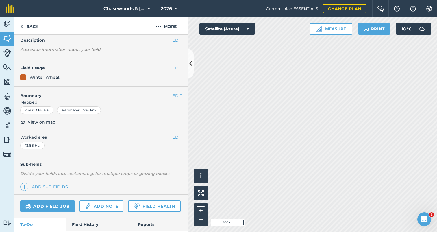
scroll to position [23, 0]
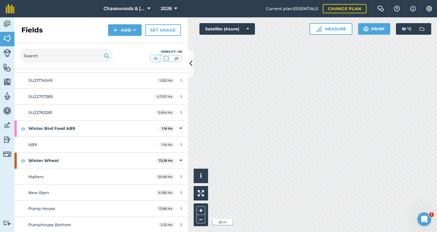
scroll to position [414, 0]
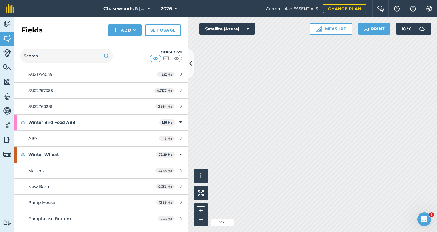
click at [181, 136] on icon at bounding box center [182, 138] width 2 height 4
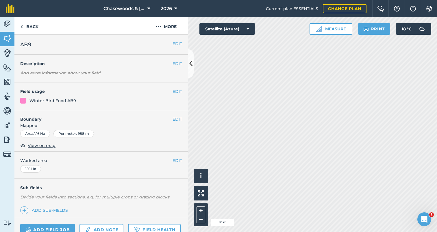
click at [24, 100] on div at bounding box center [23, 101] width 6 height 6
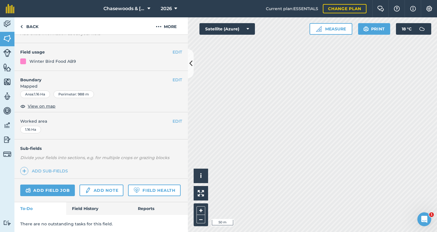
scroll to position [39, 0]
click at [24, 61] on div at bounding box center [23, 62] width 6 height 6
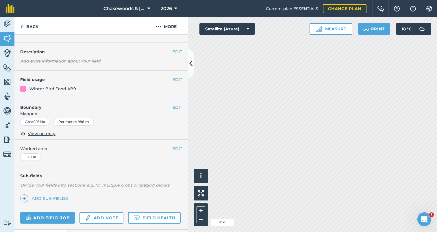
scroll to position [0, 0]
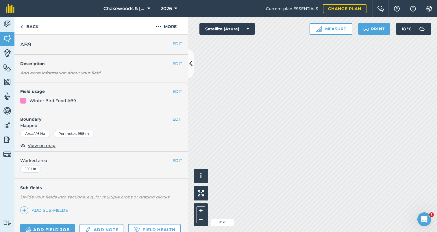
click at [22, 100] on div at bounding box center [23, 101] width 6 height 6
click at [21, 26] on img at bounding box center [21, 26] width 3 height 7
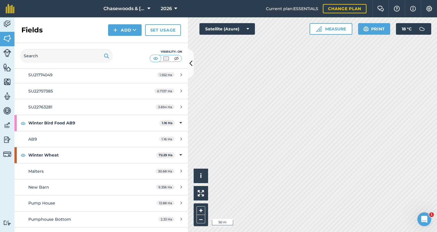
scroll to position [419, 0]
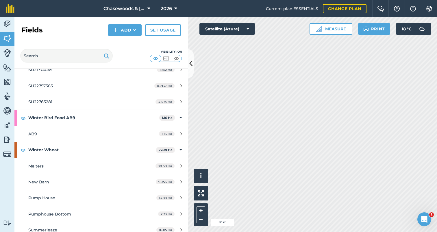
click at [169, 131] on span "1.16 Ha" at bounding box center [167, 133] width 16 height 5
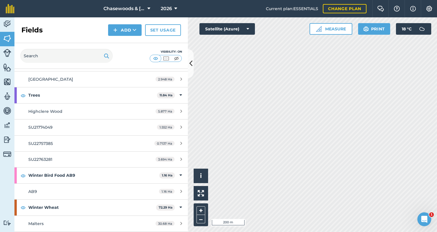
scroll to position [362, 0]
click at [181, 188] on icon at bounding box center [182, 190] width 2 height 4
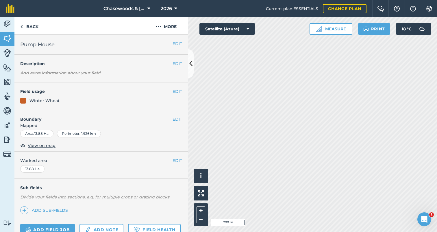
click at [23, 208] on img at bounding box center [24, 210] width 4 height 7
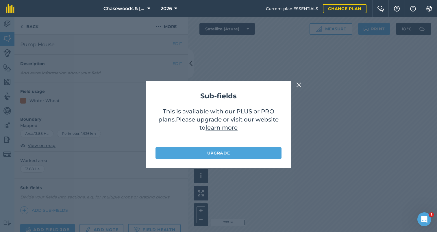
click at [300, 84] on img at bounding box center [299, 84] width 5 height 7
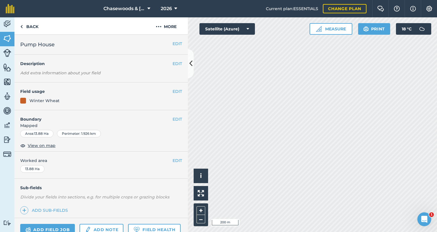
click at [6, 37] on img at bounding box center [7, 38] width 8 height 9
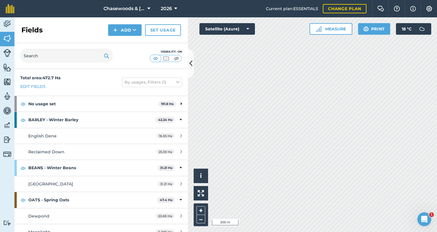
click at [6, 37] on img at bounding box center [7, 38] width 8 height 9
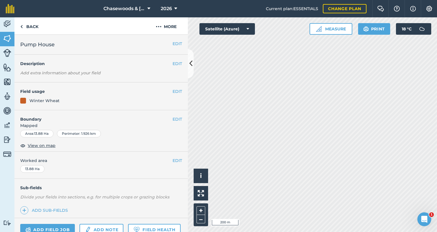
click at [177, 43] on button "EDIT" at bounding box center [178, 43] width 10 height 6
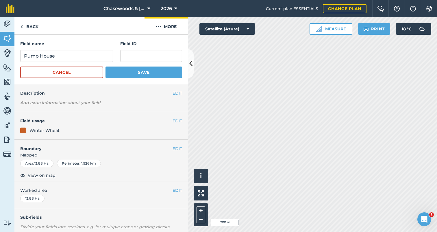
click at [158, 25] on img at bounding box center [159, 26] width 6 height 7
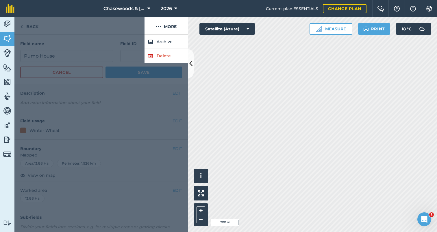
click at [99, 39] on div at bounding box center [101, 133] width 174 height 197
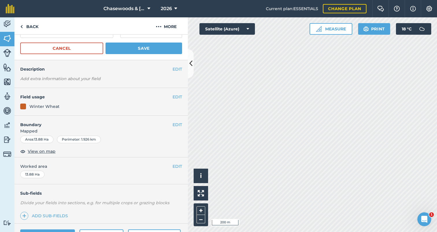
scroll to position [25, 0]
click at [43, 149] on span "View on map" at bounding box center [42, 151] width 28 height 6
click at [177, 123] on button "EDIT" at bounding box center [178, 124] width 10 height 6
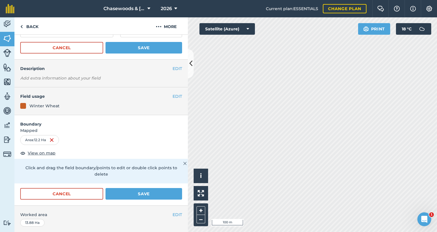
click at [139, 188] on button "Save" at bounding box center [144, 194] width 77 height 12
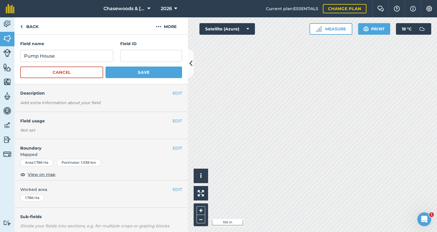
click at [142, 72] on button "Save" at bounding box center [144, 73] width 77 height 12
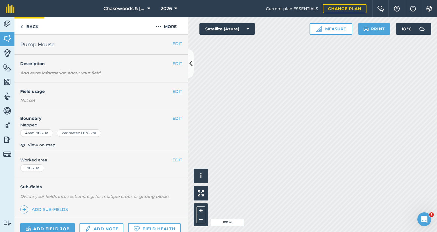
click at [30, 26] on link "Back" at bounding box center [29, 25] width 30 height 17
click at [30, 24] on link "Back" at bounding box center [29, 25] width 30 height 17
click at [175, 63] on button "EDIT" at bounding box center [178, 63] width 10 height 6
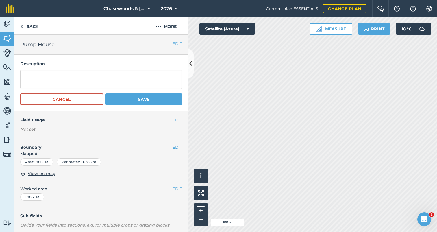
click at [177, 118] on button "EDIT" at bounding box center [178, 120] width 10 height 6
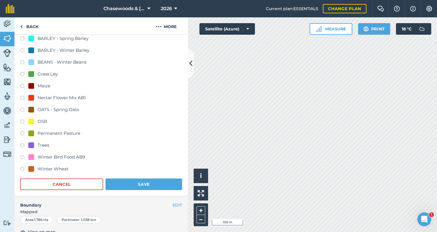
scroll to position [106, 0]
click at [23, 155] on label at bounding box center [24, 157] width 8 height 6
radio input "true"
radio input "false"
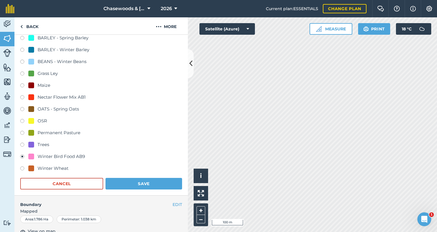
click at [128, 184] on button "Save" at bounding box center [144, 184] width 77 height 12
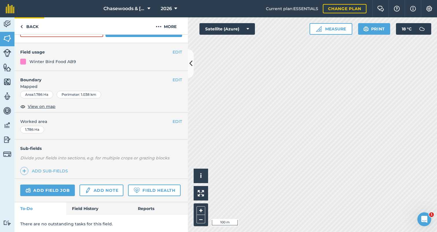
click at [32, 25] on link "Back" at bounding box center [29, 25] width 30 height 17
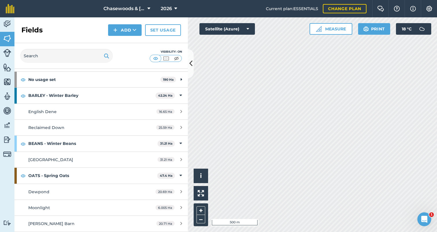
scroll to position [24, 0]
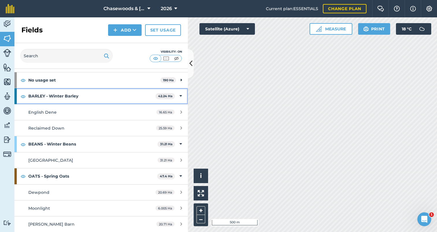
click at [181, 94] on icon at bounding box center [181, 96] width 3 height 6
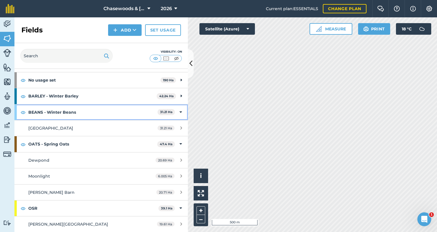
click at [181, 110] on icon at bounding box center [181, 112] width 3 height 6
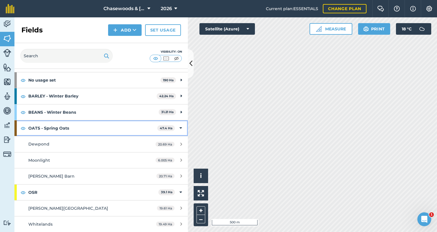
click at [181, 127] on icon at bounding box center [181, 128] width 3 height 6
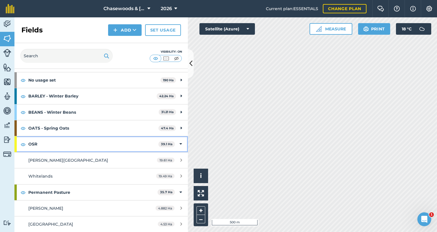
click at [182, 141] on icon at bounding box center [181, 144] width 3 height 6
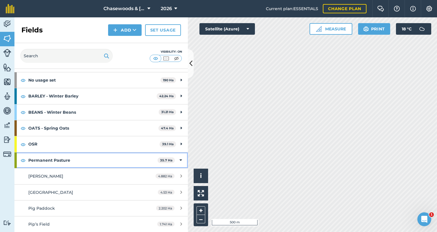
click at [181, 157] on icon at bounding box center [181, 160] width 3 height 6
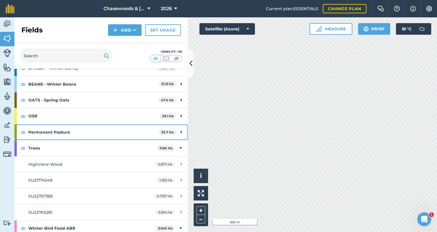
scroll to position [59, 0]
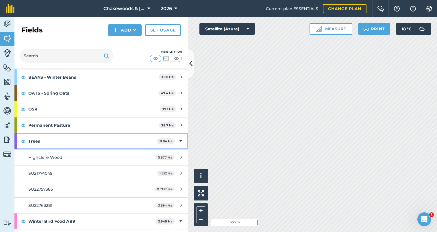
click at [181, 138] on icon at bounding box center [181, 141] width 3 height 6
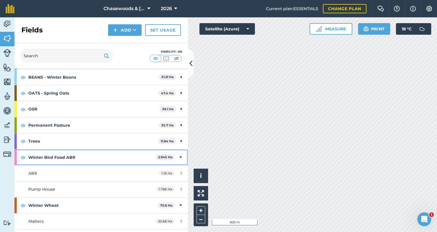
click at [181, 154] on icon at bounding box center [181, 157] width 3 height 6
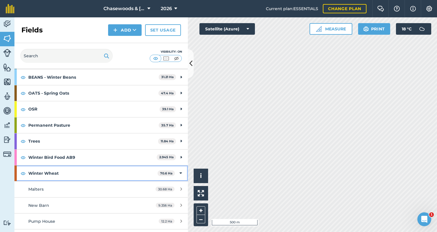
click at [181, 171] on icon at bounding box center [181, 173] width 3 height 6
